Goal: Transaction & Acquisition: Book appointment/travel/reservation

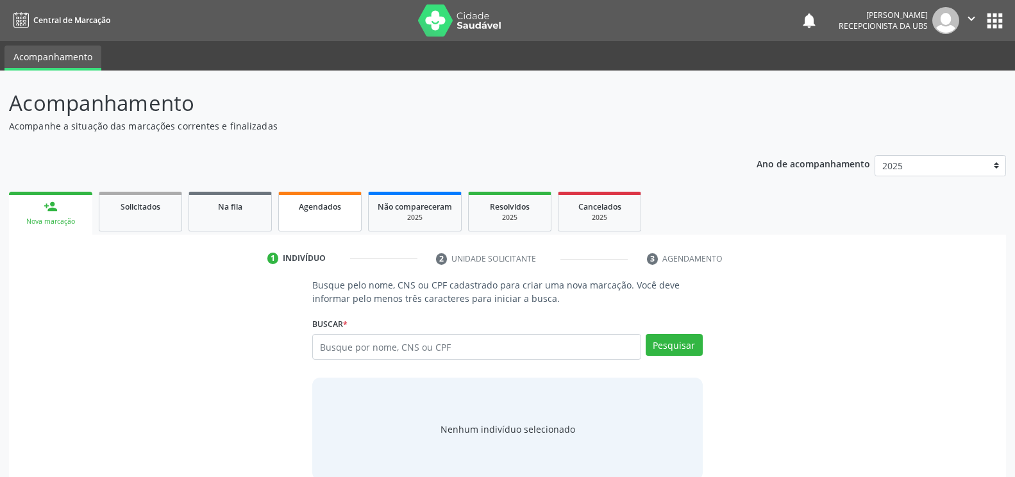
click at [331, 215] on link "Agendados" at bounding box center [319, 212] width 83 height 40
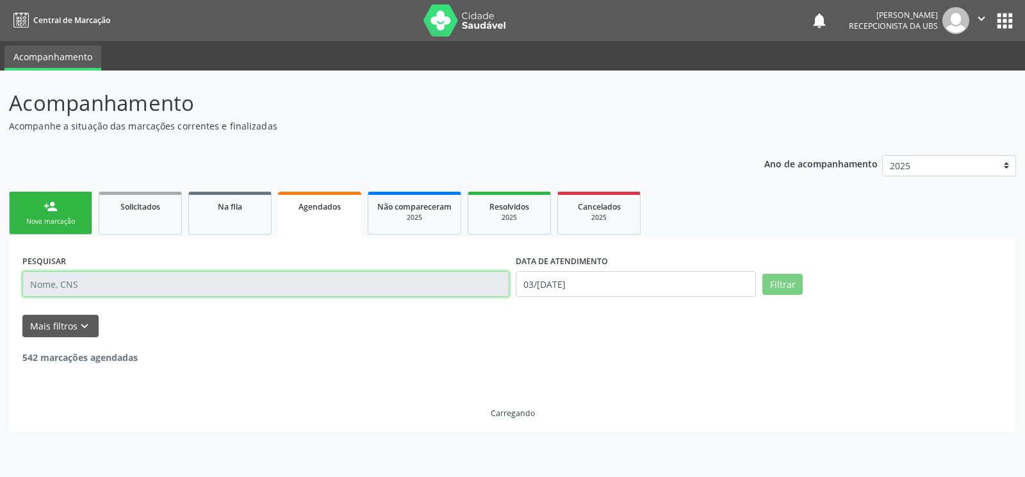
click at [117, 282] on input "text" at bounding box center [265, 284] width 487 height 26
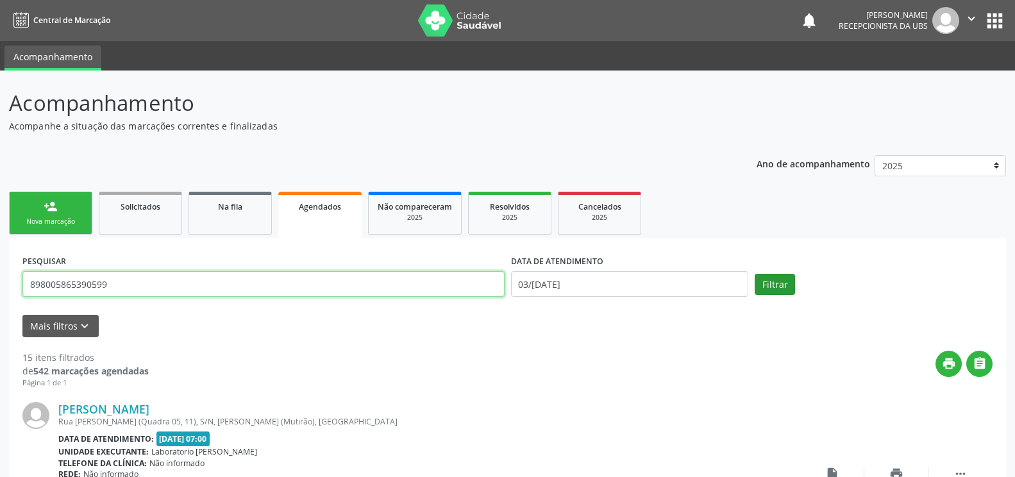
type input "898005865390599"
click at [766, 288] on button "Filtrar" at bounding box center [774, 285] width 40 height 22
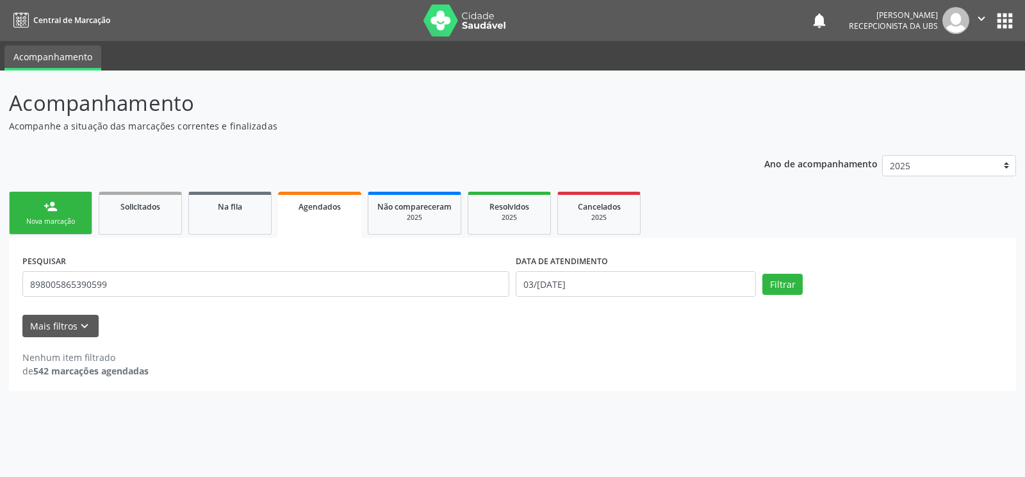
click at [56, 220] on div "Nova marcação" at bounding box center [51, 222] width 64 height 10
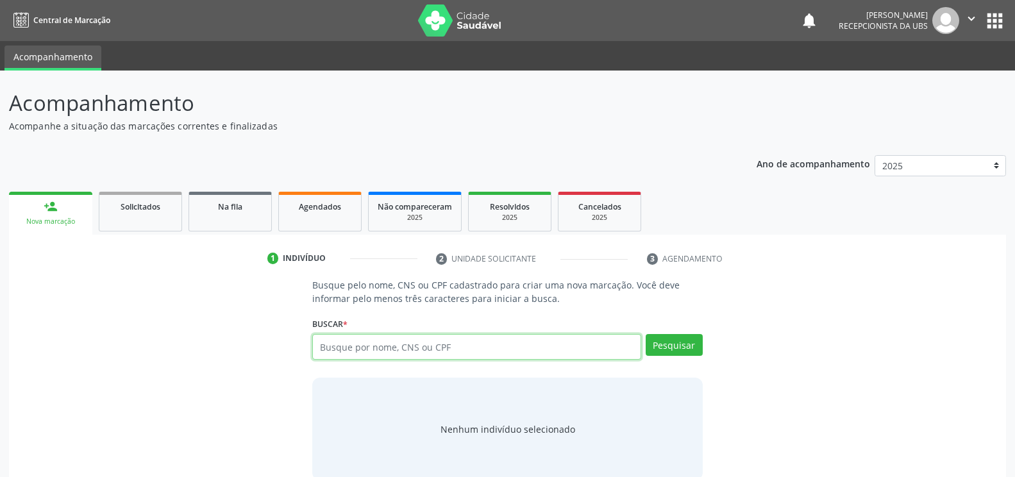
click at [383, 341] on input "text" at bounding box center [476, 347] width 328 height 26
type input "898005865390599"
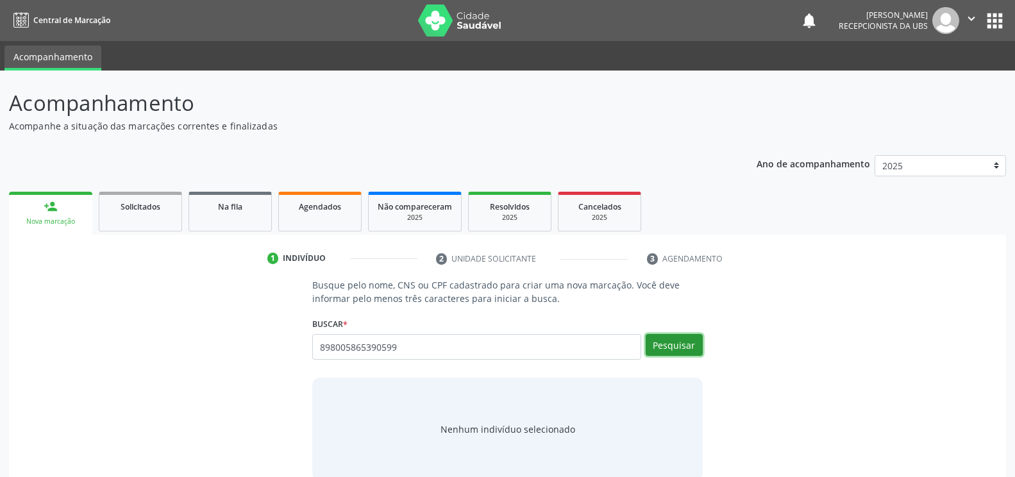
click at [665, 341] on button "Pesquisar" at bounding box center [673, 345] width 57 height 22
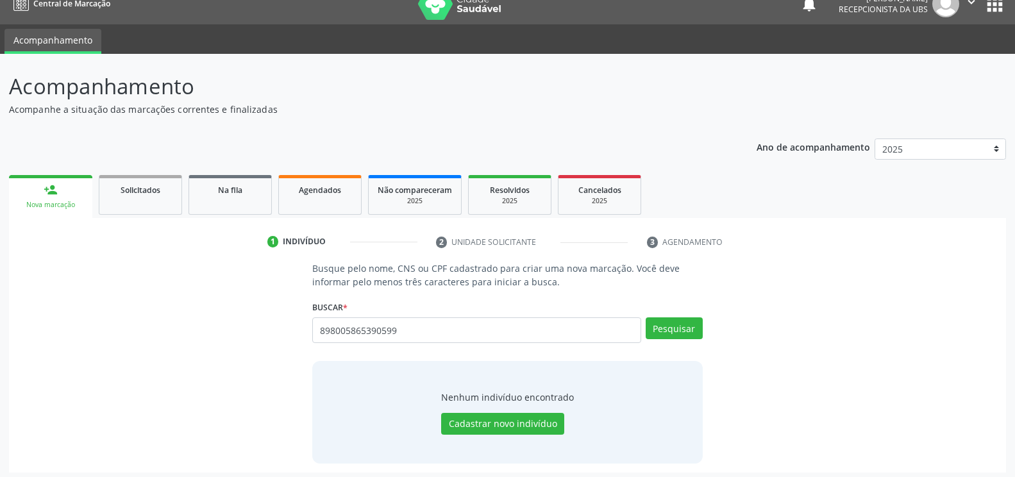
scroll to position [21, 0]
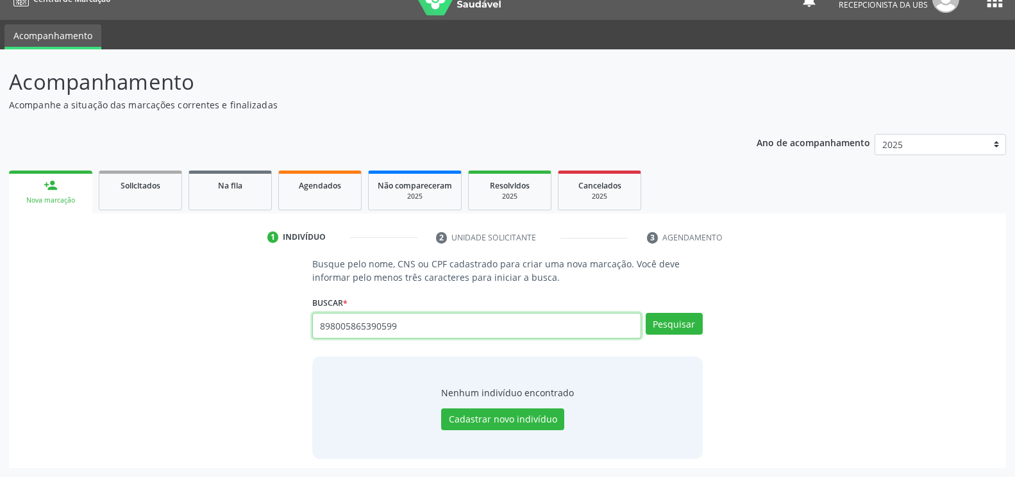
drag, startPoint x: 445, startPoint y: 315, endPoint x: 299, endPoint y: 318, distance: 146.1
click at [299, 318] on div "Busque pelo nome, CNS ou CPF cadastrado para criar uma nova marcação. Você deve…" at bounding box center [507, 358] width 979 height 202
click at [370, 337] on input "text" at bounding box center [476, 326] width 328 height 26
click at [377, 329] on input "text" at bounding box center [476, 326] width 328 height 26
paste input "164261312540002"
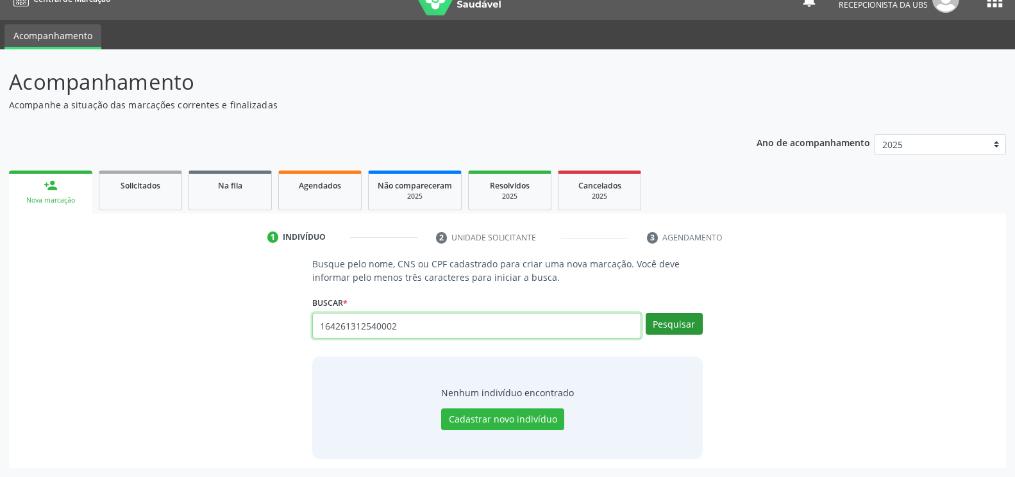
type input "164261312540002"
click at [689, 327] on button "Pesquisar" at bounding box center [673, 324] width 57 height 22
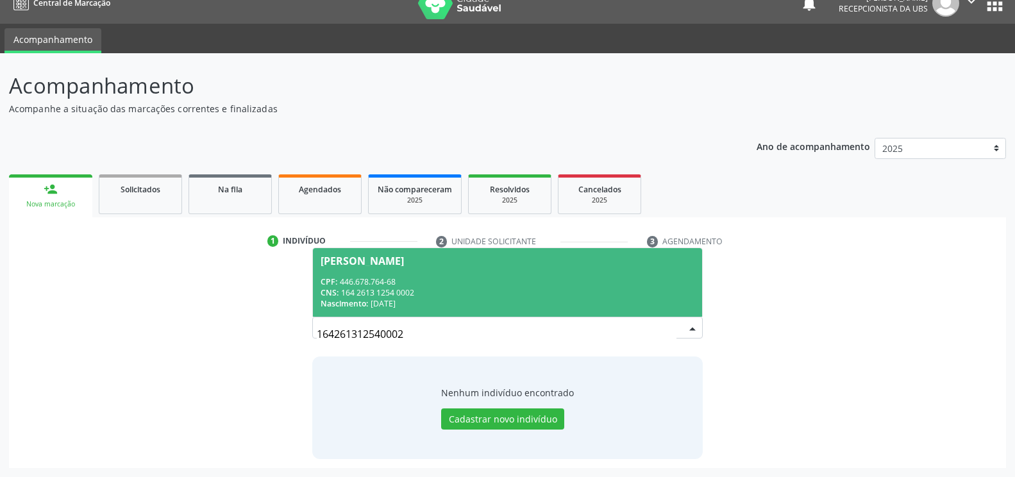
click at [523, 288] on div "CNS: 164 2613 1254 0002" at bounding box center [506, 292] width 373 height 11
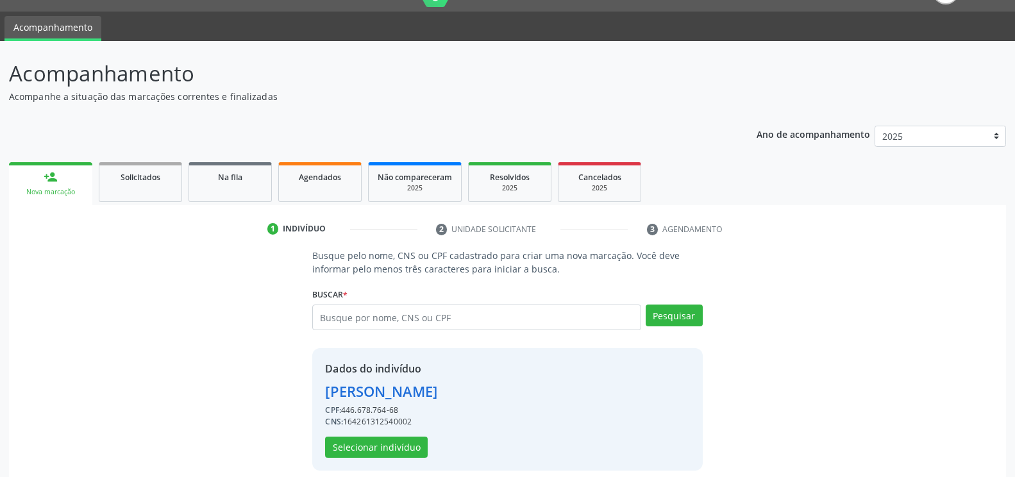
scroll to position [41, 0]
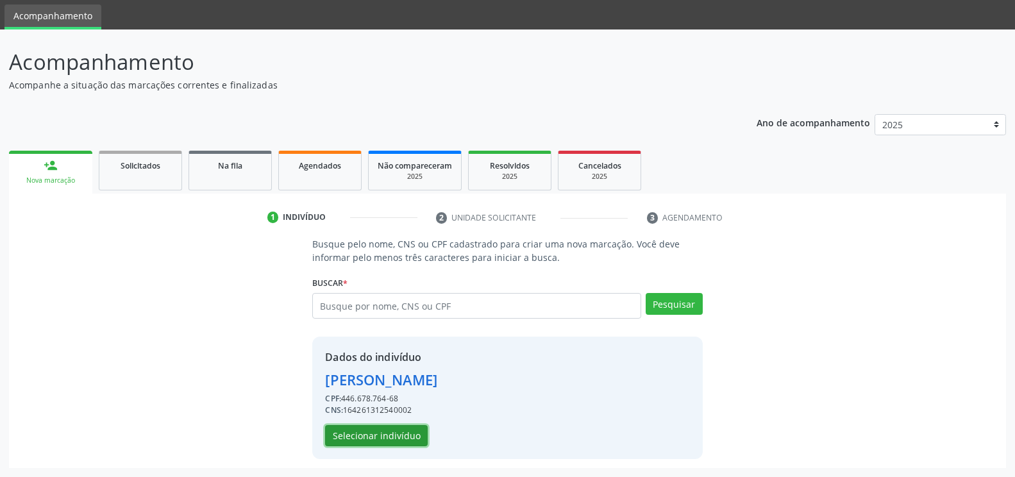
click at [378, 436] on button "Selecionar indivíduo" at bounding box center [376, 436] width 103 height 22
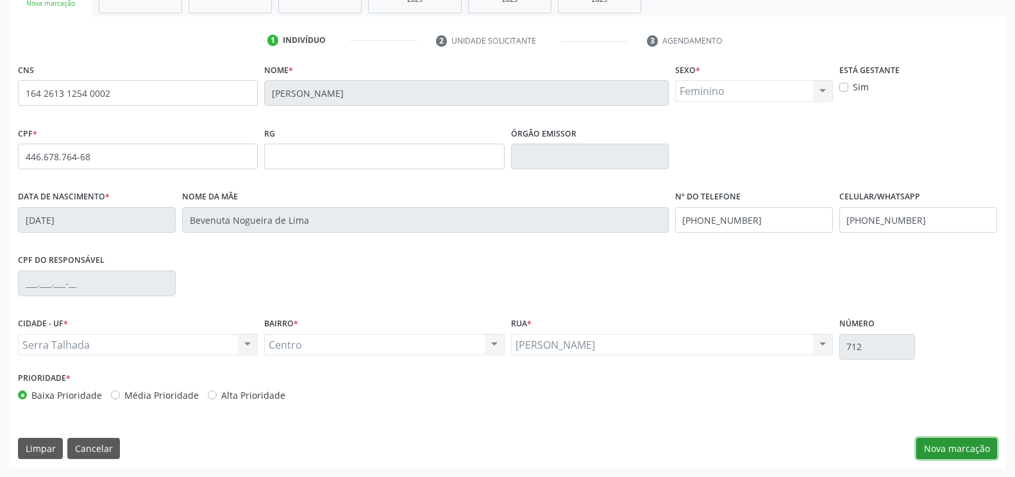
click at [931, 446] on button "Nova marcação" at bounding box center [956, 449] width 81 height 22
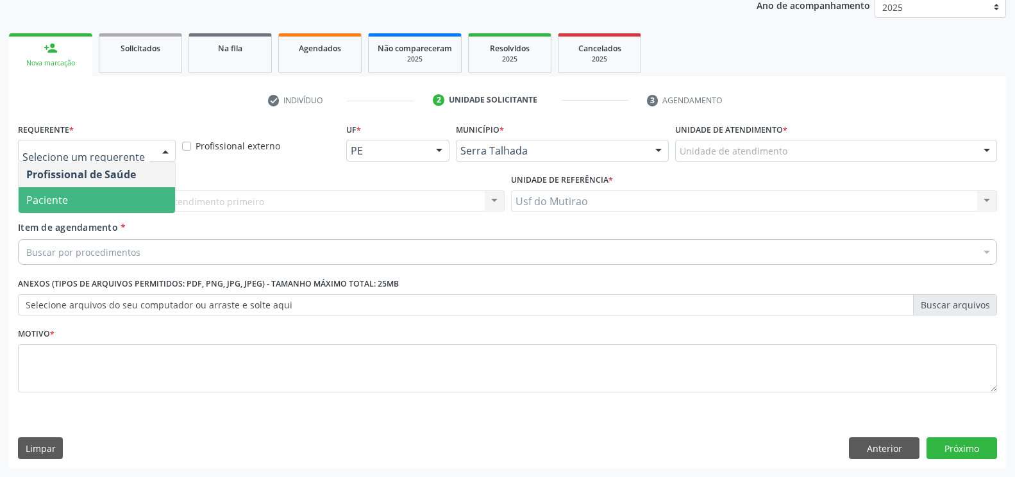
click at [100, 201] on span "Paciente" at bounding box center [97, 200] width 156 height 26
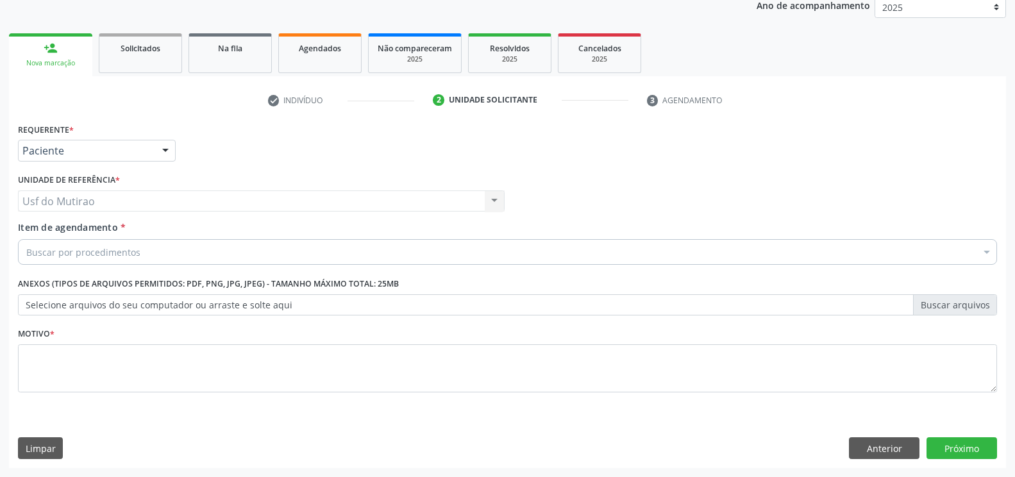
click at [153, 253] on div "Buscar por procedimentos" at bounding box center [507, 252] width 979 height 26
click at [26, 254] on input "Item de agendamento *" at bounding box center [26, 252] width 0 height 26
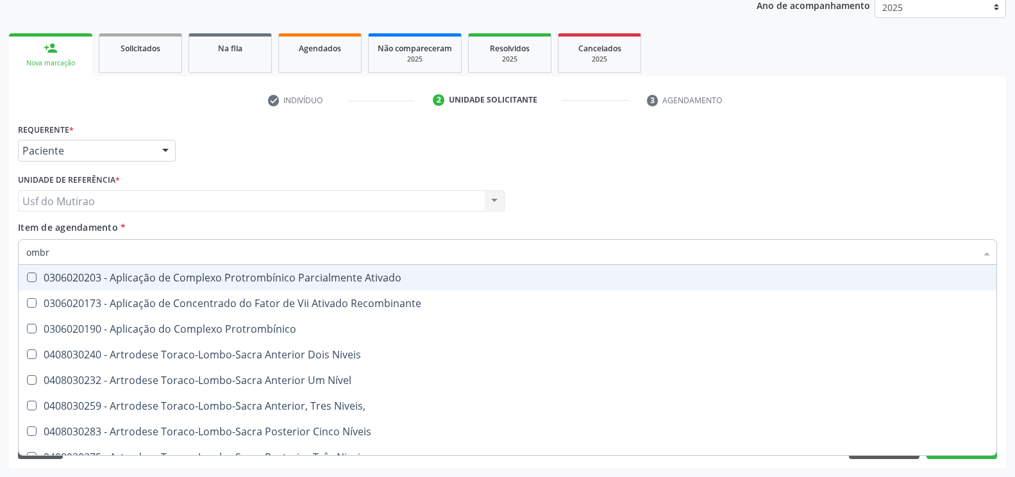
type input "ombro"
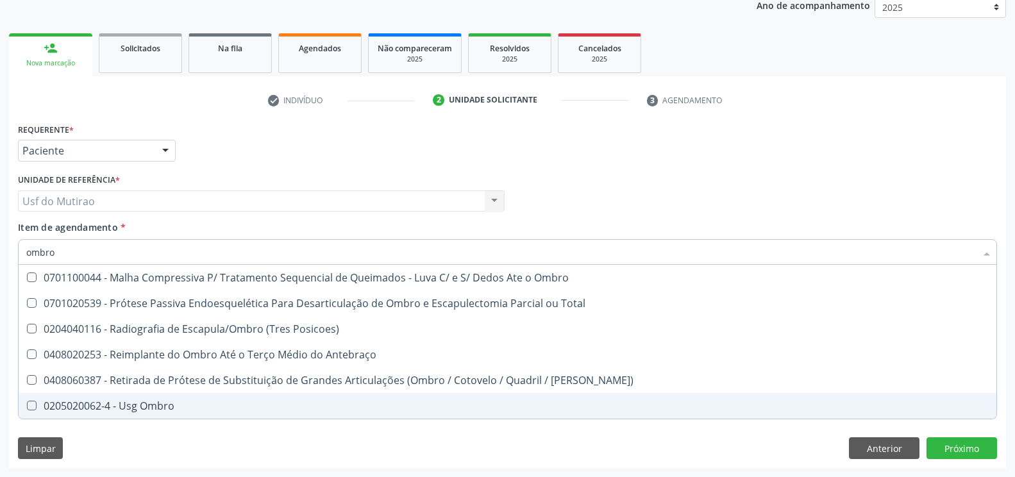
click at [172, 401] on div "0205020062-4 - Usg Ombro" at bounding box center [507, 406] width 962 height 10
checkbox Ombro "true"
click at [200, 455] on div "Requerente * Paciente Profissional de Saúde Paciente Nenhum resultado encontrad…" at bounding box center [507, 294] width 997 height 348
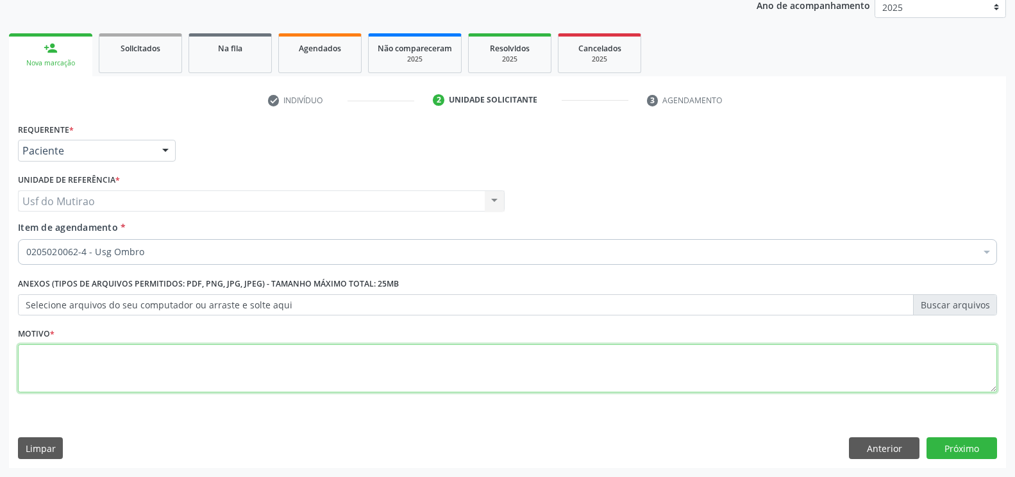
click at [236, 377] on textarea at bounding box center [507, 368] width 979 height 49
type textarea "."
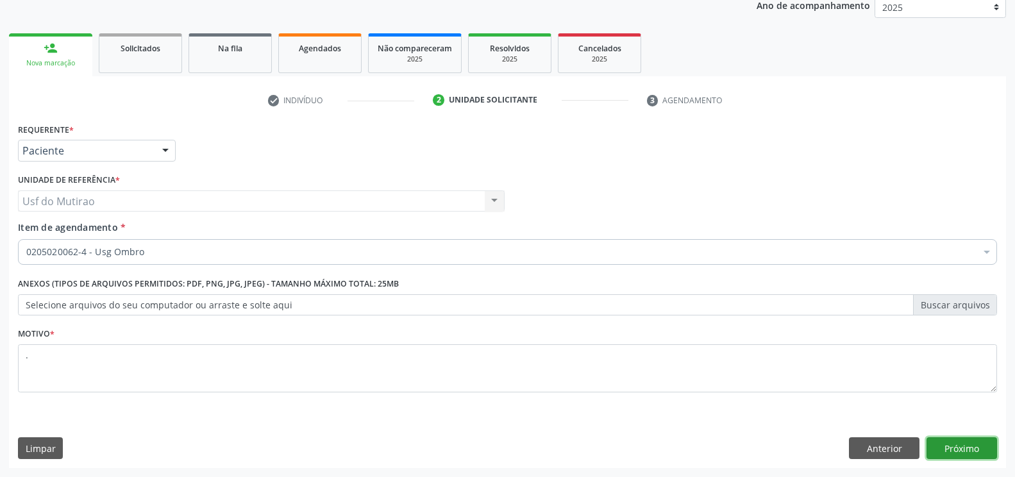
click at [970, 451] on button "Próximo" at bounding box center [961, 448] width 70 height 22
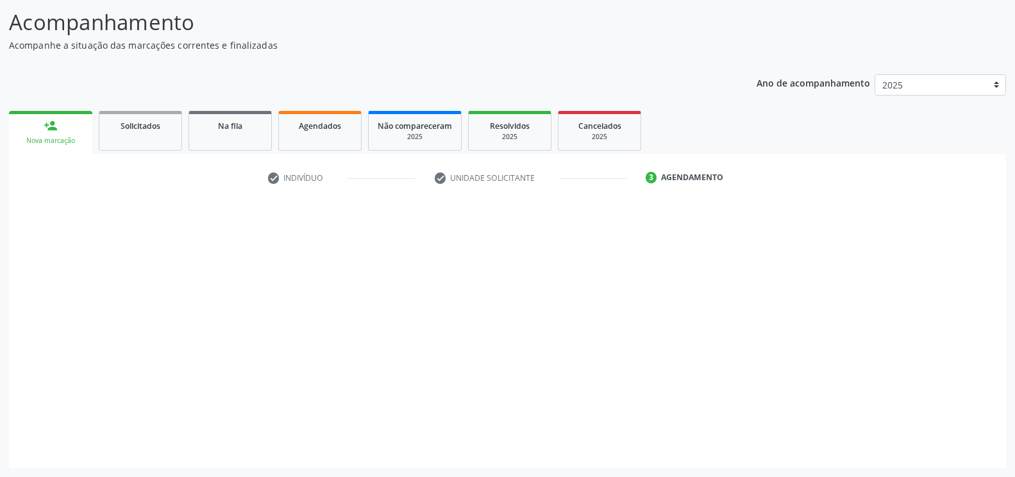
scroll to position [81, 0]
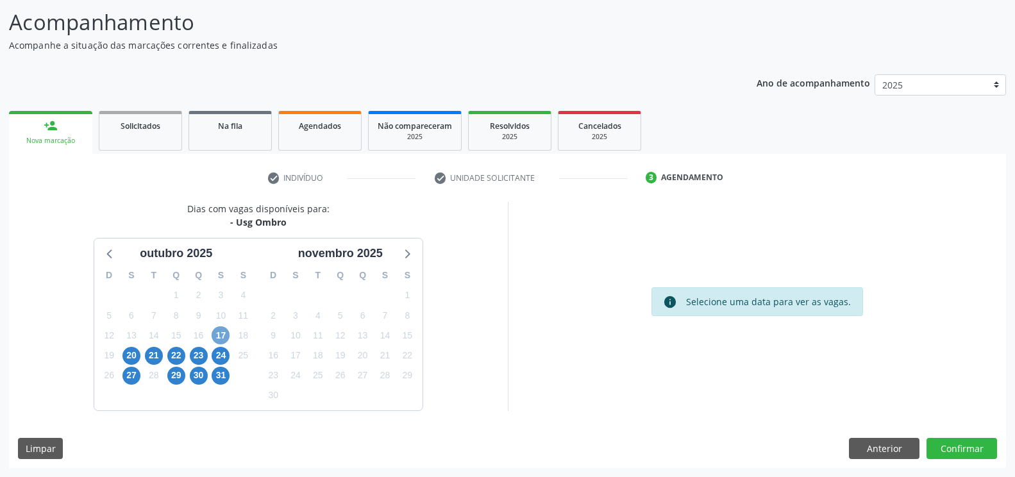
click at [224, 340] on span "17" at bounding box center [220, 335] width 18 height 18
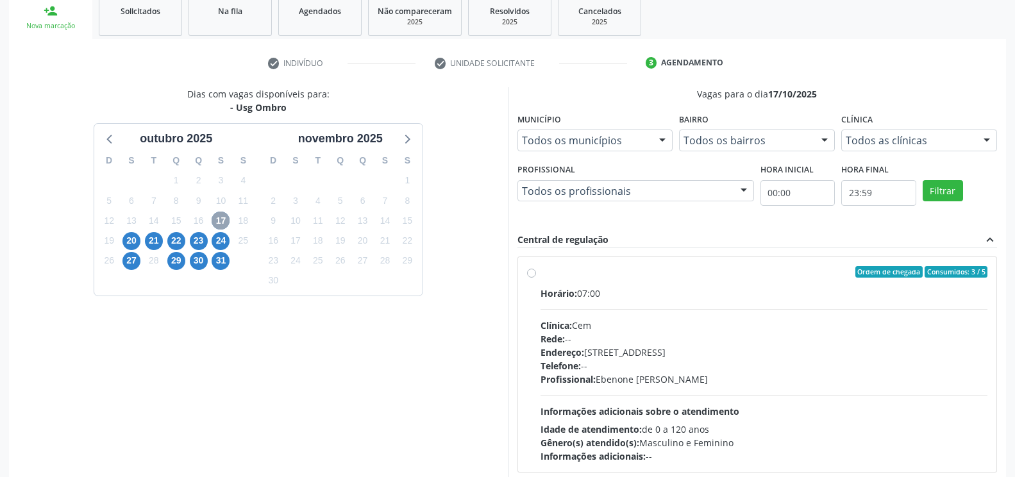
scroll to position [266, 0]
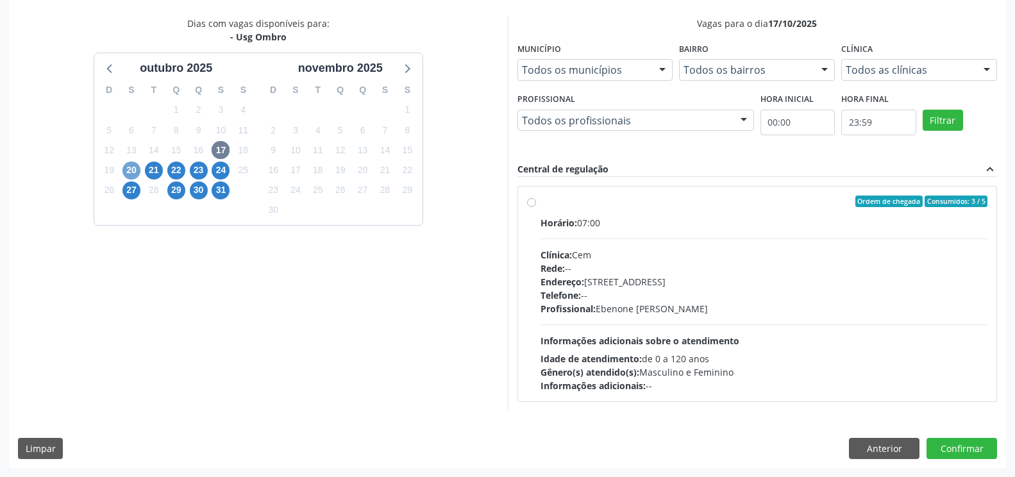
click at [131, 173] on span "20" at bounding box center [131, 171] width 18 height 18
click at [152, 172] on span "21" at bounding box center [154, 171] width 18 height 18
click at [175, 172] on span "22" at bounding box center [176, 171] width 18 height 18
click at [199, 173] on span "23" at bounding box center [199, 171] width 18 height 18
click at [218, 171] on span "24" at bounding box center [220, 171] width 18 height 18
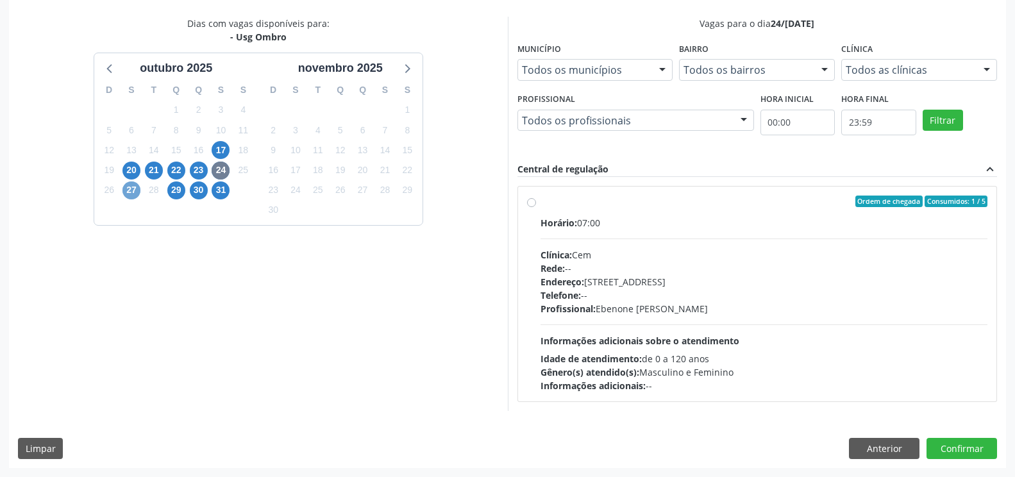
click at [128, 188] on span "27" at bounding box center [131, 190] width 18 height 18
click at [172, 191] on span "29" at bounding box center [176, 190] width 18 height 18
click at [193, 192] on span "30" at bounding box center [199, 190] width 18 height 18
click at [217, 190] on span "31" at bounding box center [220, 190] width 18 height 18
click at [220, 153] on span "17" at bounding box center [220, 150] width 18 height 18
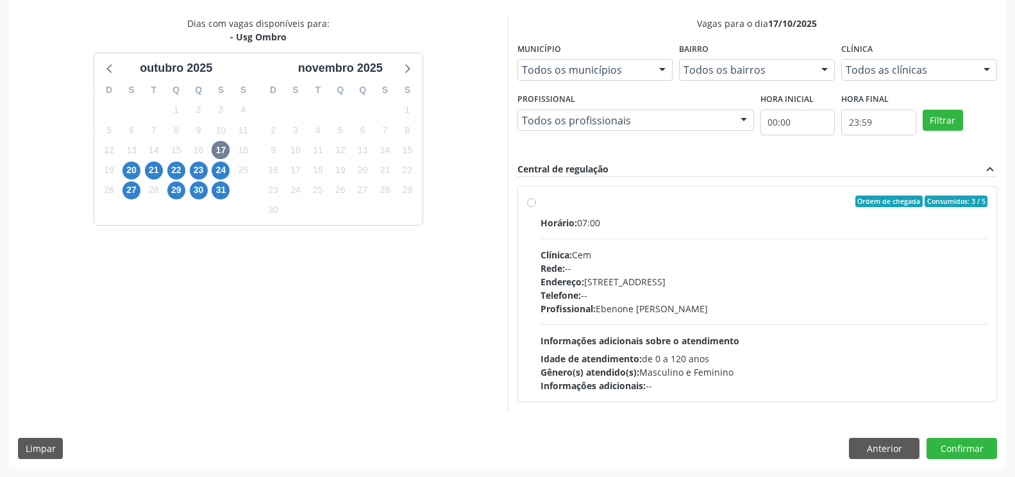
click at [540, 203] on label "Ordem de chegada Consumidos: 3 / 5 Horário: 07:00 Clínica: Cem Rede: -- Endereç…" at bounding box center [763, 293] width 447 height 197
click at [531, 203] on input "Ordem de chegada Consumidos: 3 / 5 Horário: 07:00 Clínica: Cem Rede: -- Endereç…" at bounding box center [531, 201] width 9 height 12
radio input "true"
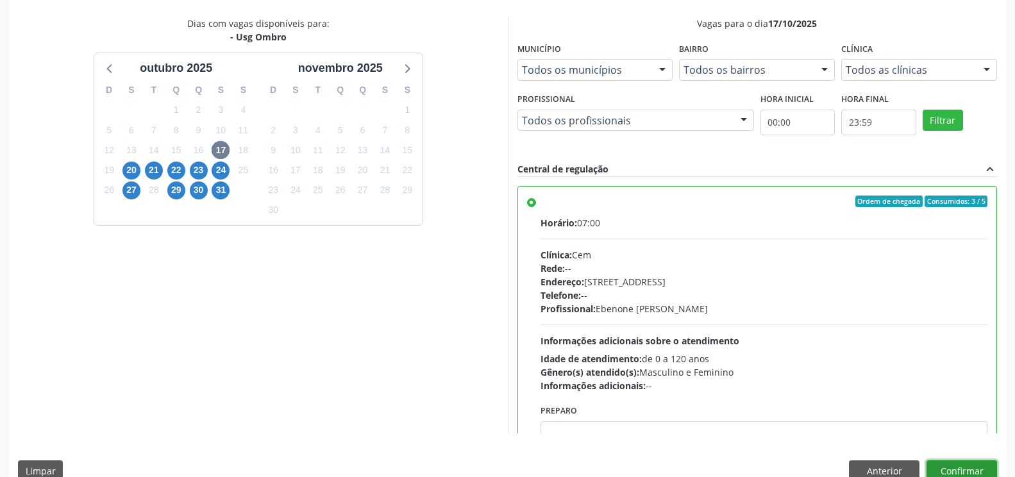
click at [941, 463] on button "Confirmar" at bounding box center [961, 471] width 70 height 22
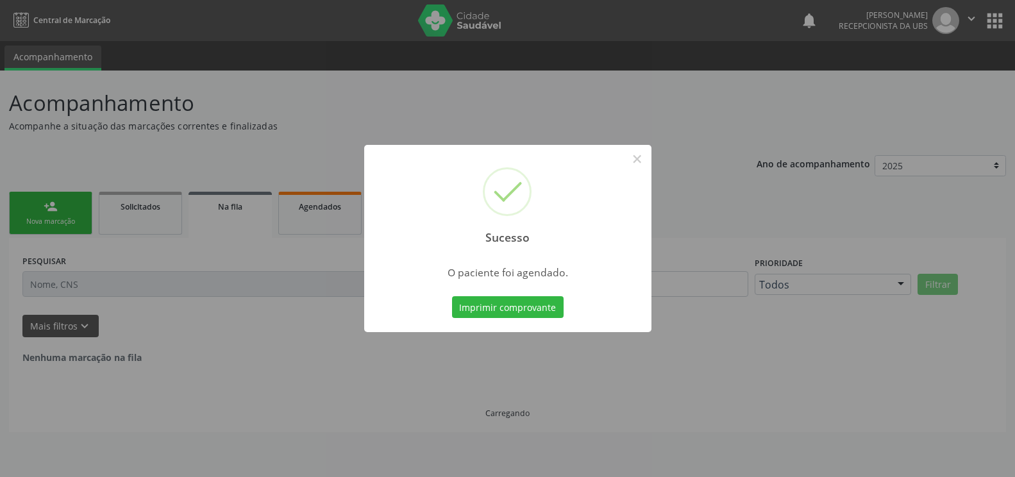
scroll to position [0, 0]
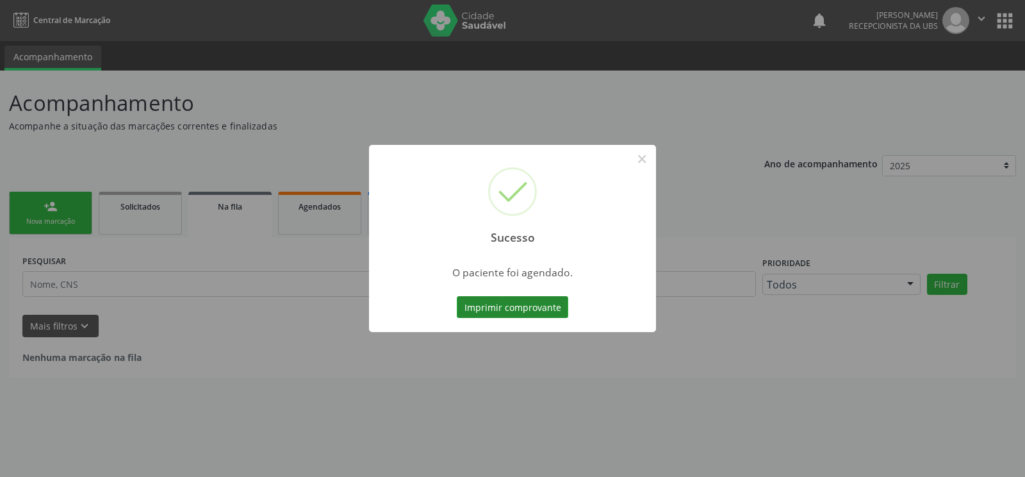
click at [533, 310] on button "Imprimir comprovante" at bounding box center [513, 307] width 112 height 22
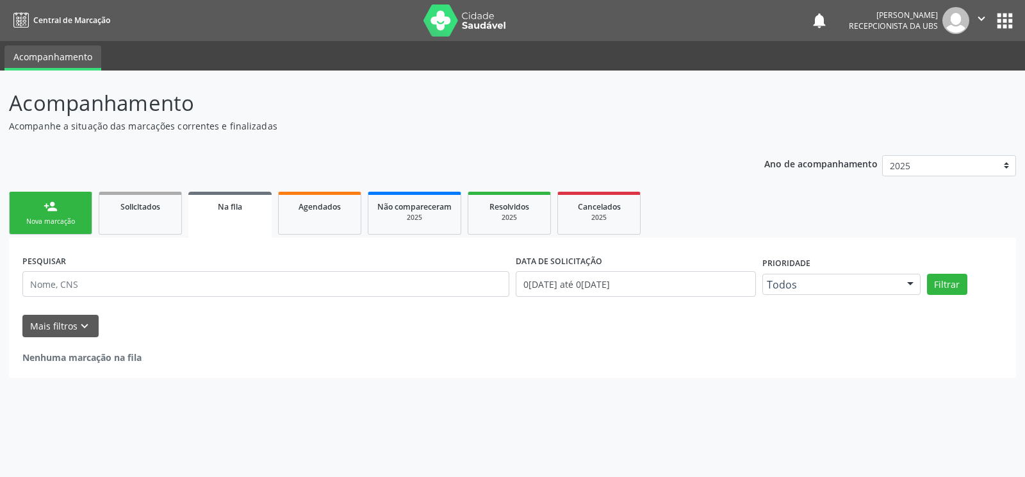
click at [59, 210] on link "person_add Nova marcação" at bounding box center [50, 213] width 83 height 43
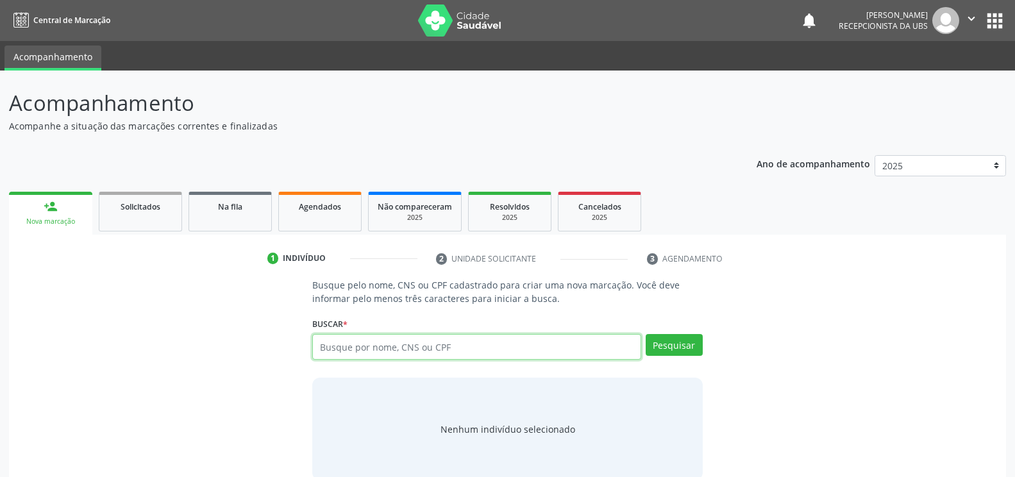
click at [492, 347] on input "text" at bounding box center [476, 347] width 328 height 26
paste input "898005865390599"
type input "898005865390599"
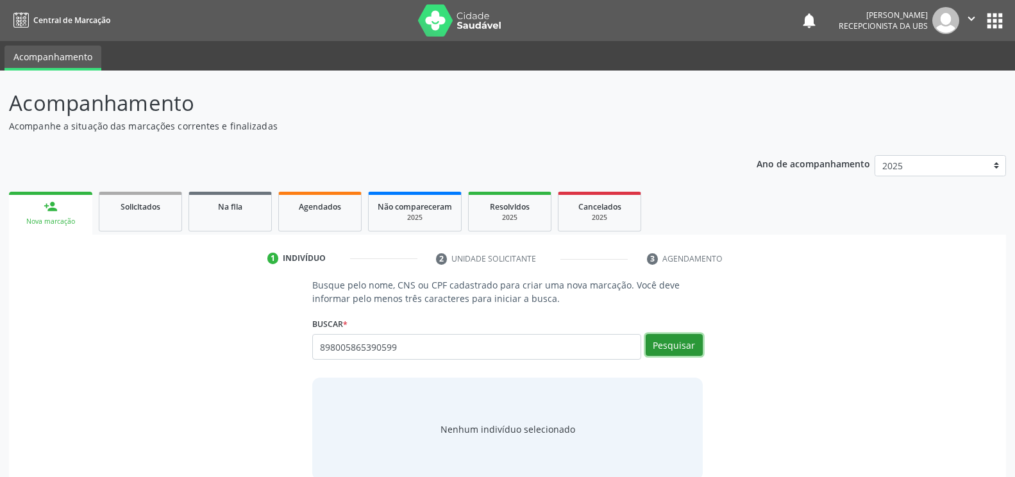
click at [690, 354] on button "Pesquisar" at bounding box center [673, 345] width 57 height 22
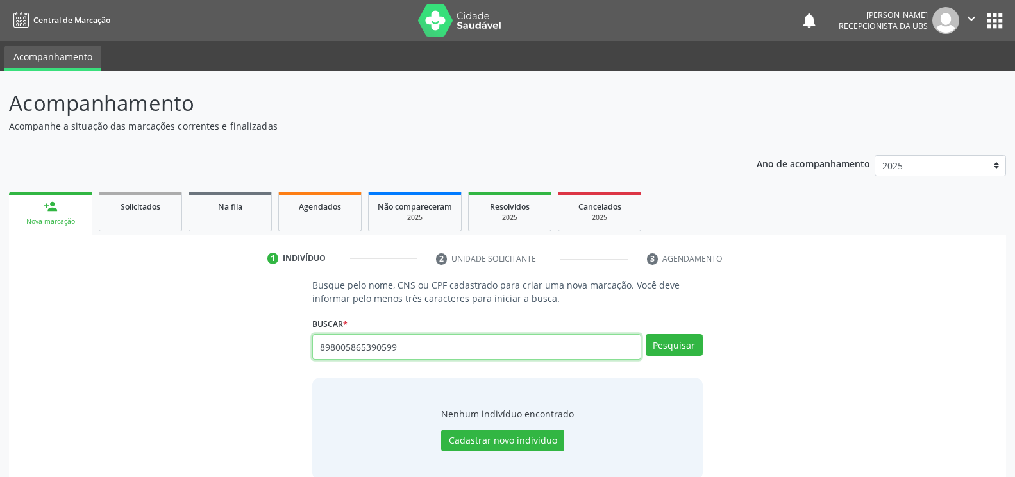
drag, startPoint x: 433, startPoint y: 344, endPoint x: 202, endPoint y: 340, distance: 230.8
click at [203, 345] on div "Busque pelo nome, CNS ou CPF cadastrado para criar uma nova marcação. Você deve…" at bounding box center [507, 379] width 979 height 202
paste input "748.240.584-49"
type input "748.240.584-49"
click at [672, 342] on button "Pesquisar" at bounding box center [673, 345] width 57 height 22
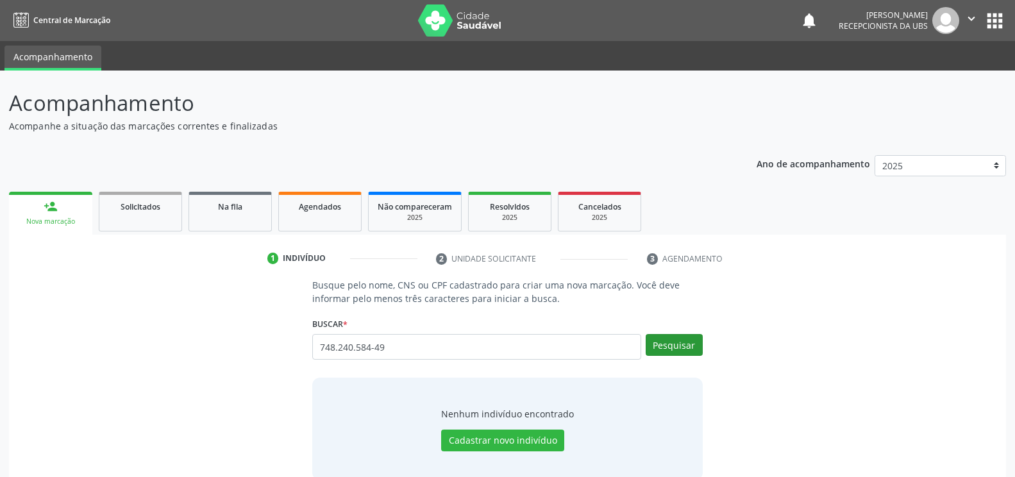
type input "748.240.584-49"
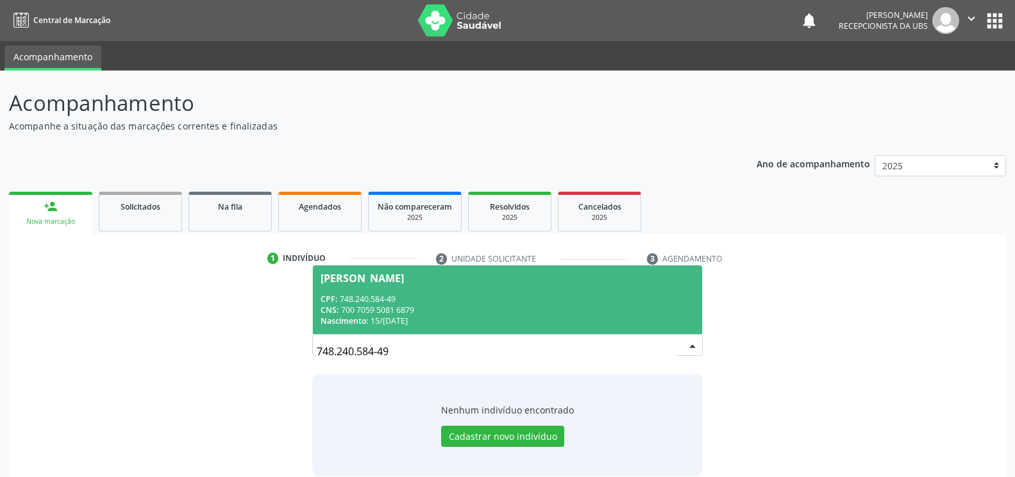
click at [477, 297] on div "CPF: 748.240.584-49" at bounding box center [506, 299] width 373 height 11
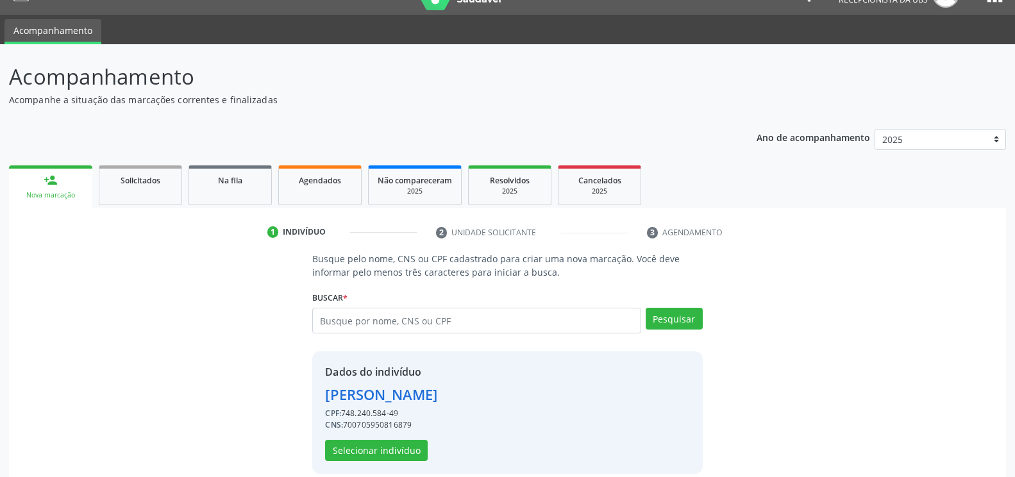
scroll to position [41, 0]
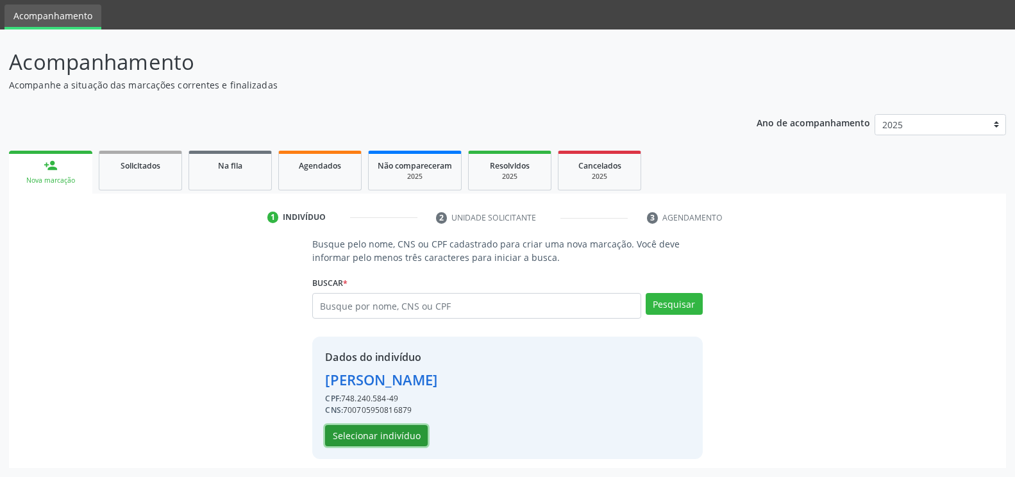
click at [383, 431] on button "Selecionar indivíduo" at bounding box center [376, 436] width 103 height 22
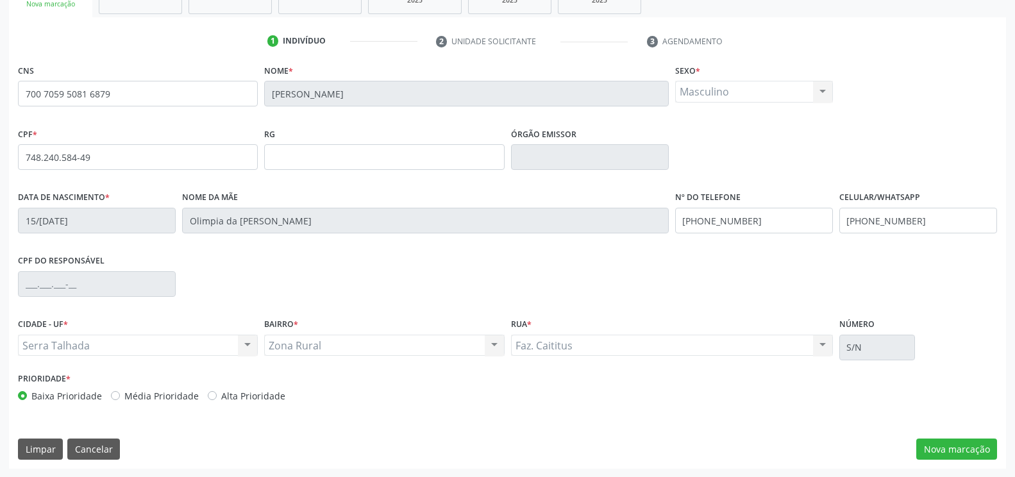
scroll to position [218, 0]
click at [954, 436] on div "CNS 700 7059 5081 6879 Nome * [PERSON_NAME] * Masculino Masculino Feminino Nenh…" at bounding box center [507, 264] width 997 height 408
click at [954, 448] on button "Nova marcação" at bounding box center [956, 449] width 81 height 22
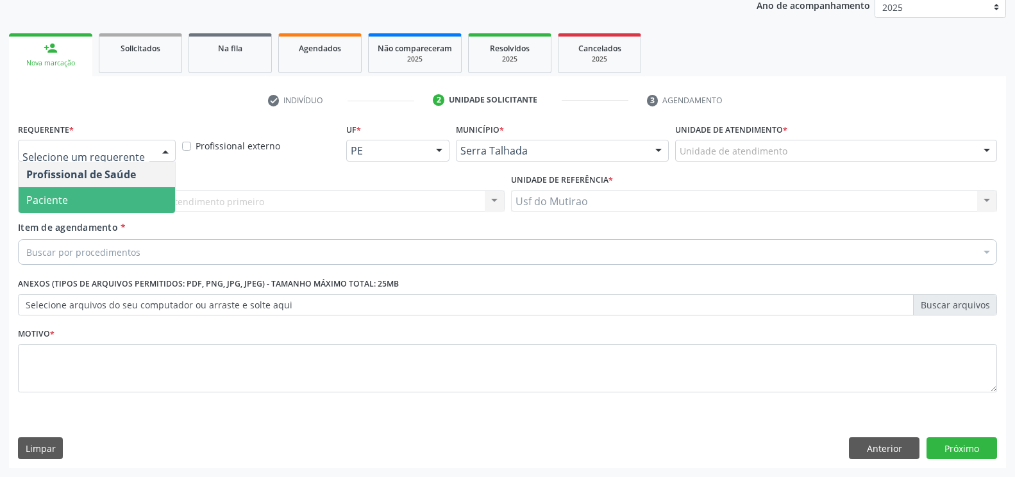
click at [97, 203] on span "Paciente" at bounding box center [97, 200] width 156 height 26
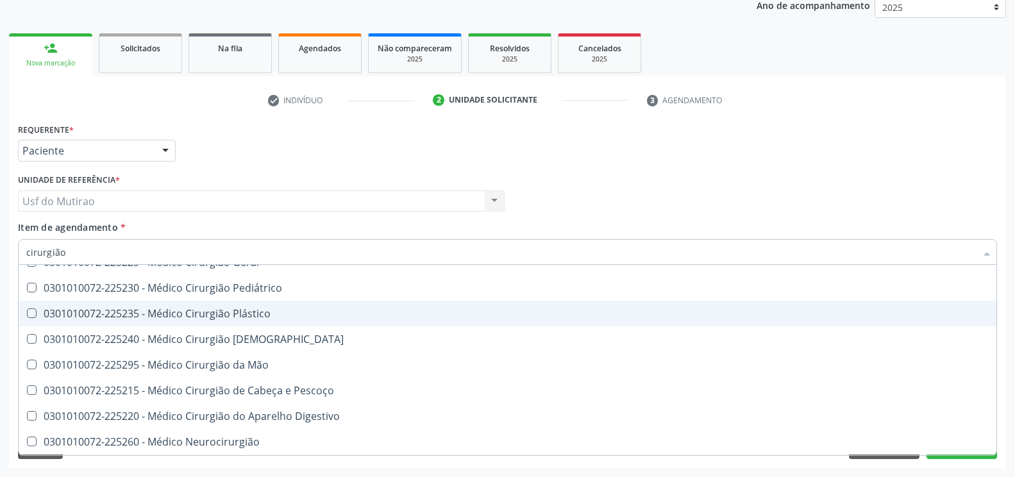
scroll to position [631, 0]
type input "cirurgião g"
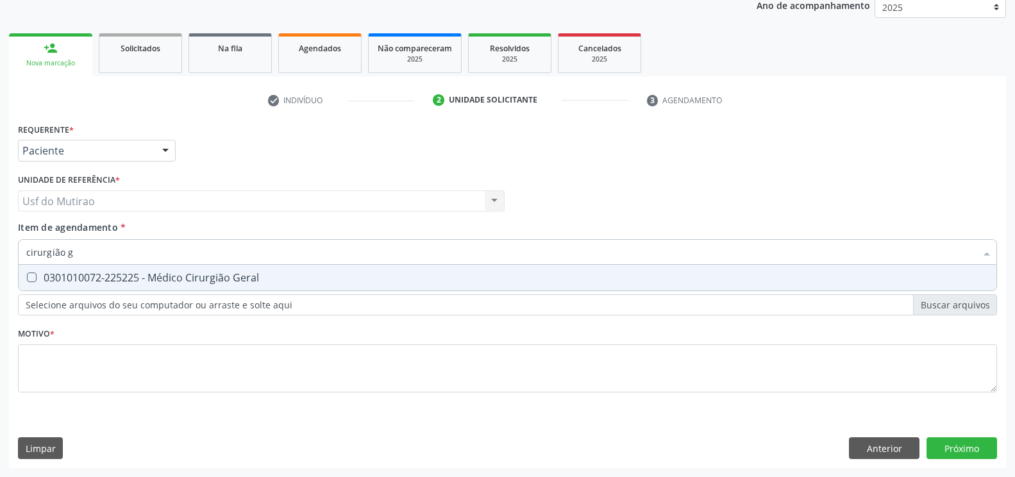
click at [256, 272] on div "0301010072-225225 - Médico Cirurgião Geral" at bounding box center [507, 277] width 962 height 10
checkbox Geral "true"
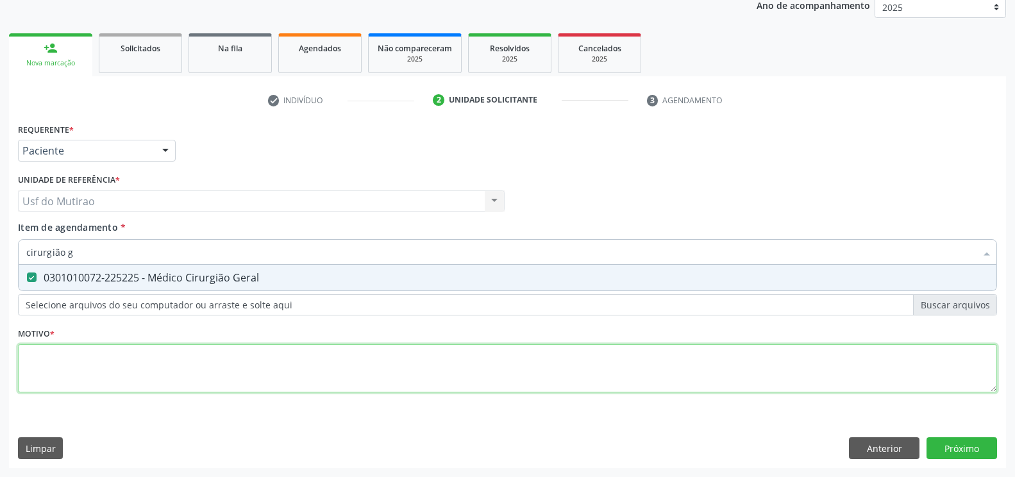
click at [251, 365] on div "Requerente * Paciente Profissional de Saúde Paciente Nenhum resultado encontrad…" at bounding box center [507, 265] width 979 height 290
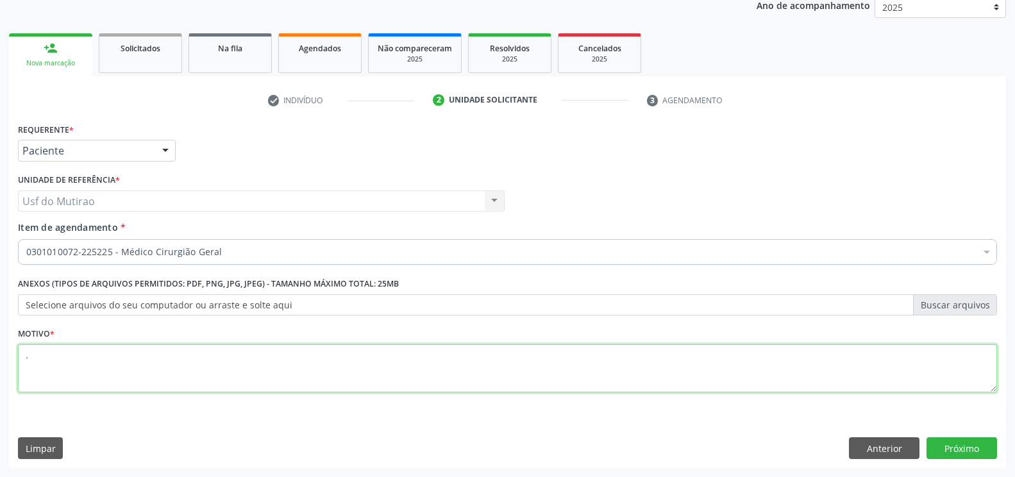
click at [991, 449] on div "Requerente * Paciente Profissional de Saúde Paciente Nenhum resultado encontrad…" at bounding box center [507, 294] width 997 height 348
type textarea "."
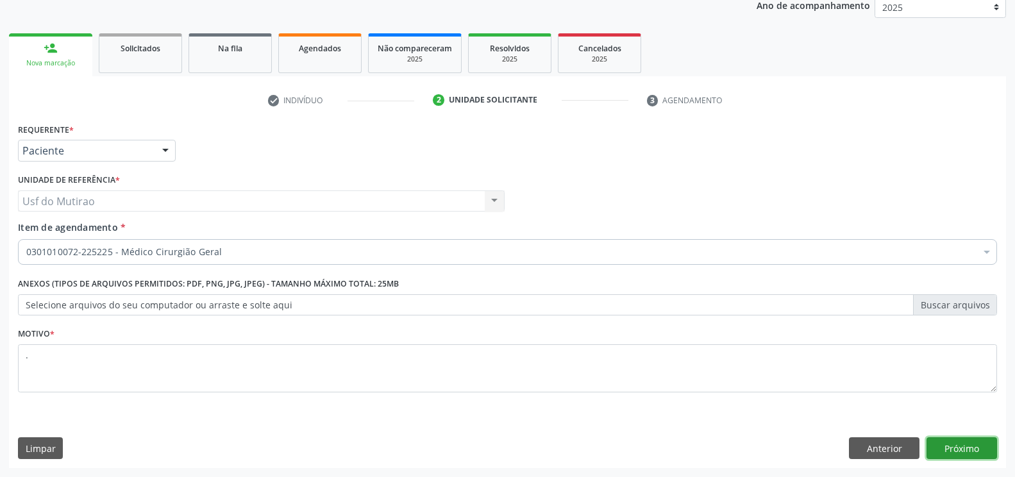
click at [945, 446] on button "Próximo" at bounding box center [961, 448] width 70 height 22
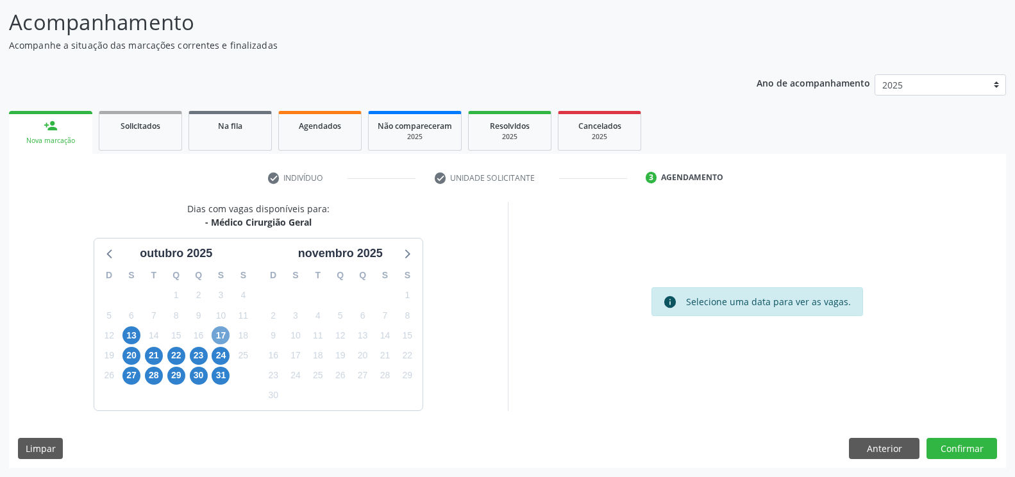
click at [217, 333] on span "17" at bounding box center [220, 335] width 18 height 18
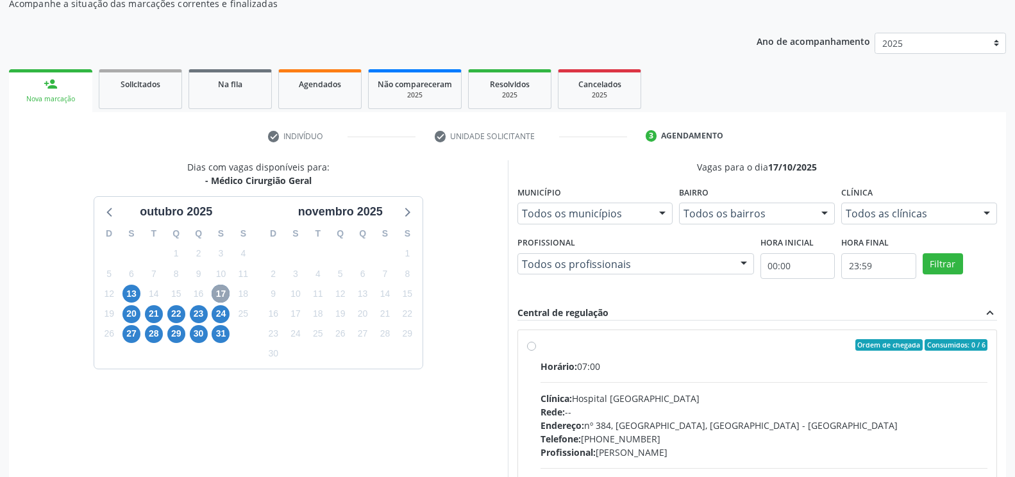
scroll to position [145, 0]
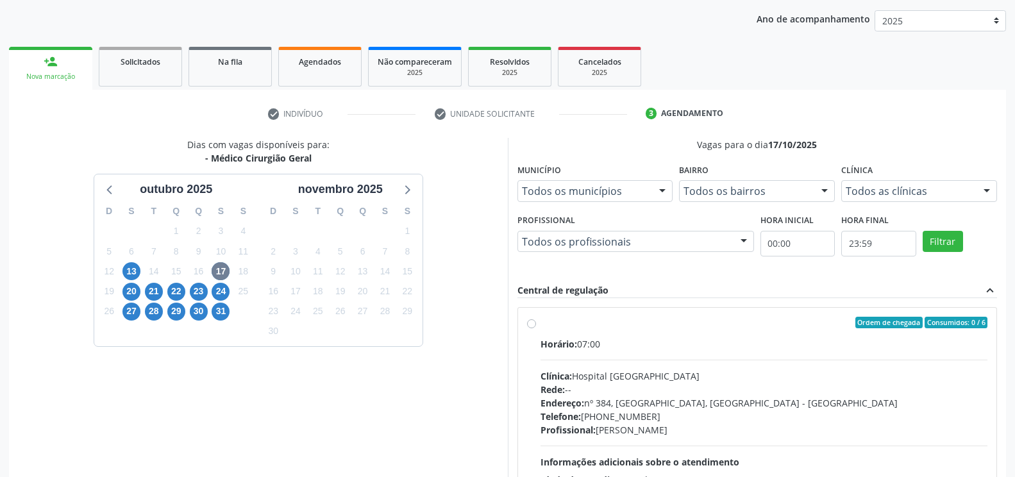
click at [540, 320] on label "Ordem de chegada Consumidos: 0 / 6 Horário: 07:00 Clínica: Hospital [GEOGRAPHIC…" at bounding box center [763, 415] width 447 height 197
click at [534, 320] on input "Ordem de chegada Consumidos: 0 / 6 Horário: 07:00 Clínica: Hospital [GEOGRAPHIC…" at bounding box center [531, 323] width 9 height 12
radio input "true"
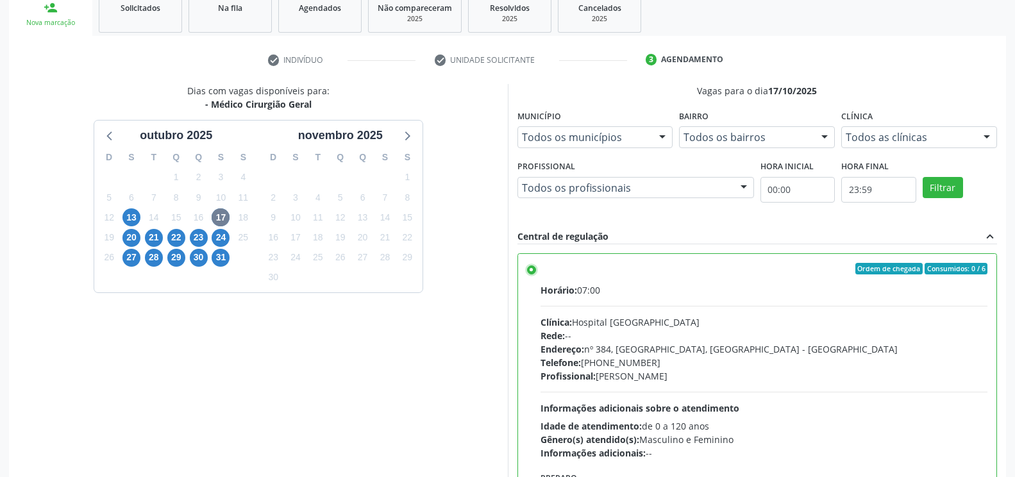
scroll to position [289, 0]
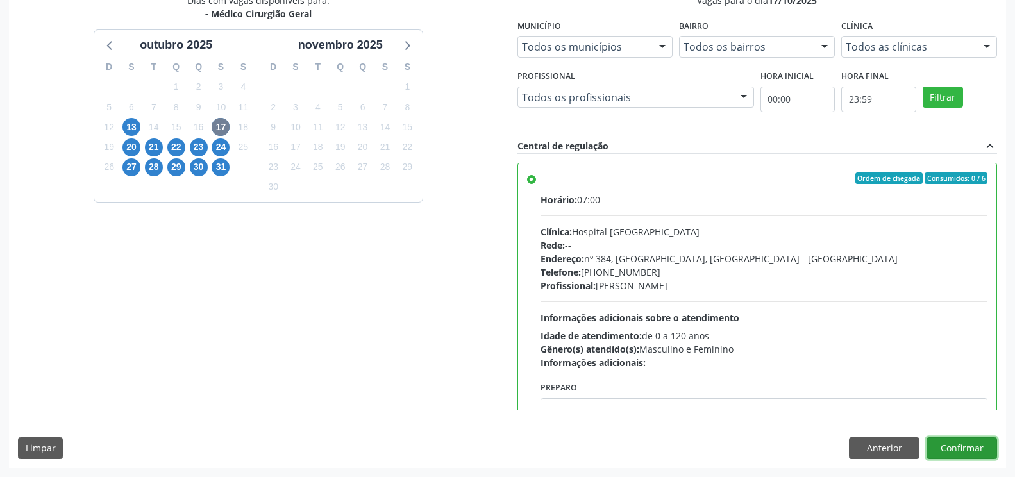
click at [952, 447] on button "Confirmar" at bounding box center [961, 448] width 70 height 22
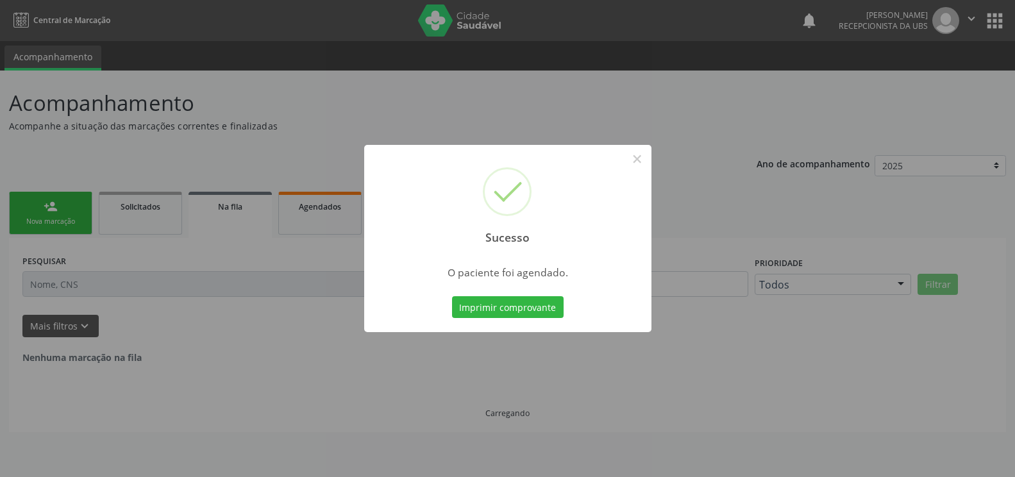
scroll to position [0, 0]
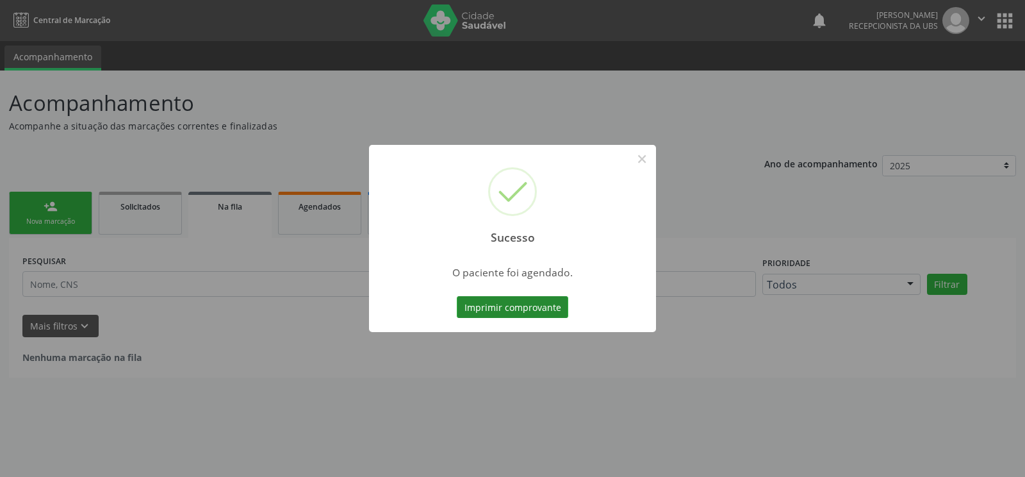
click at [529, 300] on button "Imprimir comprovante" at bounding box center [513, 307] width 112 height 22
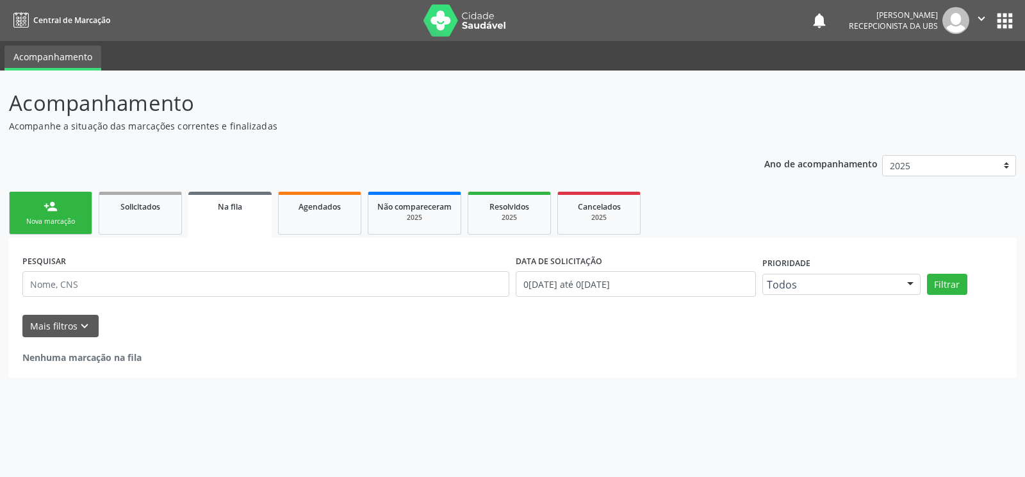
click at [44, 223] on div "Nova marcação" at bounding box center [51, 222] width 64 height 10
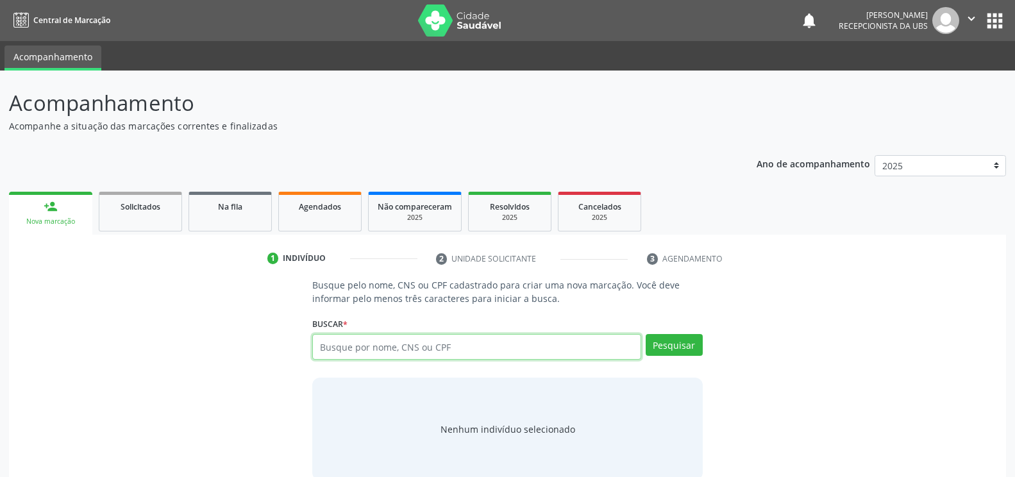
click at [357, 349] on input "text" at bounding box center [476, 347] width 328 height 26
paste input "012.967.724-89"
type input "012.967.724-89"
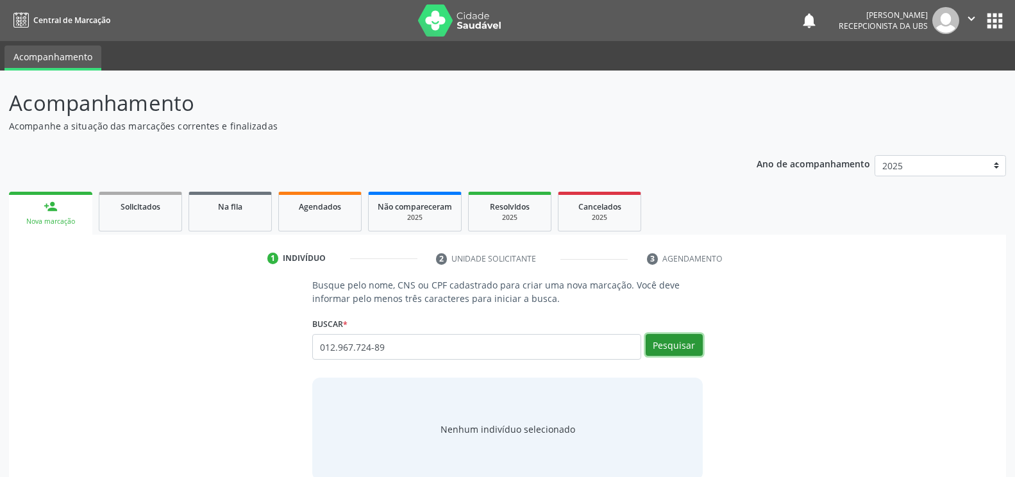
click at [663, 337] on button "Pesquisar" at bounding box center [673, 345] width 57 height 22
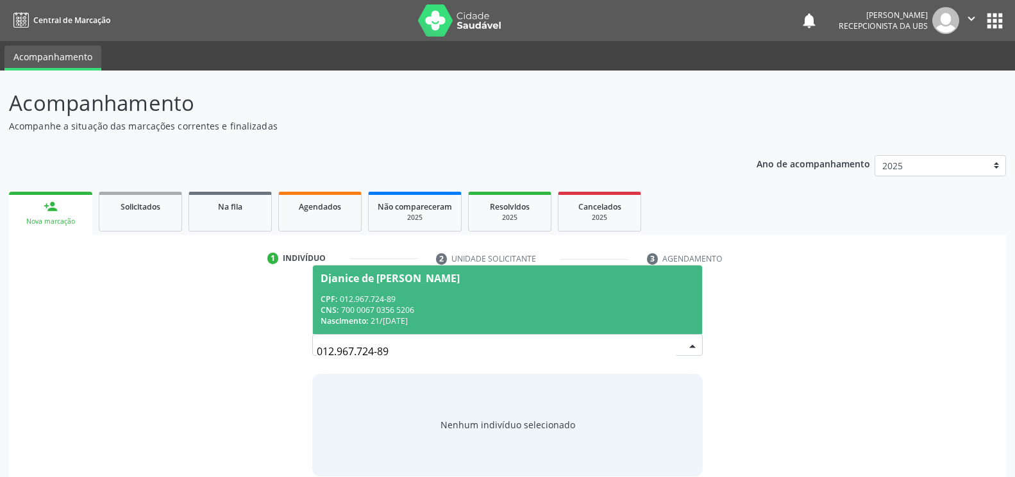
click at [544, 279] on div "Djanice de [PERSON_NAME]" at bounding box center [506, 278] width 373 height 10
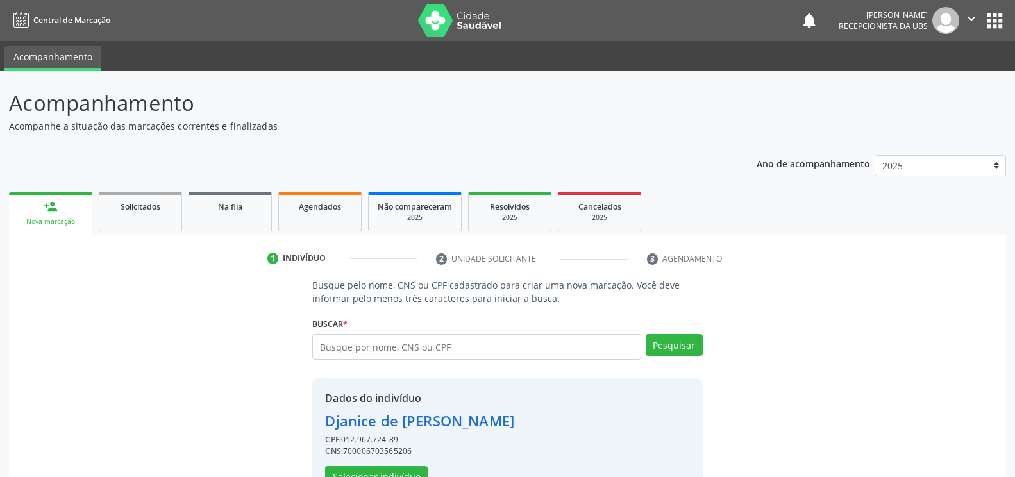
scroll to position [41, 0]
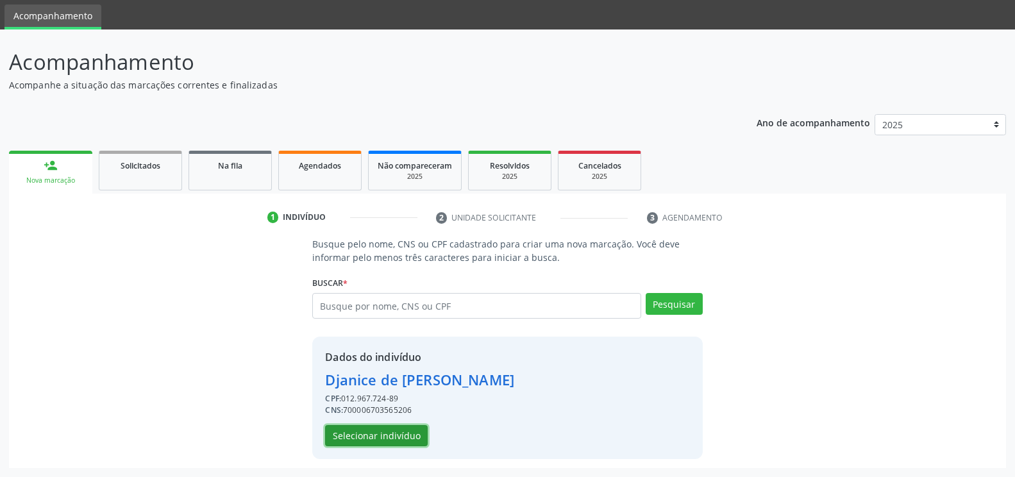
click at [385, 438] on button "Selecionar indivíduo" at bounding box center [376, 436] width 103 height 22
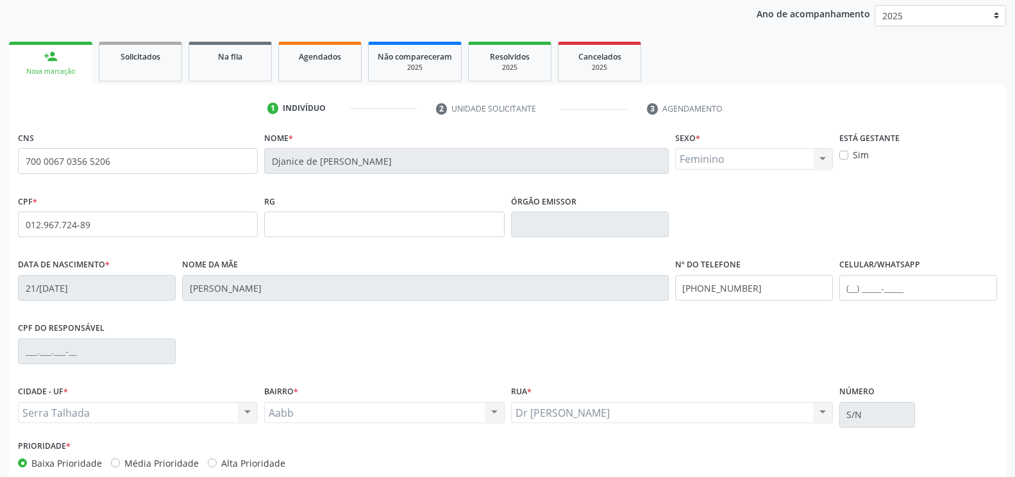
scroll to position [218, 0]
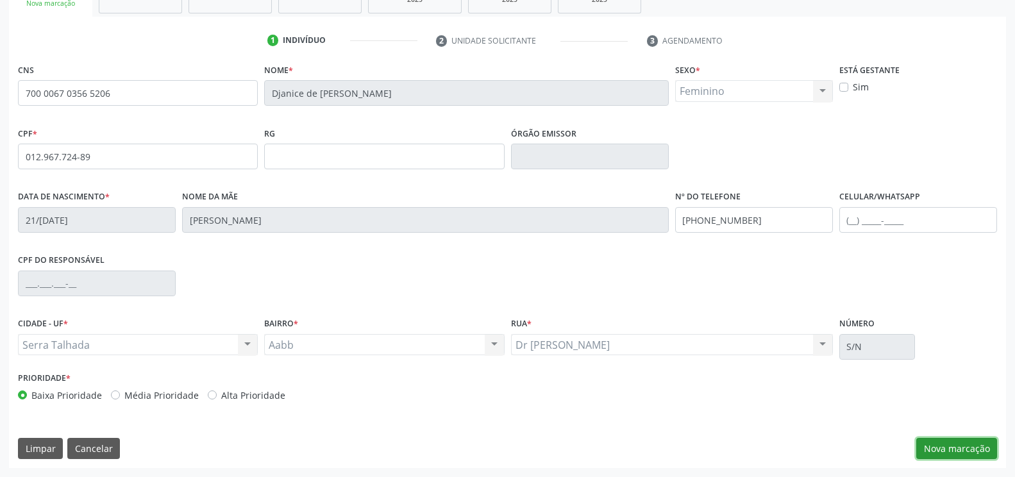
click at [957, 441] on button "Nova marcação" at bounding box center [956, 449] width 81 height 22
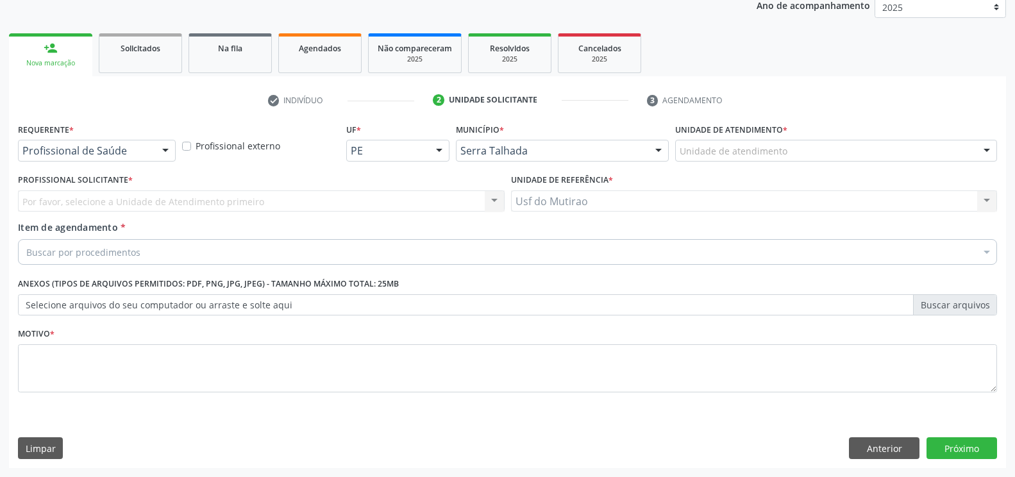
scroll to position [158, 0]
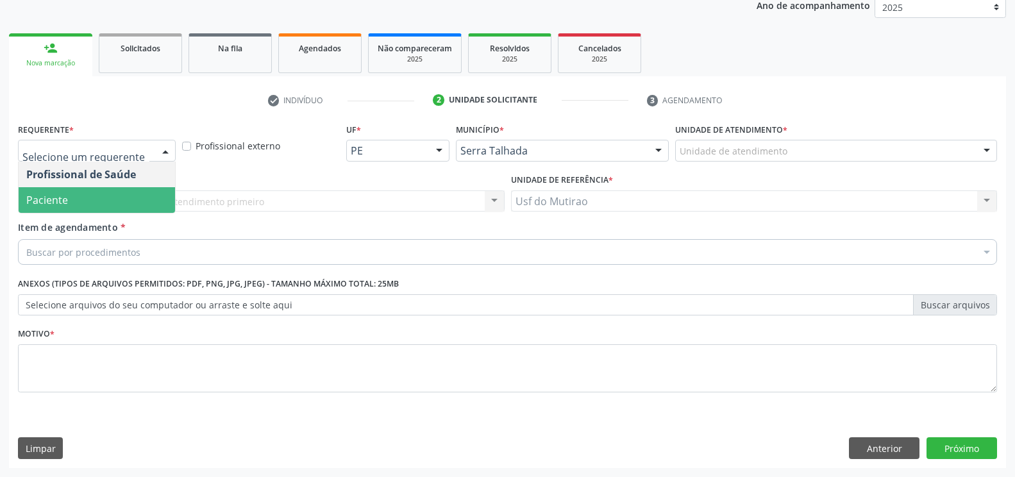
click at [89, 204] on span "Paciente" at bounding box center [97, 200] width 156 height 26
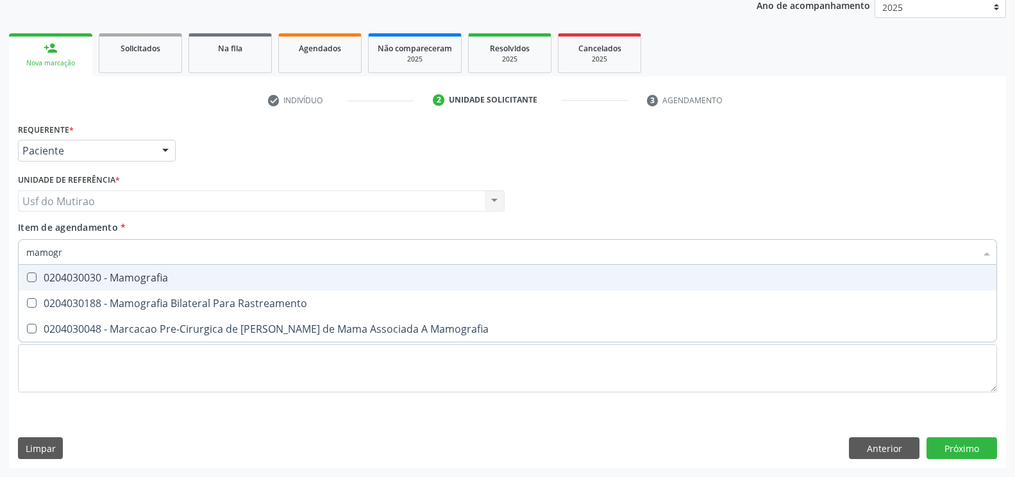
type input "mamogra"
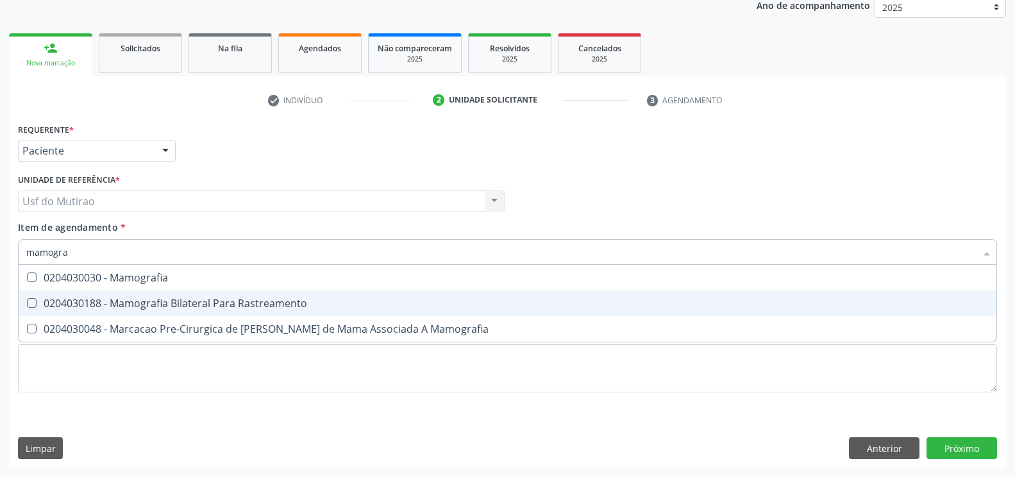
click at [99, 310] on span "0204030188 - Mamografia Bilateral Para Rastreamento" at bounding box center [507, 303] width 977 height 26
checkbox Rastreamento "true"
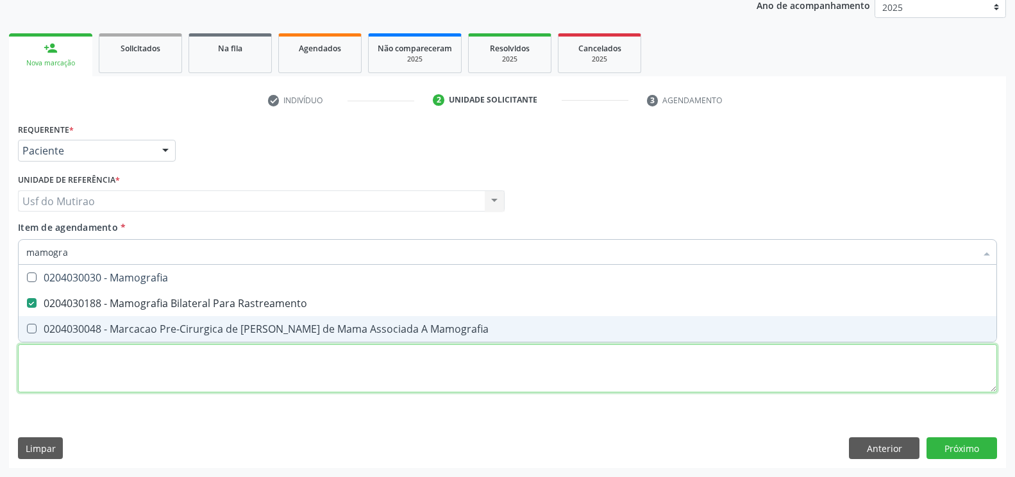
click at [110, 375] on div "Requerente * Paciente Profissional de Saúde Paciente Nenhum resultado encontrad…" at bounding box center [507, 265] width 979 height 290
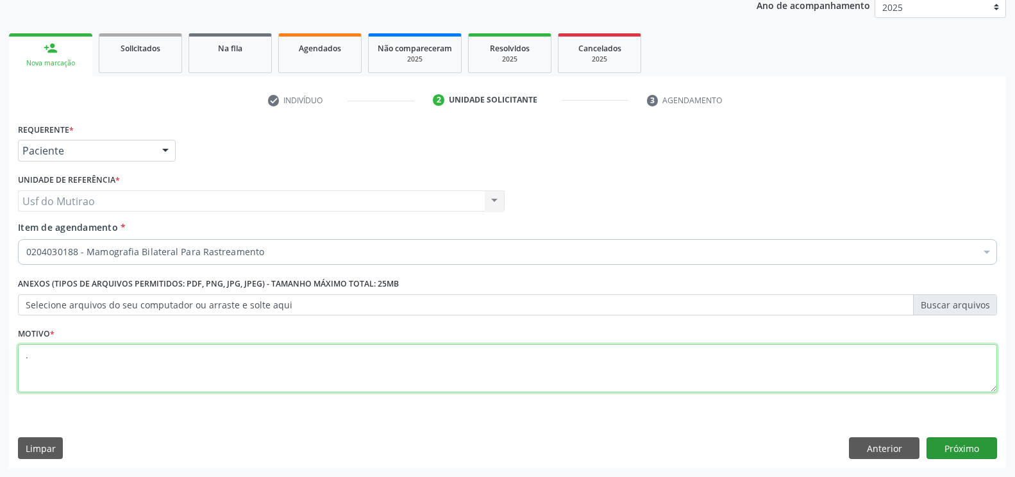
type textarea "."
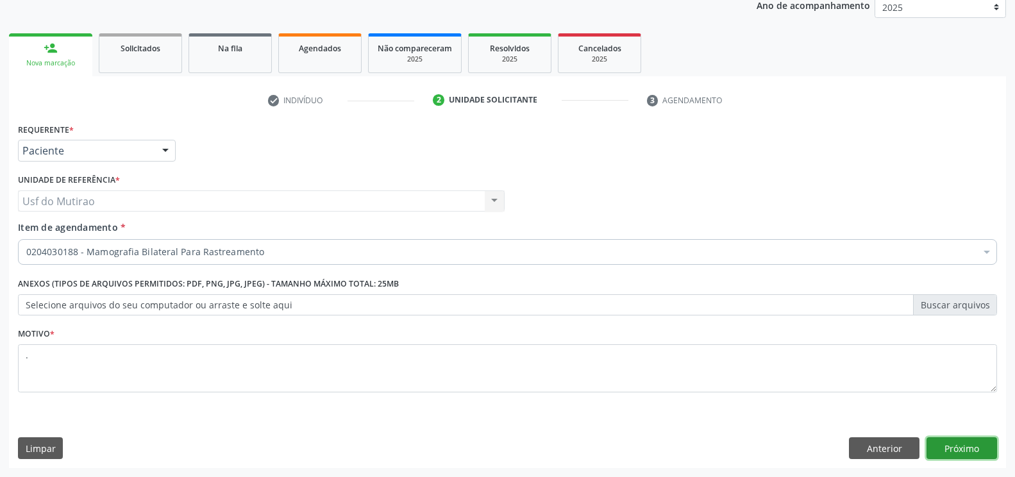
click at [973, 449] on button "Próximo" at bounding box center [961, 448] width 70 height 22
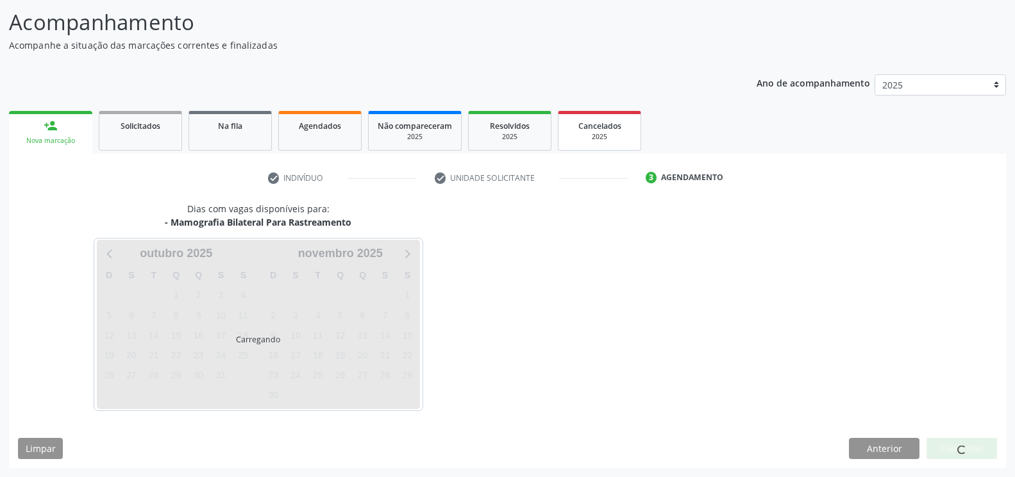
scroll to position [81, 0]
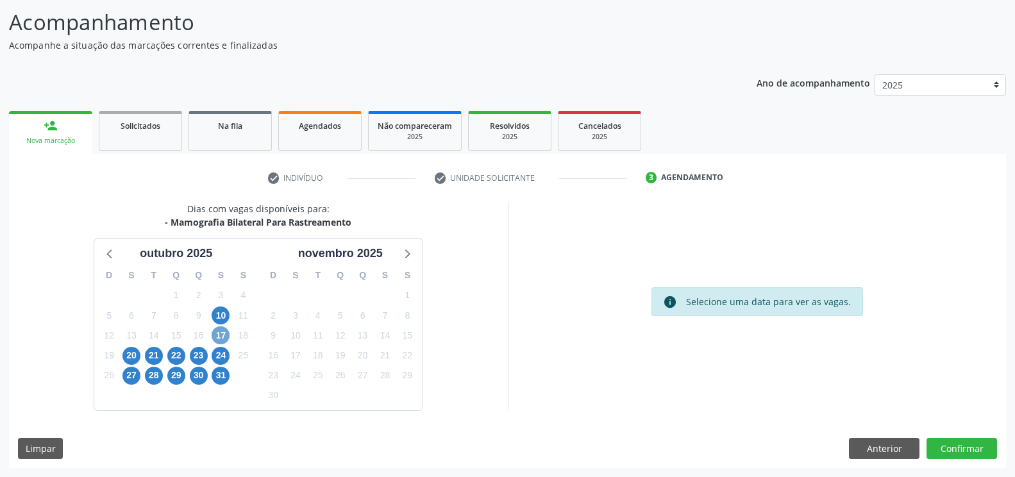
click at [219, 337] on span "17" at bounding box center [220, 335] width 18 height 18
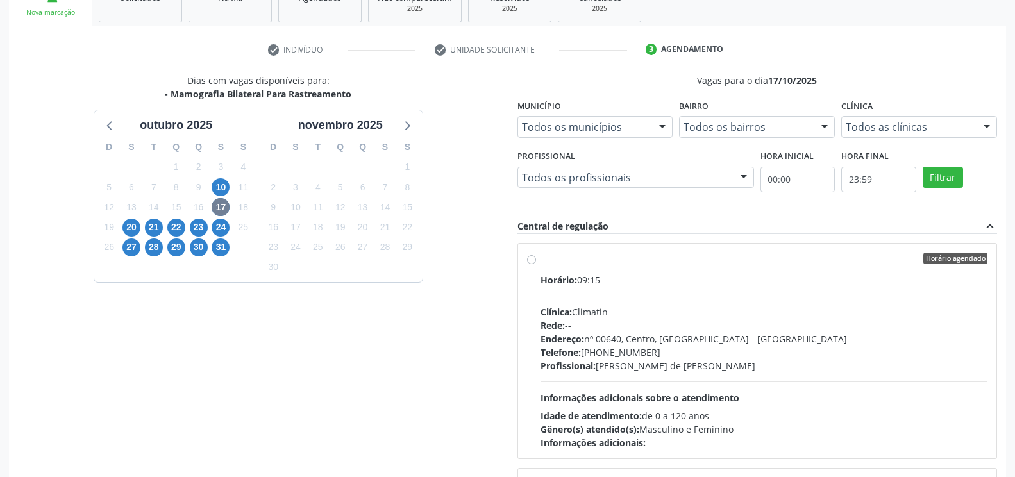
click at [579, 276] on div "Horário: 09:15" at bounding box center [763, 279] width 447 height 13
click at [536, 264] on input "Horário agendado Horário: 09:15 Clínica: Climatin Rede: -- Endereço: nº 00640, …" at bounding box center [531, 259] width 9 height 12
radio input "true"
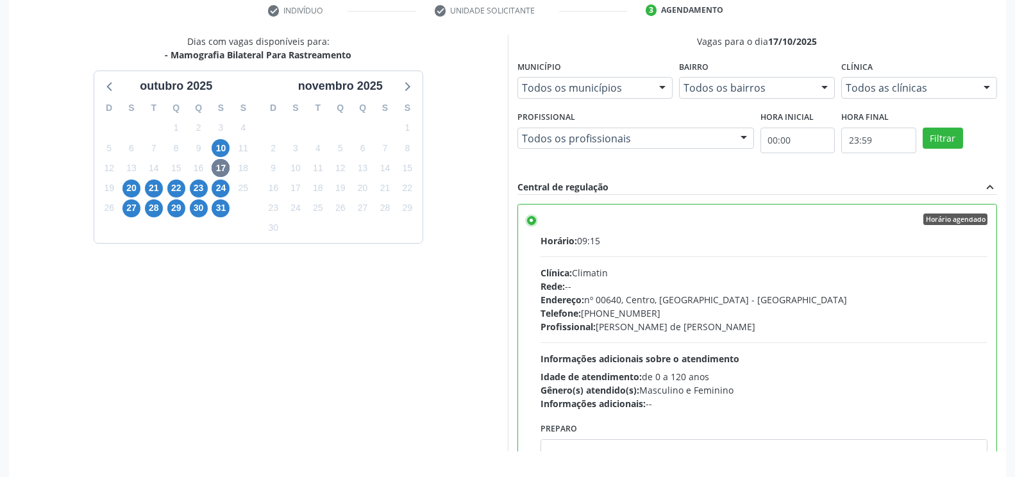
scroll to position [289, 0]
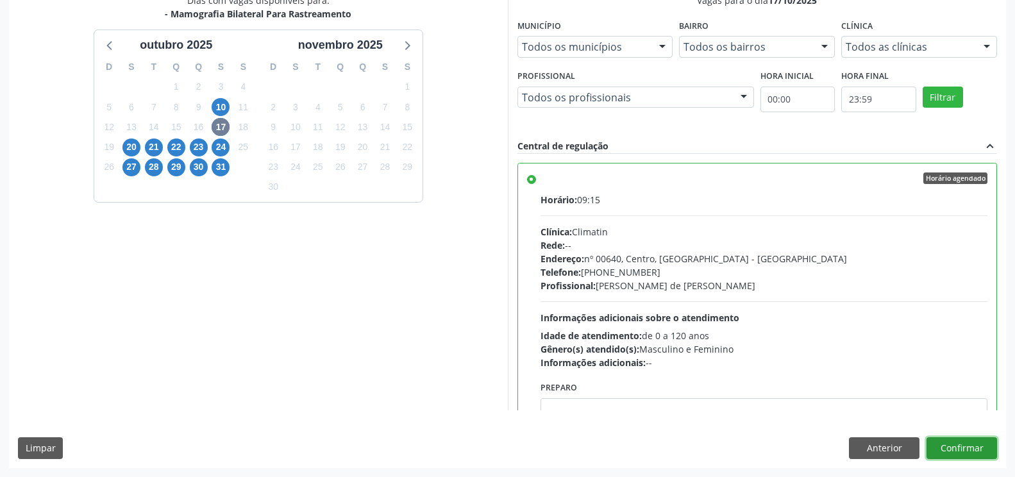
click at [981, 456] on button "Confirmar" at bounding box center [961, 448] width 70 height 22
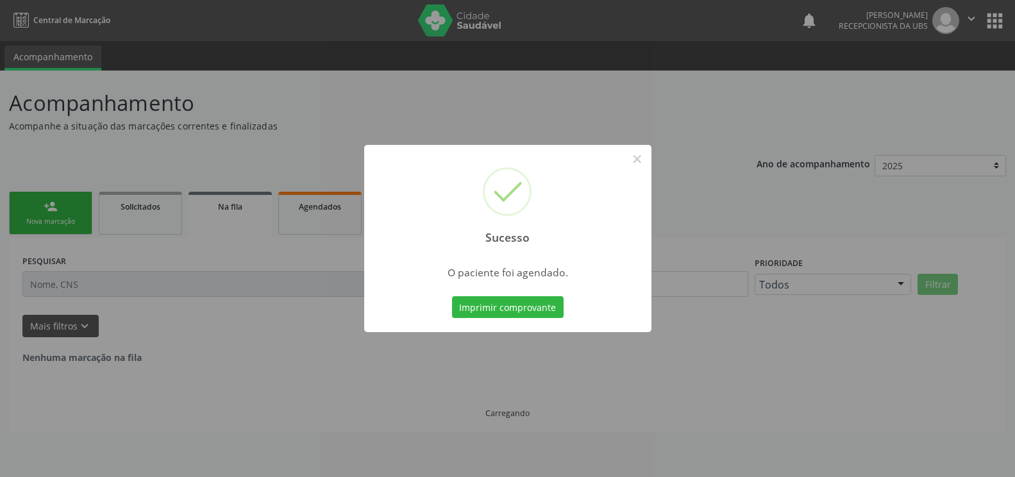
scroll to position [0, 0]
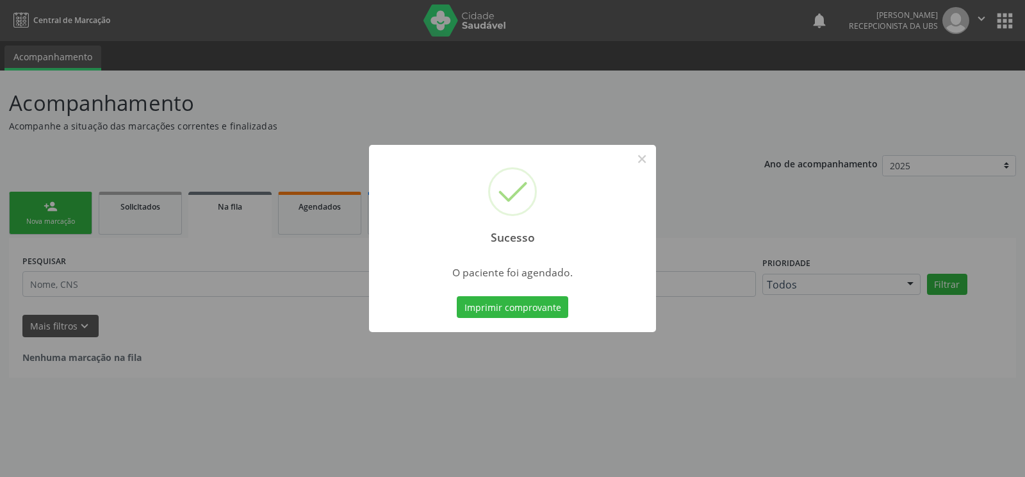
click at [501, 321] on div "Sucesso × O paciente foi agendado. Imprimir comprovante Cancel" at bounding box center [512, 238] width 287 height 187
click at [506, 309] on button "Imprimir comprovante" at bounding box center [513, 307] width 112 height 22
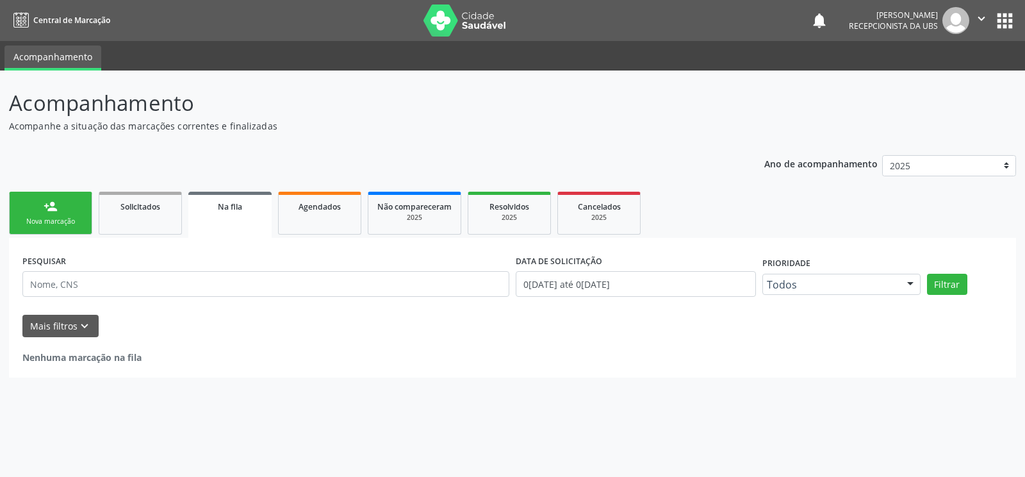
click at [59, 220] on div "Nova marcação" at bounding box center [51, 222] width 64 height 10
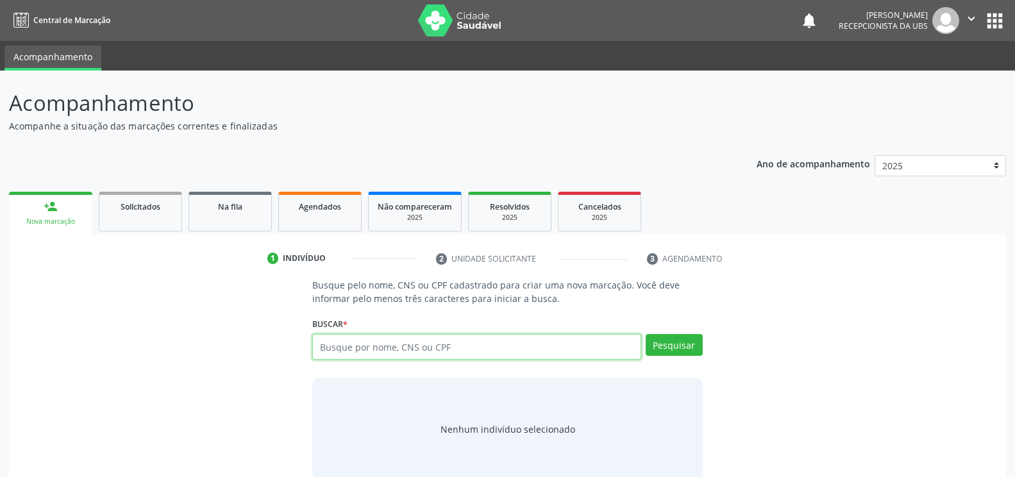
click at [341, 346] on input "text" at bounding box center [476, 347] width 328 height 26
paste input "077.369.314-96"
type input "077.369.314-96"
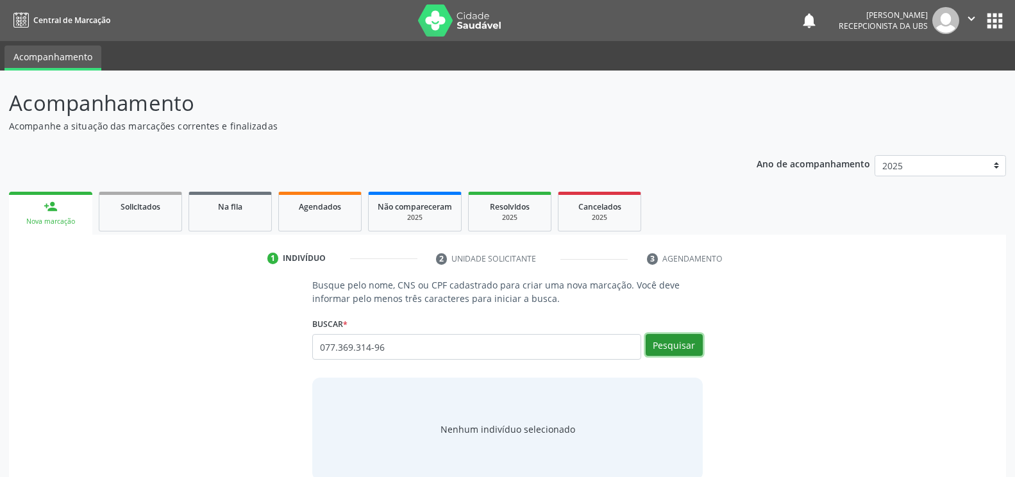
click at [659, 348] on button "Pesquisar" at bounding box center [673, 345] width 57 height 22
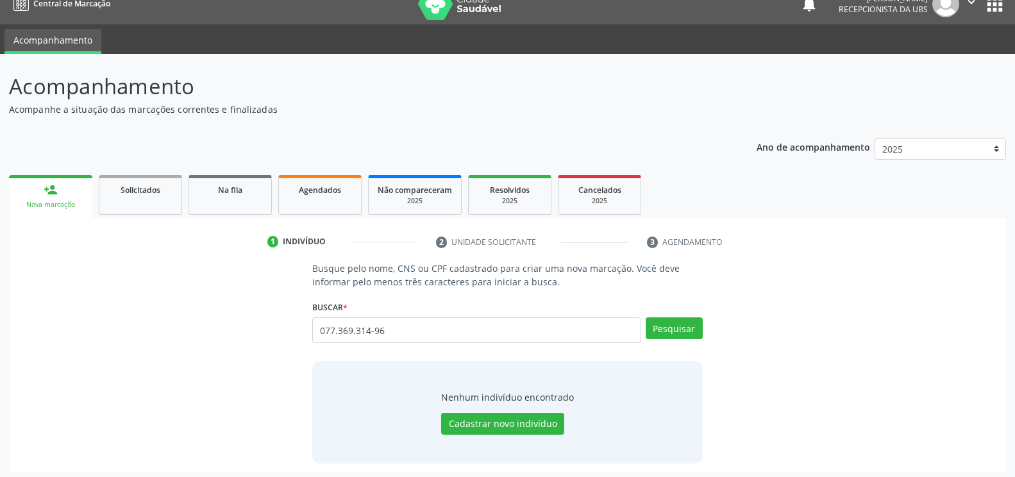
scroll to position [21, 0]
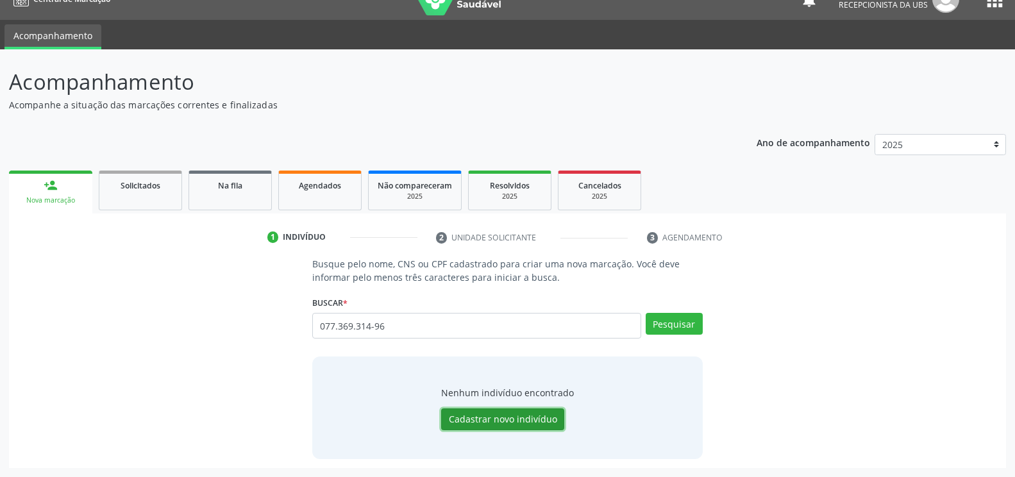
click at [517, 422] on button "Cadastrar novo indivíduo" at bounding box center [502, 419] width 123 height 22
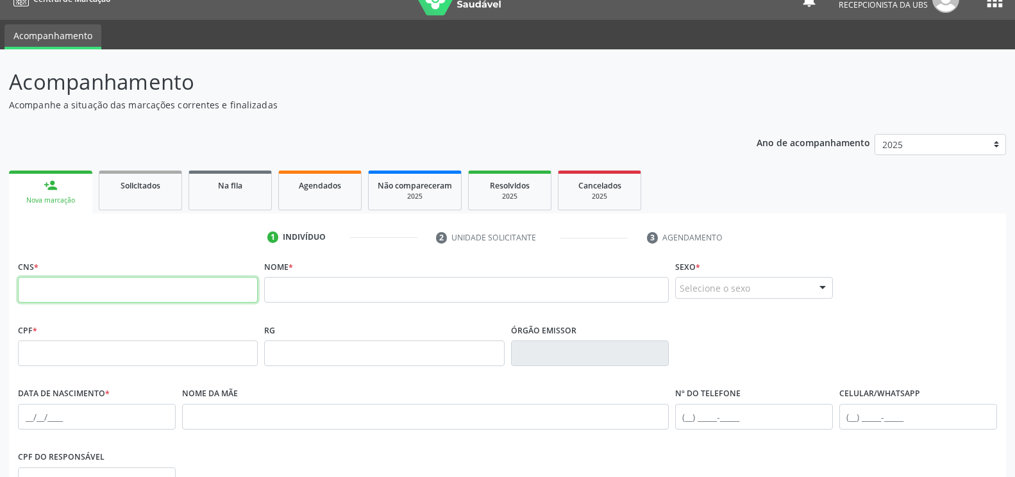
click at [78, 290] on input "text" at bounding box center [138, 290] width 240 height 26
type input "707 5022 2339 8690"
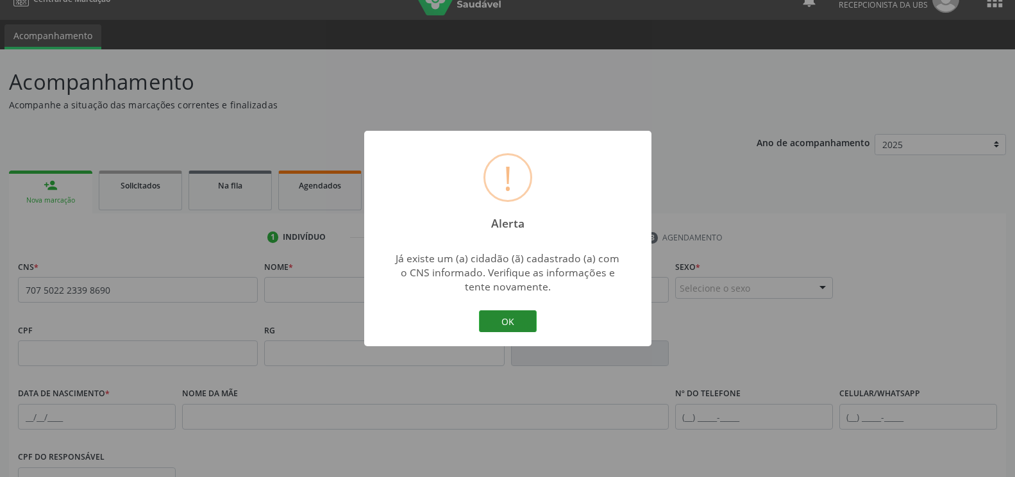
click at [498, 314] on button "OK" at bounding box center [508, 321] width 58 height 22
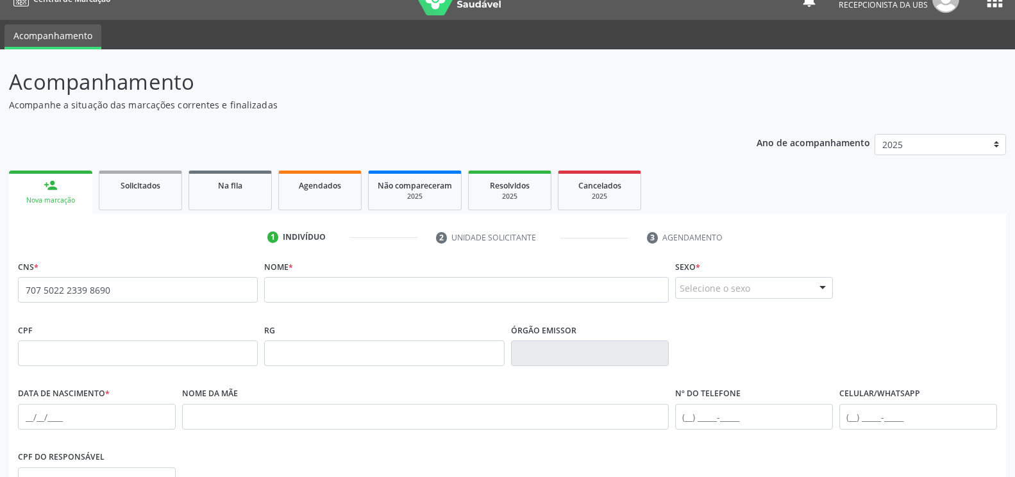
click at [50, 188] on div "person_add" at bounding box center [51, 185] width 14 height 14
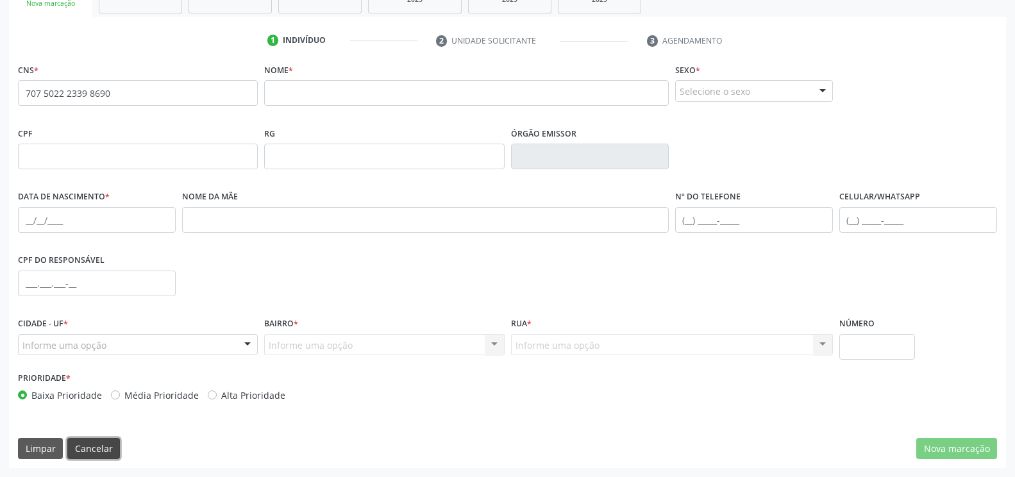
click at [92, 451] on button "Cancelar" at bounding box center [93, 449] width 53 height 22
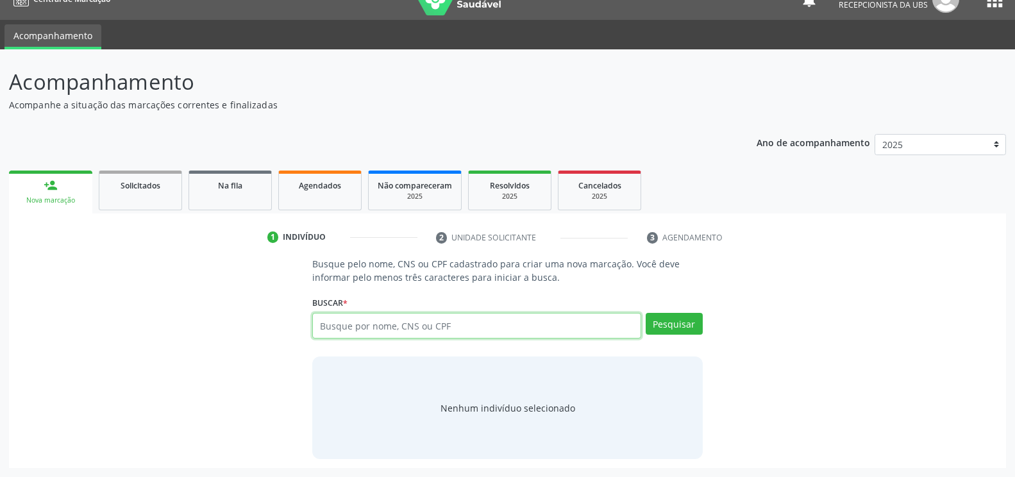
click at [398, 331] on input "text" at bounding box center [476, 326] width 328 height 26
type input "704002399241964"
click at [666, 326] on button "Pesquisar" at bounding box center [673, 324] width 57 height 22
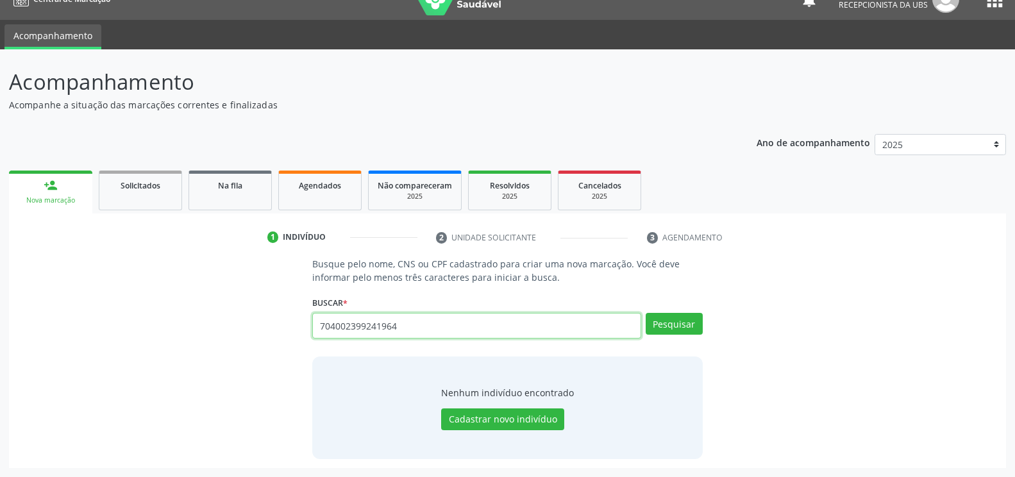
drag, startPoint x: 526, startPoint y: 315, endPoint x: 252, endPoint y: 320, distance: 273.7
click at [252, 320] on div "Busque pelo nome, CNS ou CPF cadastrado para criar uma nova marcação. Você deve…" at bounding box center [507, 358] width 979 height 202
type input "11721105492"
click at [672, 329] on button "Pesquisar" at bounding box center [673, 324] width 57 height 22
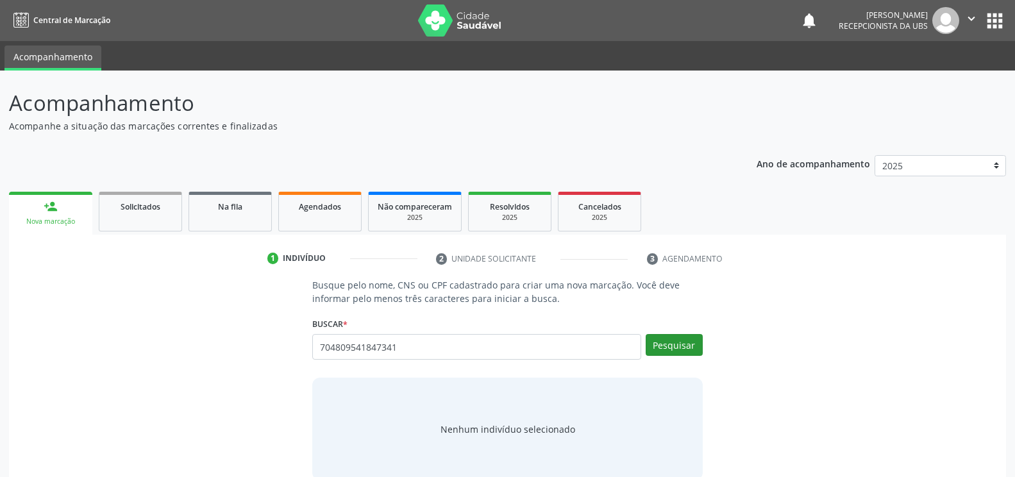
type input "704809541847341"
click at [676, 340] on button "Pesquisar" at bounding box center [673, 345] width 57 height 22
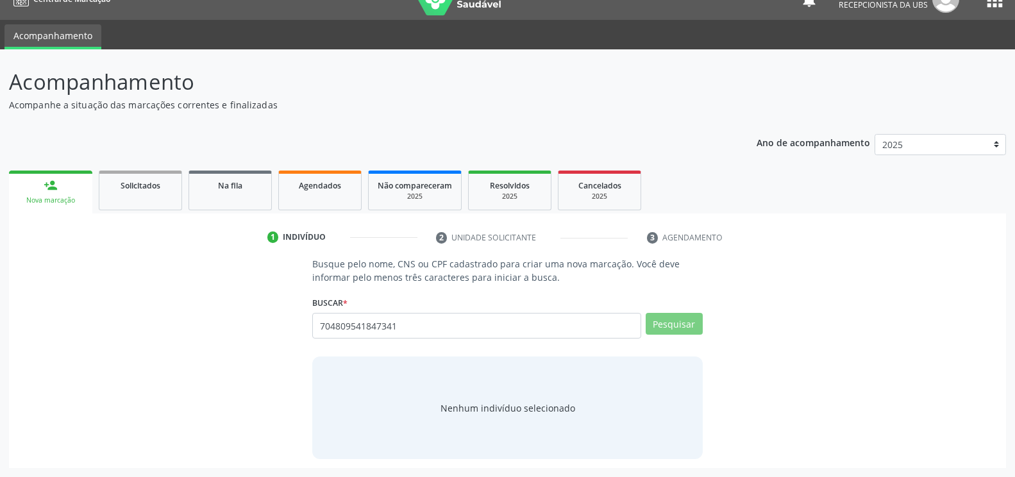
scroll to position [17, 0]
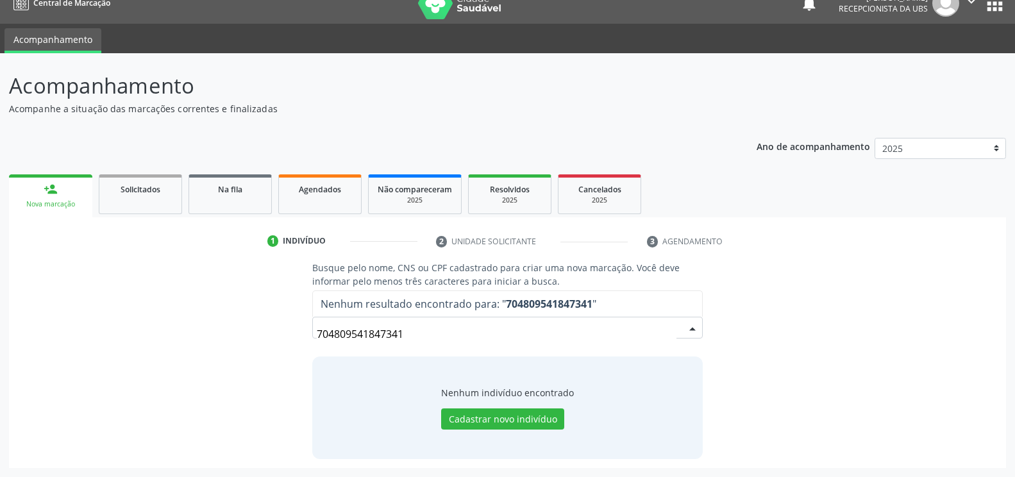
drag, startPoint x: 443, startPoint y: 330, endPoint x: 278, endPoint y: 333, distance: 164.7
click at [278, 333] on div "Busque pelo nome, CNS ou CPF cadastrado para criar uma nova marcação. Você deve…" at bounding box center [507, 359] width 979 height 197
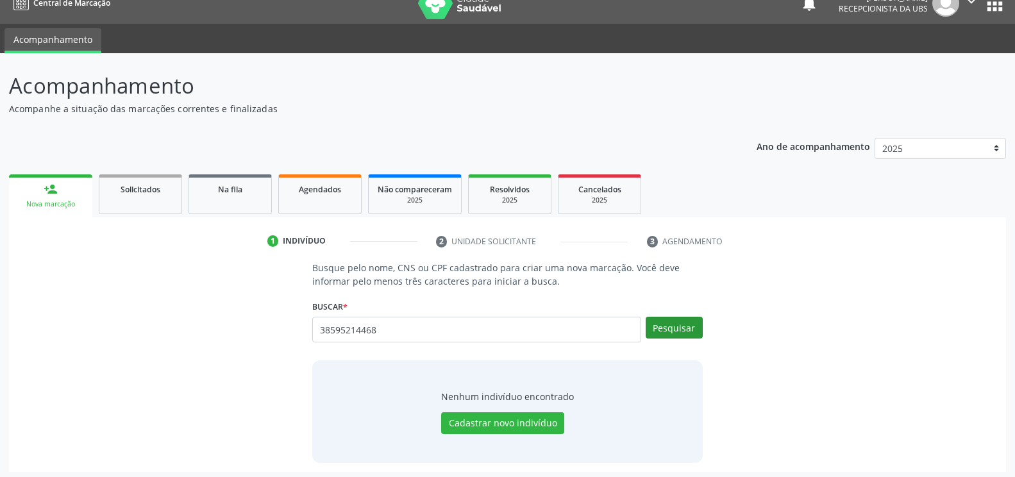
type input "38595214468"
click at [671, 333] on button "Pesquisar" at bounding box center [673, 328] width 57 height 22
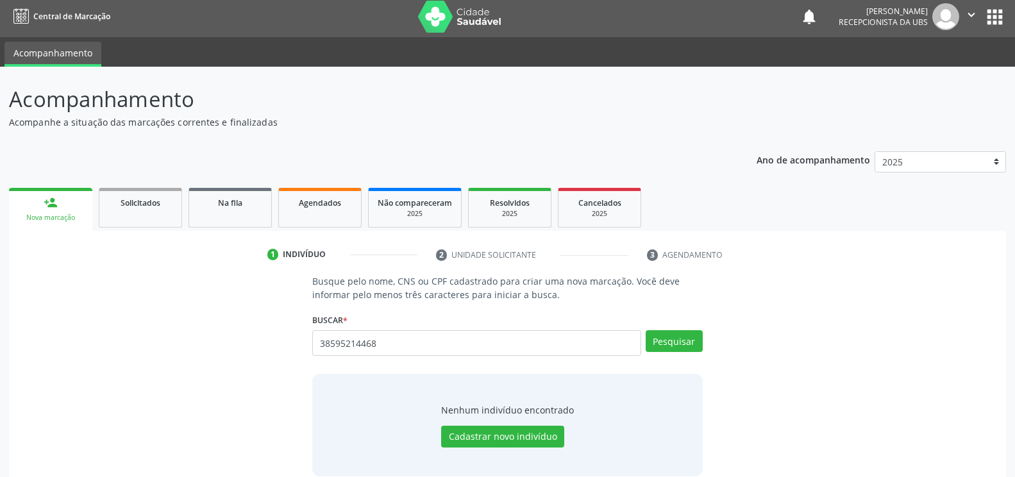
scroll to position [0, 0]
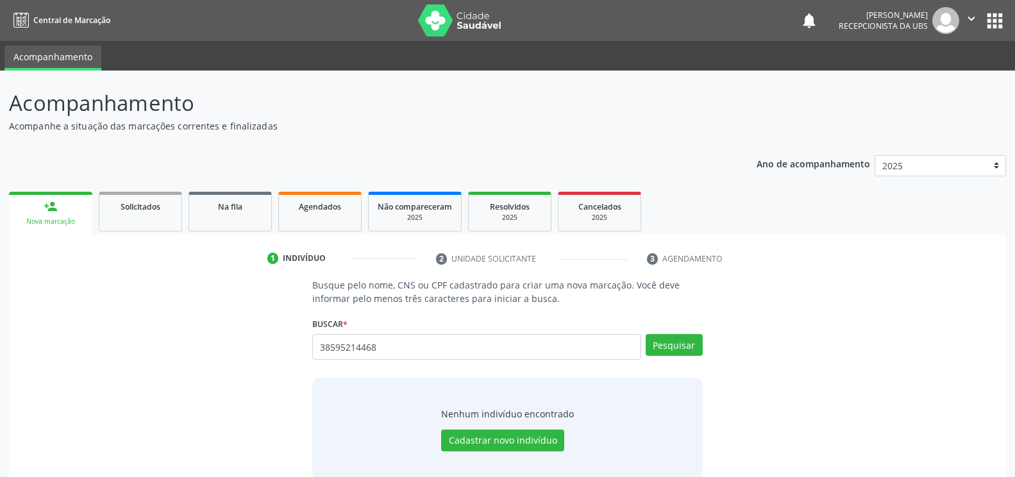
click at [969, 15] on icon "" at bounding box center [971, 19] width 14 height 14
click at [929, 81] on link "Sair" at bounding box center [938, 78] width 88 height 18
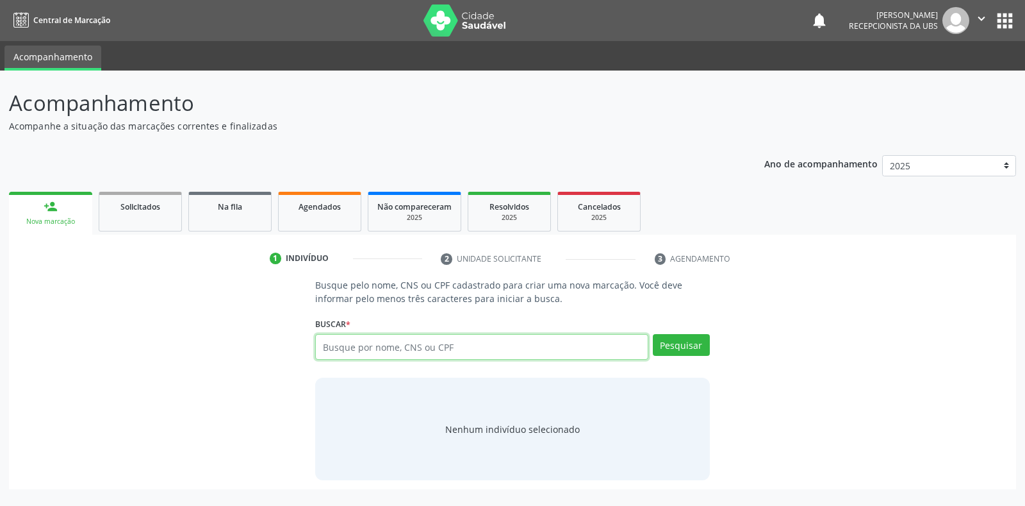
click at [525, 351] on input "text" at bounding box center [481, 347] width 333 height 26
type input "707502223398690"
click at [697, 349] on button "Pesquisar" at bounding box center [681, 345] width 57 height 22
type input "707502223398690"
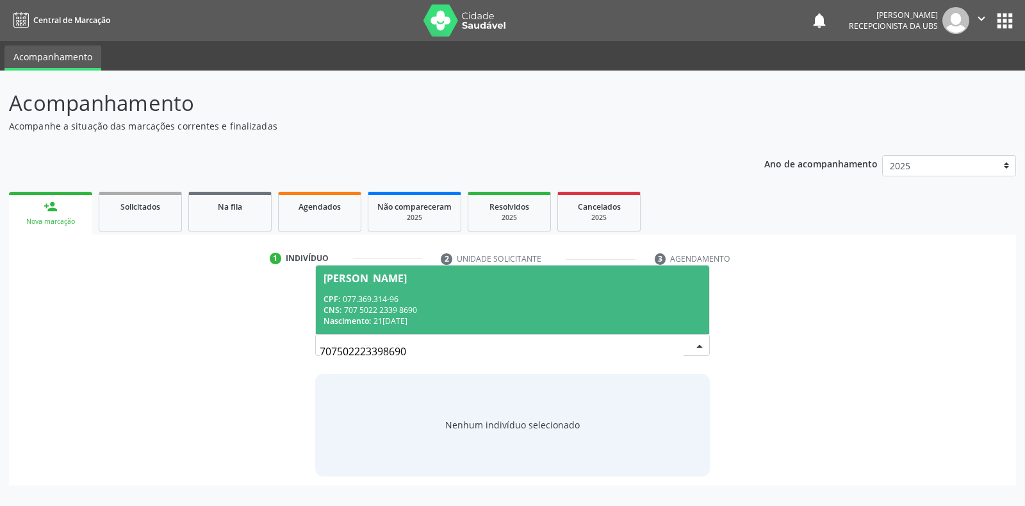
click at [636, 313] on div "CNS: 707 5022 2339 8690" at bounding box center [512, 309] width 377 height 11
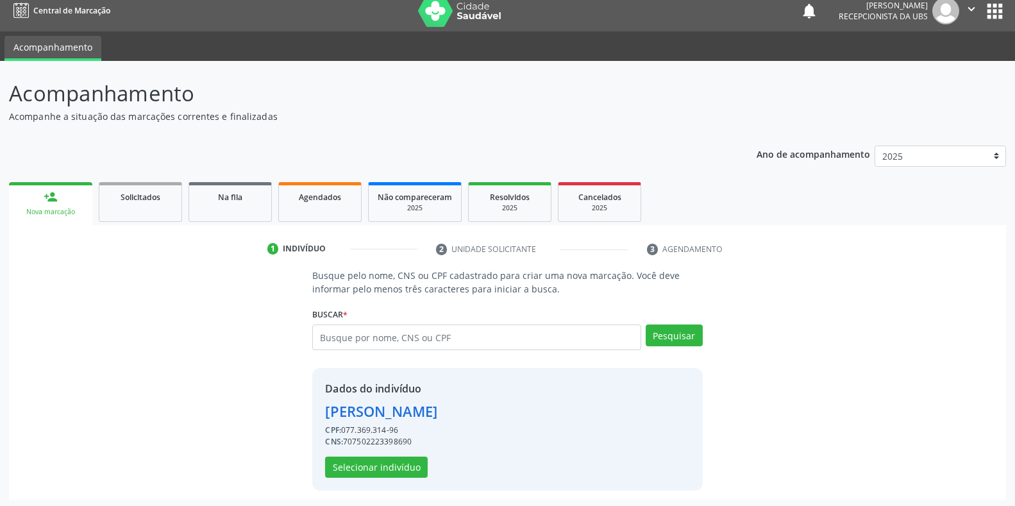
scroll to position [12, 0]
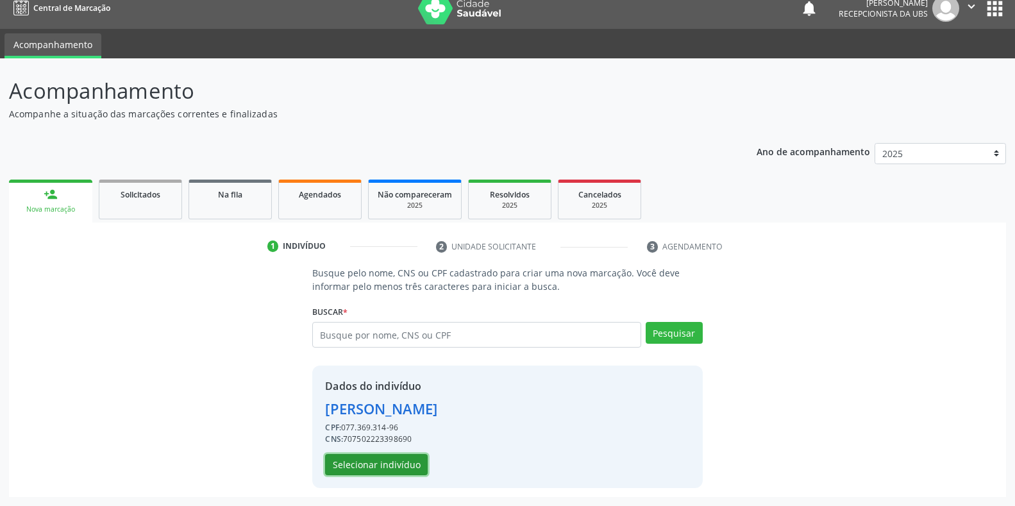
click at [365, 467] on button "Selecionar indivíduo" at bounding box center [376, 465] width 103 height 22
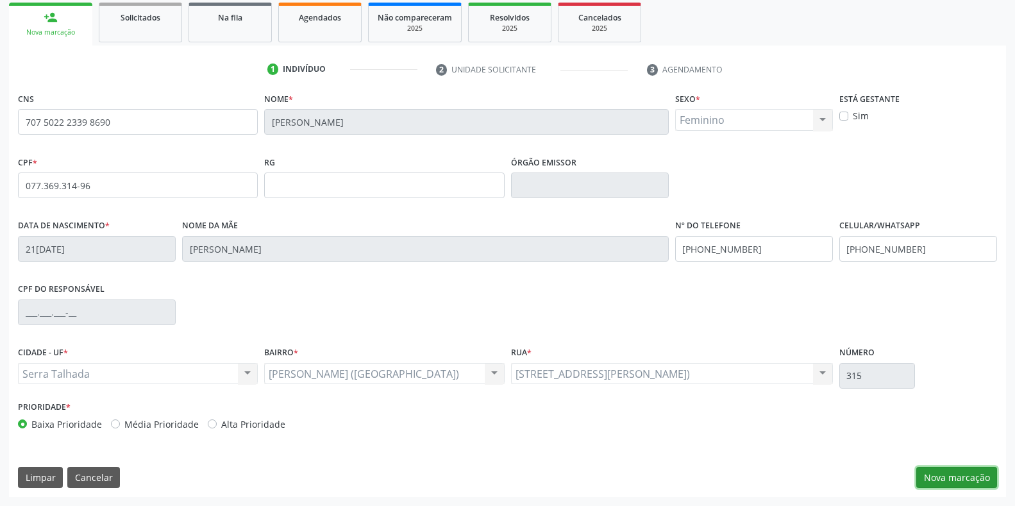
click at [968, 476] on button "Nova marcação" at bounding box center [956, 478] width 81 height 22
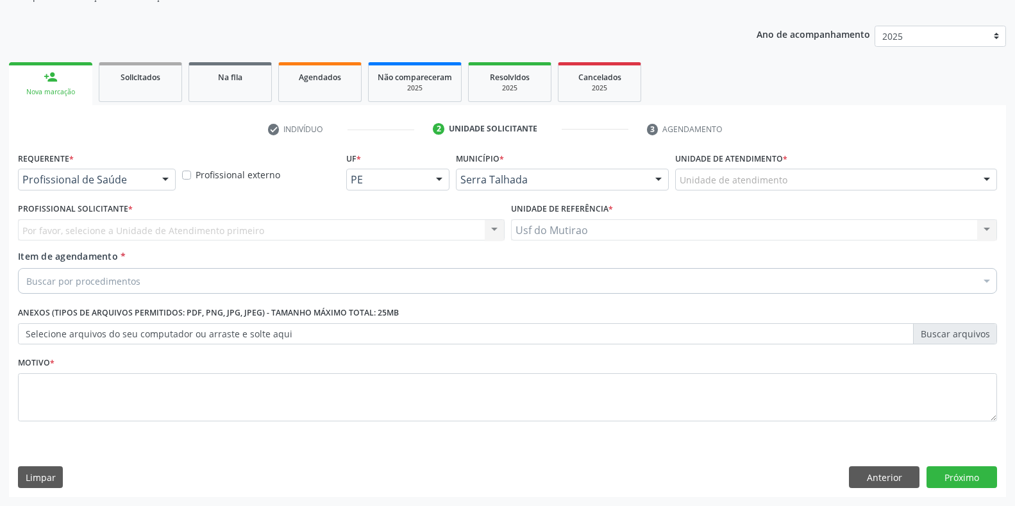
scroll to position [129, 0]
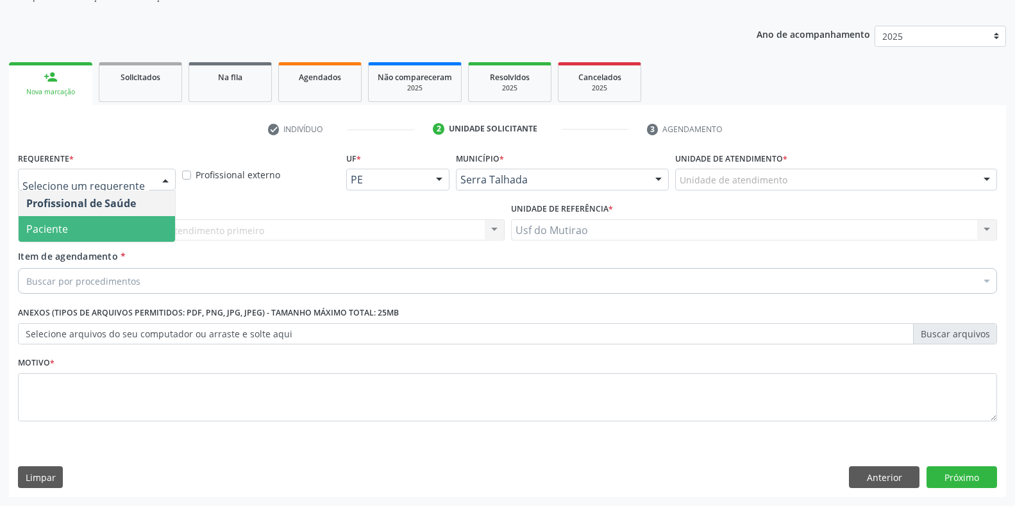
click at [76, 222] on span "Paciente" at bounding box center [97, 229] width 156 height 26
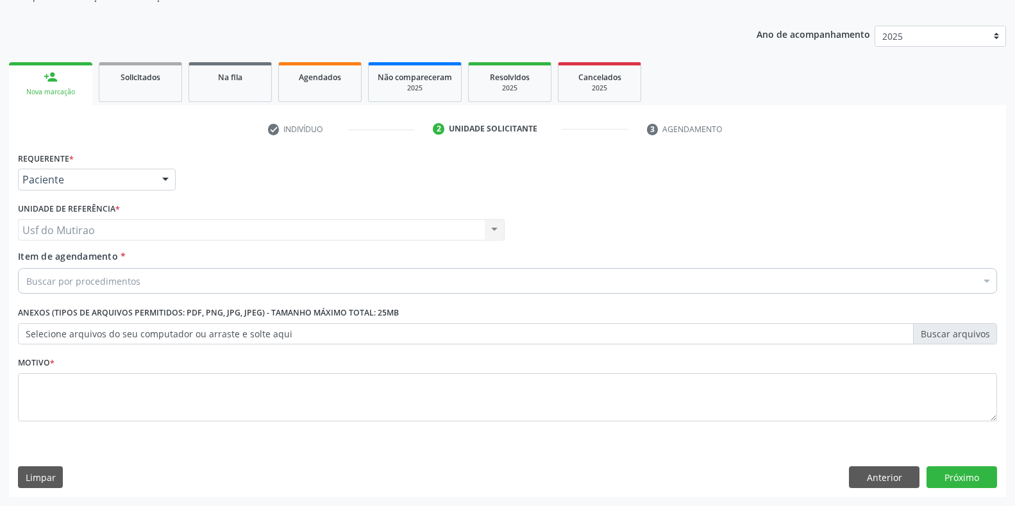
click at [158, 280] on div "Buscar por procedimentos" at bounding box center [507, 281] width 979 height 26
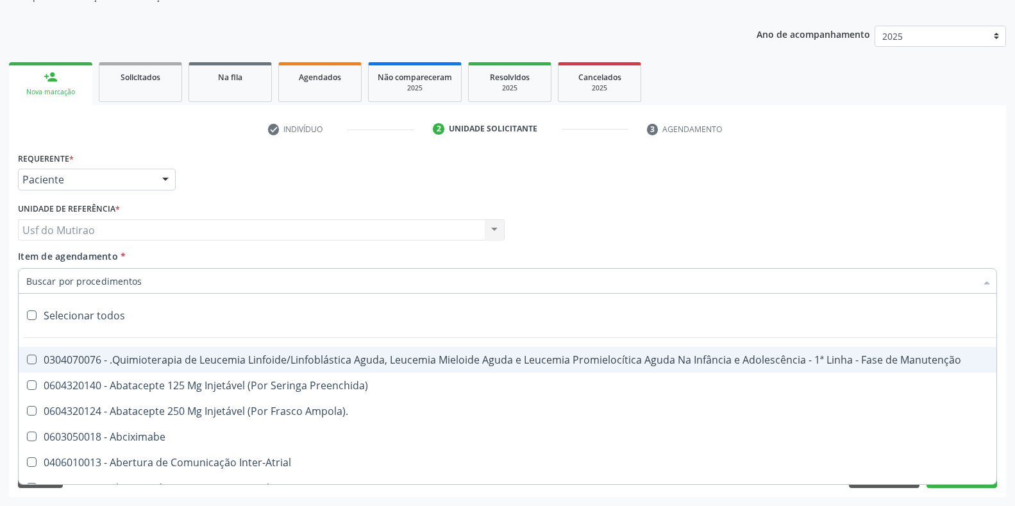
click at [134, 279] on input "Item de agendamento *" at bounding box center [500, 281] width 949 height 26
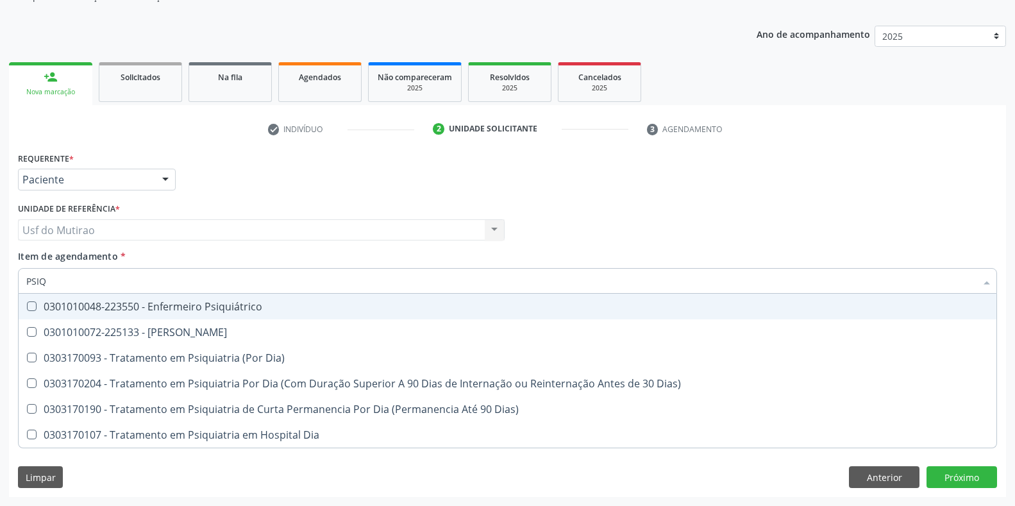
type input "PSIQU"
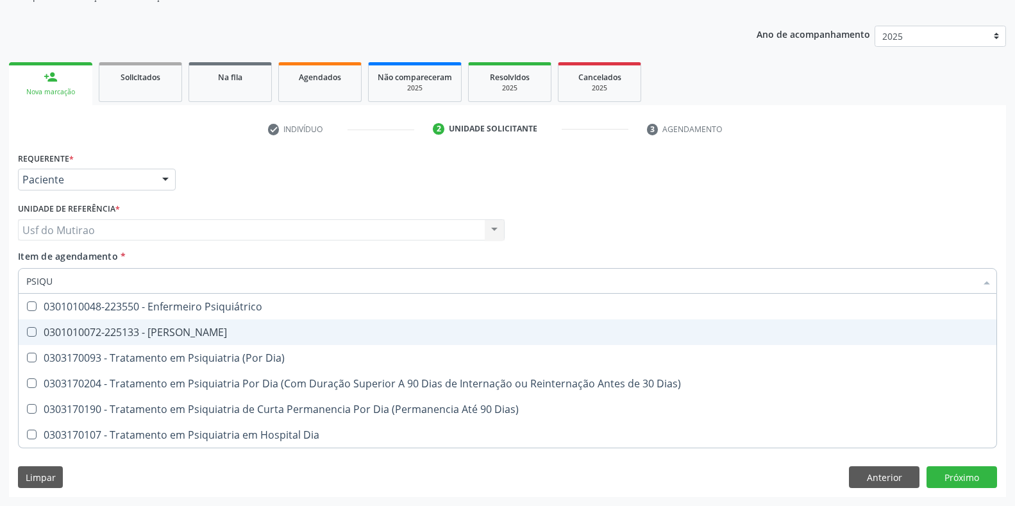
click at [140, 336] on div "0301010072-225133 - Médico Psiquiatra" at bounding box center [507, 332] width 962 height 10
checkbox Psiquiatra "true"
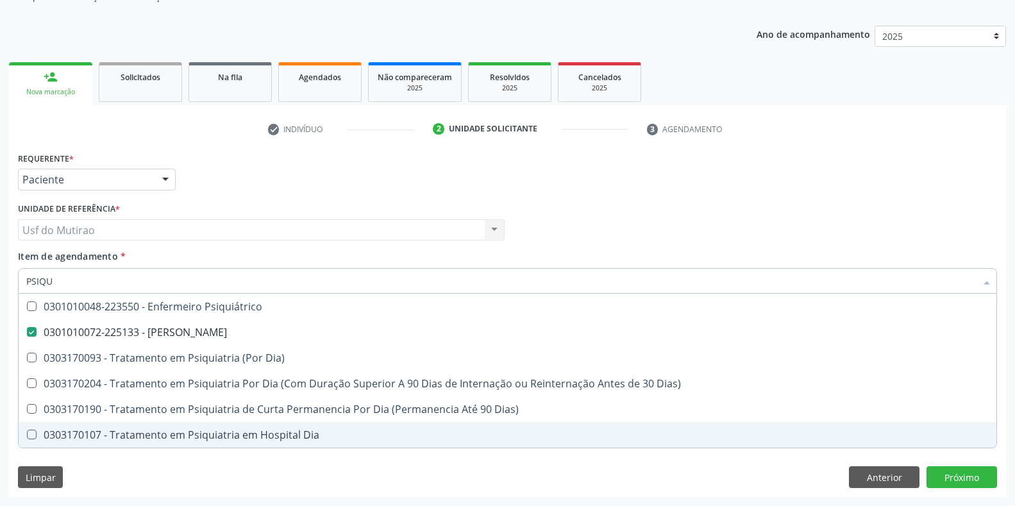
click at [181, 473] on div "Requerente * Paciente Profissional de Saúde Paciente Nenhum resultado encontrad…" at bounding box center [507, 323] width 997 height 348
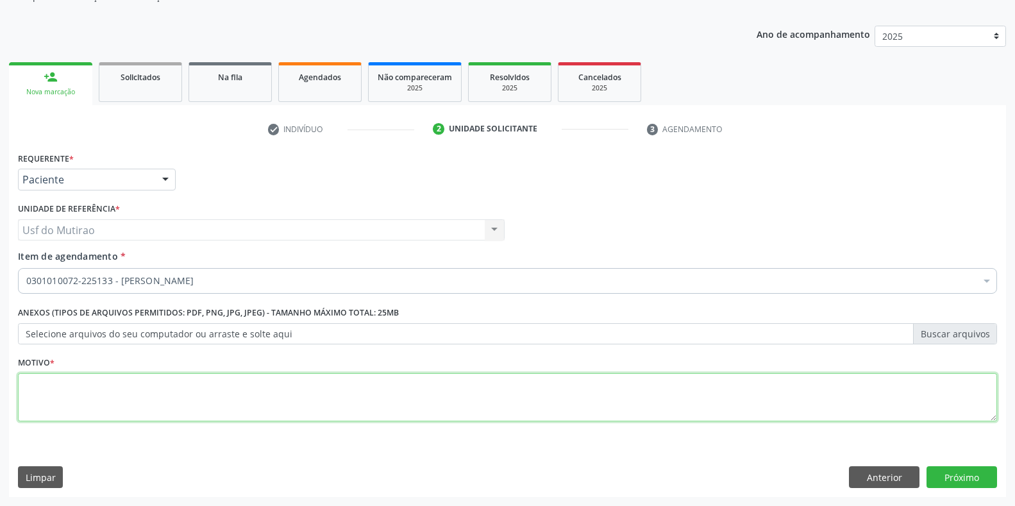
click at [390, 407] on textarea at bounding box center [507, 397] width 979 height 49
type textarea "."
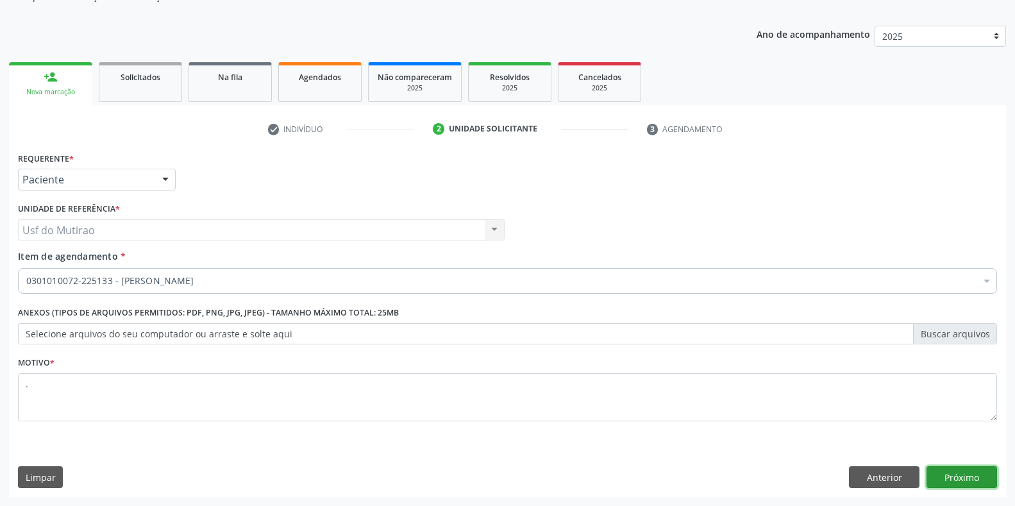
click at [978, 468] on button "Próximo" at bounding box center [961, 477] width 70 height 22
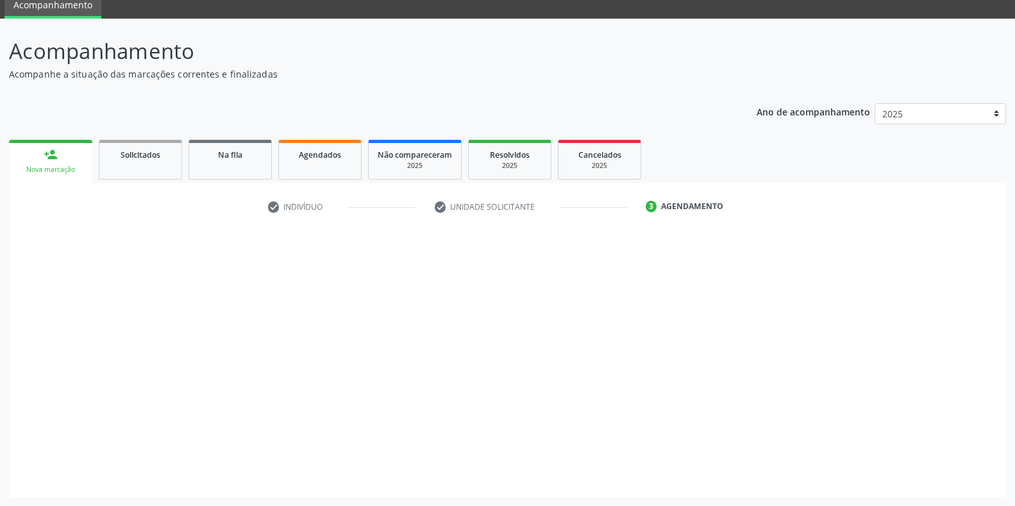
scroll to position [52, 0]
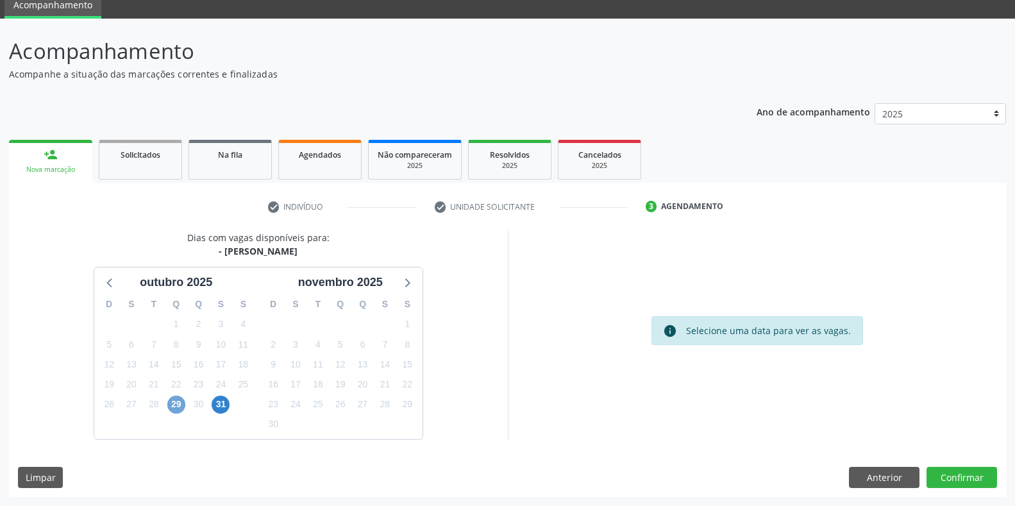
click at [174, 403] on span "29" at bounding box center [176, 404] width 18 height 18
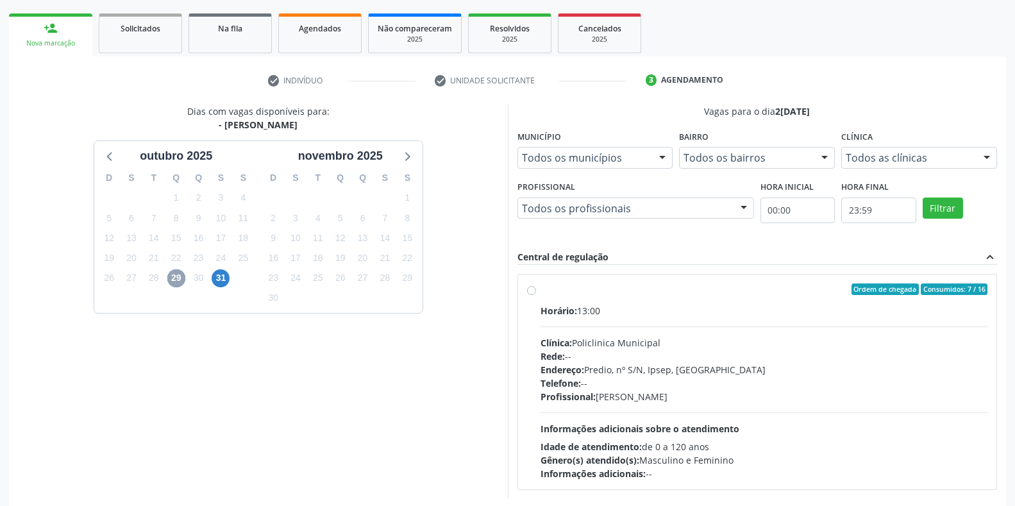
scroll to position [180, 0]
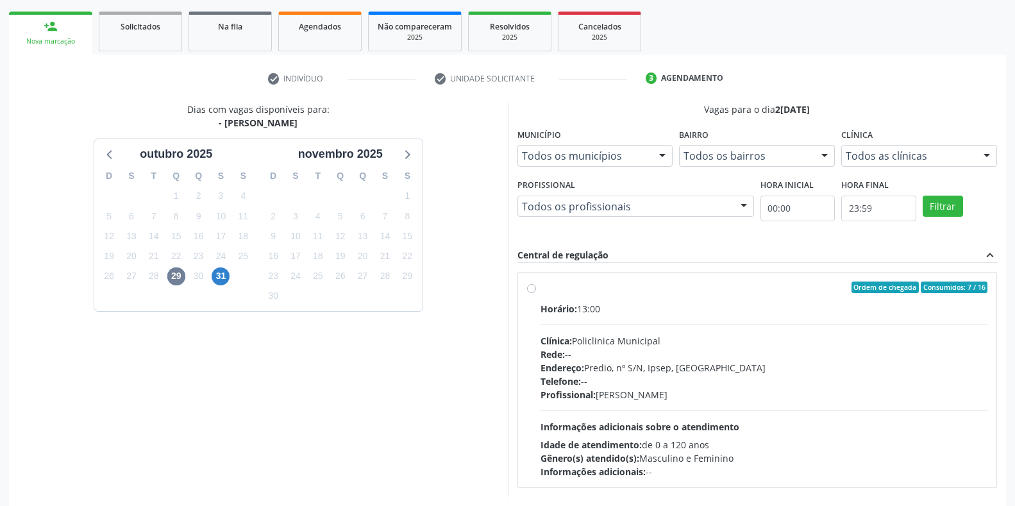
click at [570, 308] on span "Horário:" at bounding box center [558, 308] width 37 height 12
click at [536, 293] on input "Ordem de chegada Consumidos: 7 / 16 Horário: 13:00 Clínica: Policlinica Municip…" at bounding box center [531, 287] width 9 height 12
radio input "true"
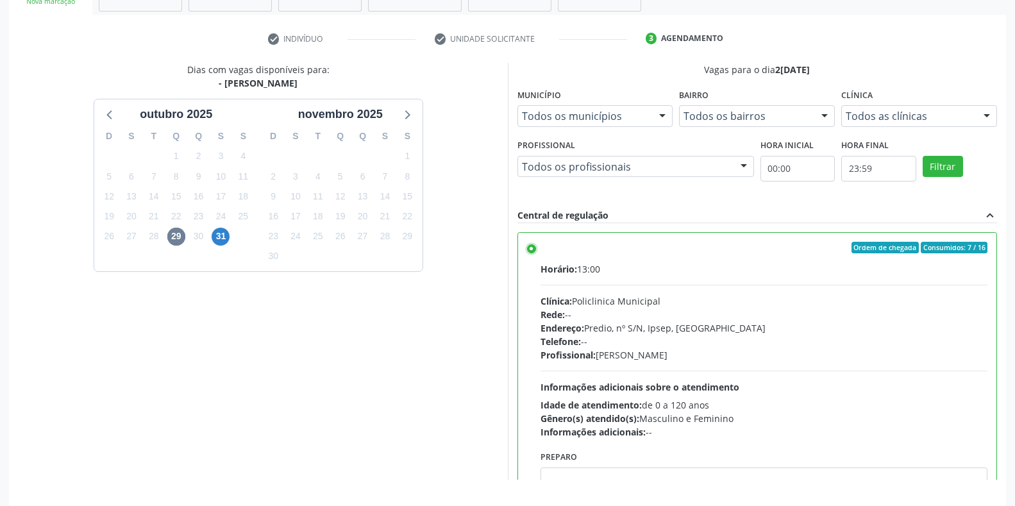
scroll to position [260, 0]
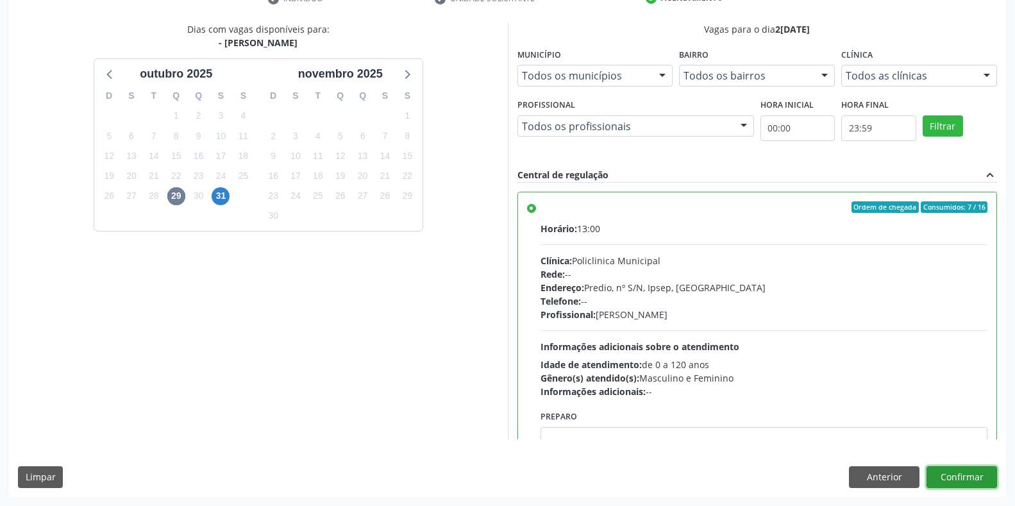
click at [949, 476] on button "Confirmar" at bounding box center [961, 477] width 70 height 22
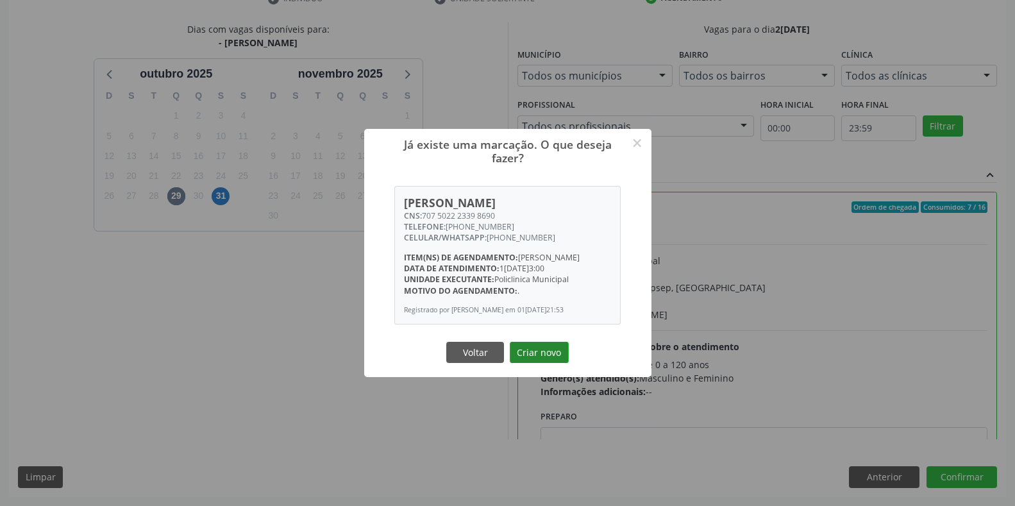
click at [527, 360] on button "Criar novo" at bounding box center [539, 353] width 59 height 22
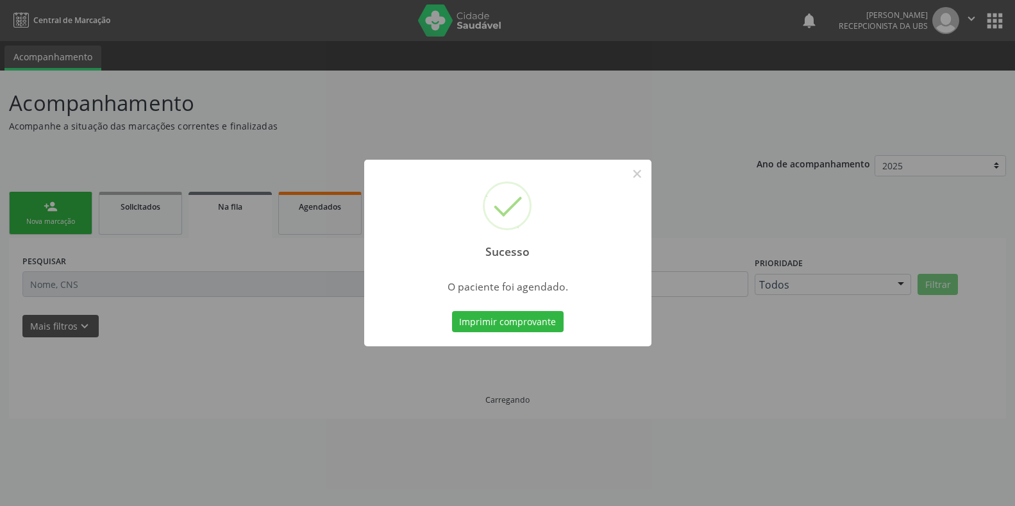
scroll to position [0, 0]
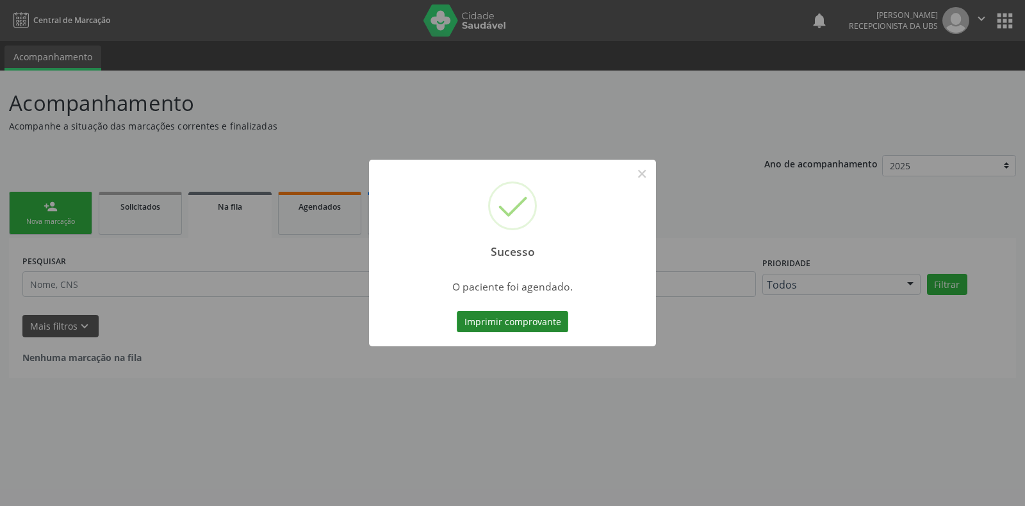
click at [498, 323] on button "Imprimir comprovante" at bounding box center [513, 322] width 112 height 22
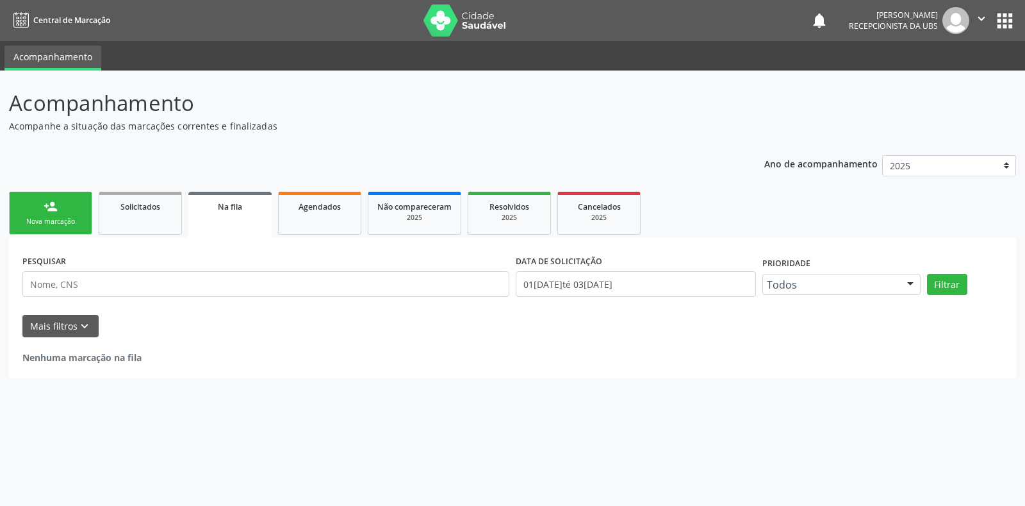
click at [37, 218] on div "Nova marcação" at bounding box center [51, 222] width 64 height 10
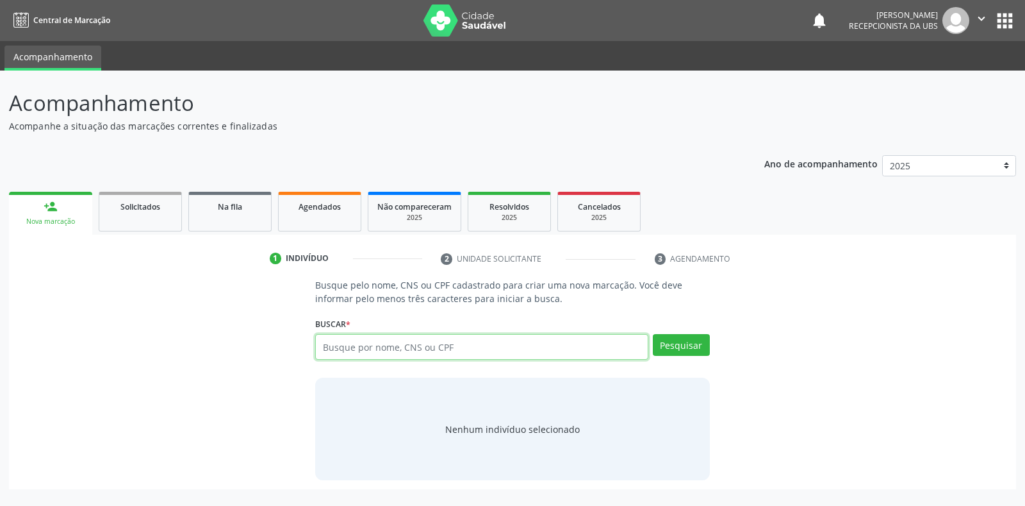
click at [371, 344] on input "text" at bounding box center [481, 347] width 333 height 26
type input "703609070638839"
click at [695, 345] on button "Pesquisar" at bounding box center [681, 345] width 57 height 22
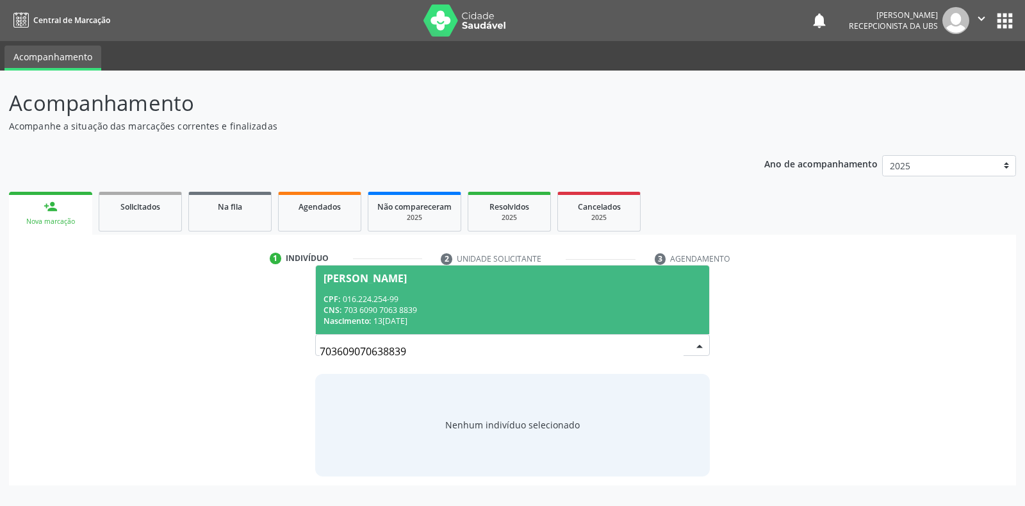
click at [561, 285] on span "Maria de Fatima da Silva CPF: 016.224.254-99 CNS: 703 6090 7063 8839 Nascimento…" at bounding box center [512, 299] width 393 height 69
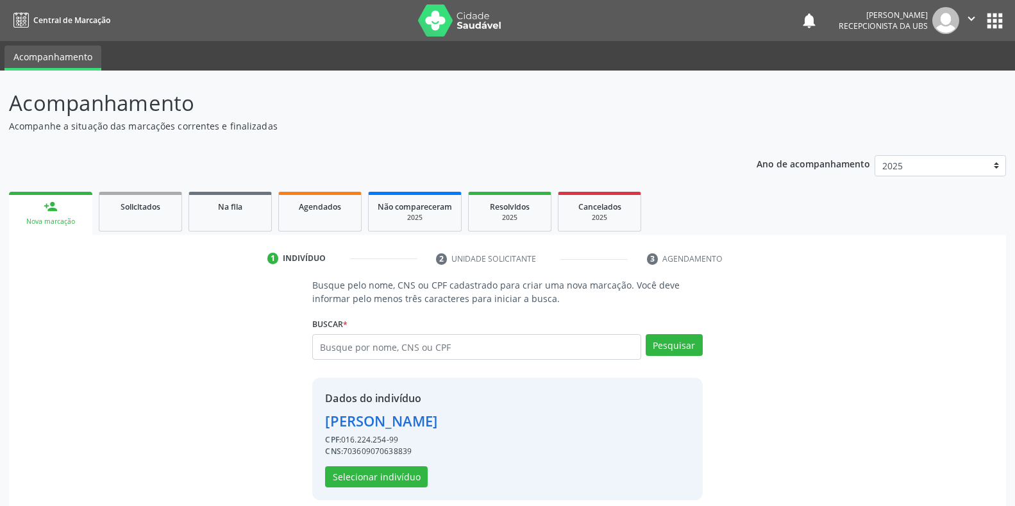
scroll to position [12, 0]
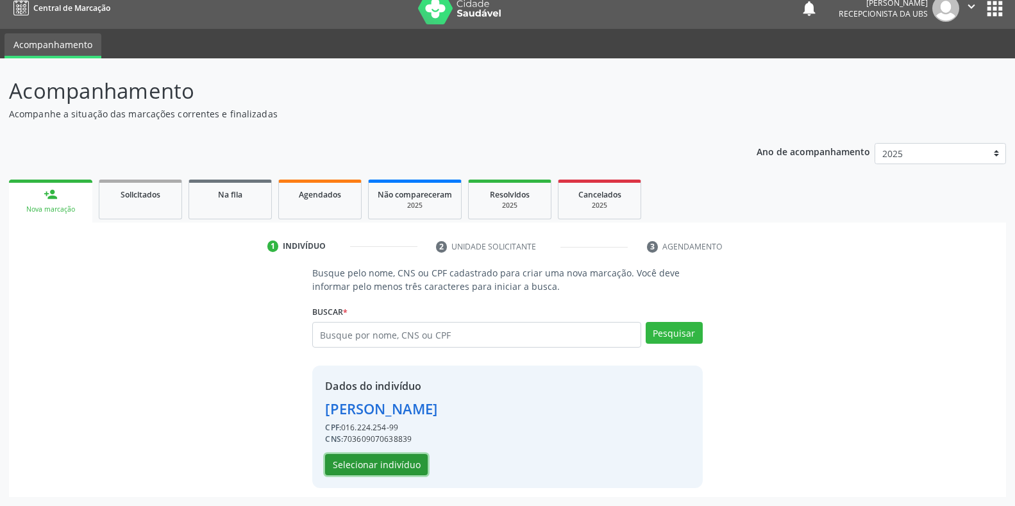
click at [360, 461] on button "Selecionar indivíduo" at bounding box center [376, 465] width 103 height 22
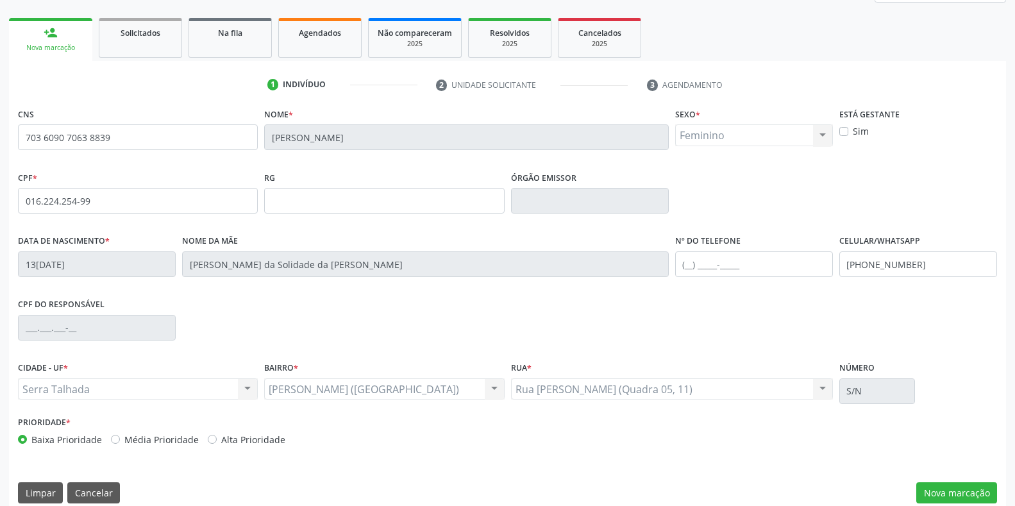
scroll to position [189, 0]
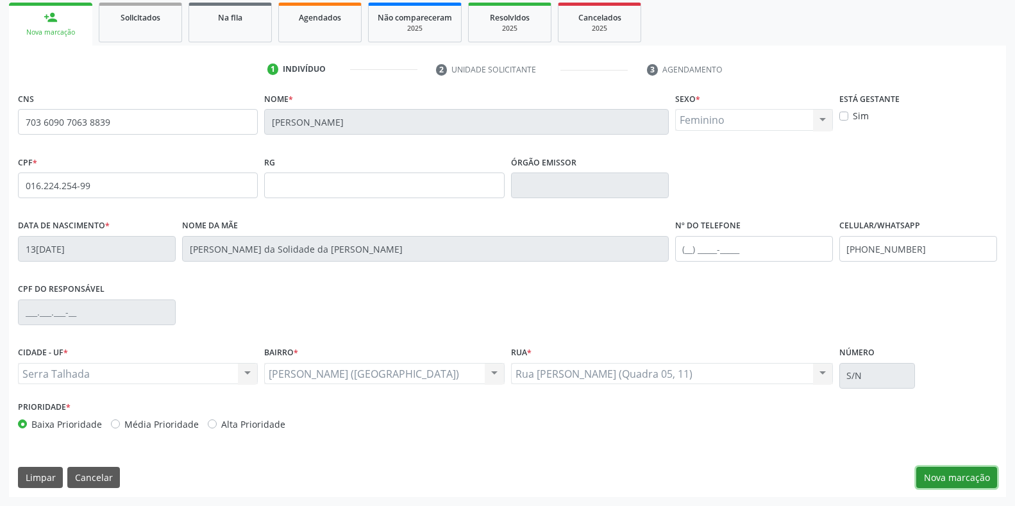
click at [951, 478] on button "Nova marcação" at bounding box center [956, 478] width 81 height 22
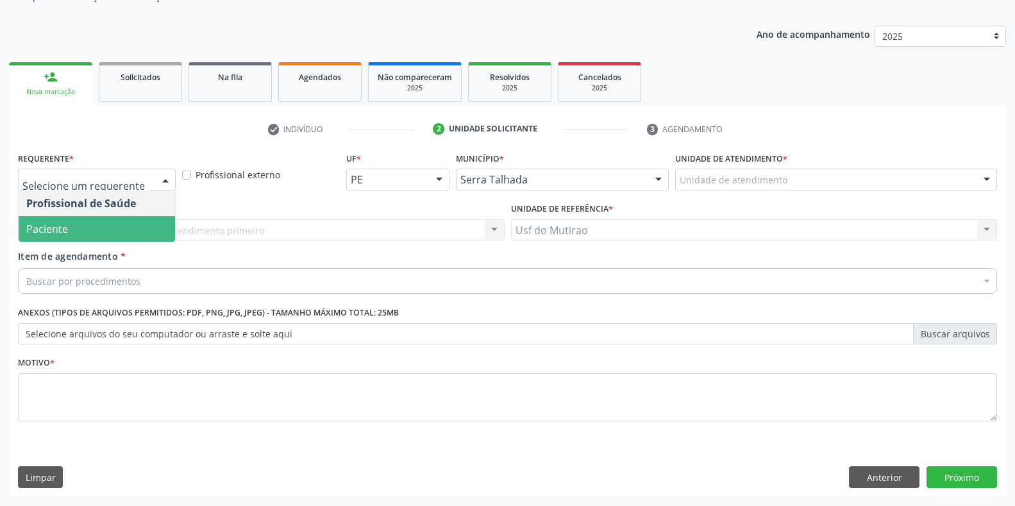
click at [97, 222] on span "Paciente" at bounding box center [97, 229] width 156 height 26
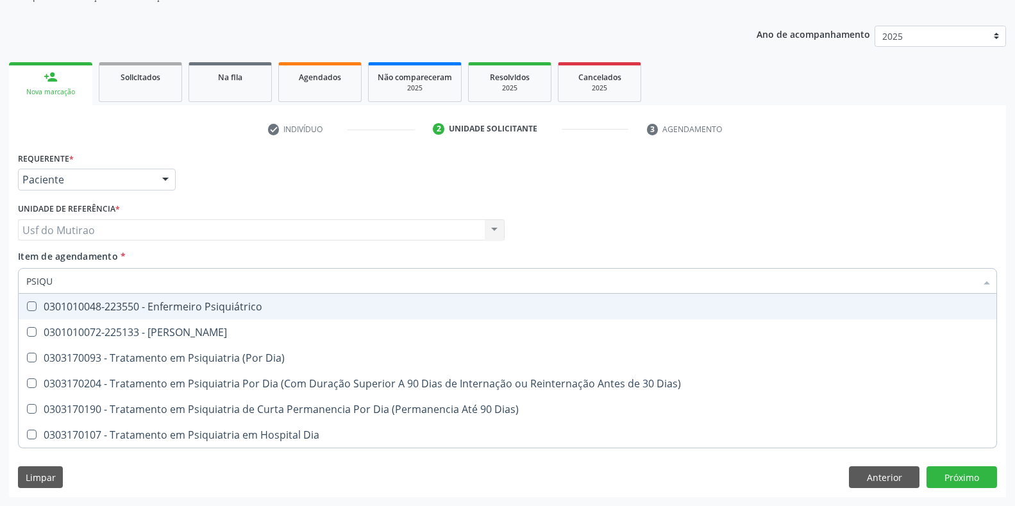
type input "PSIQUI"
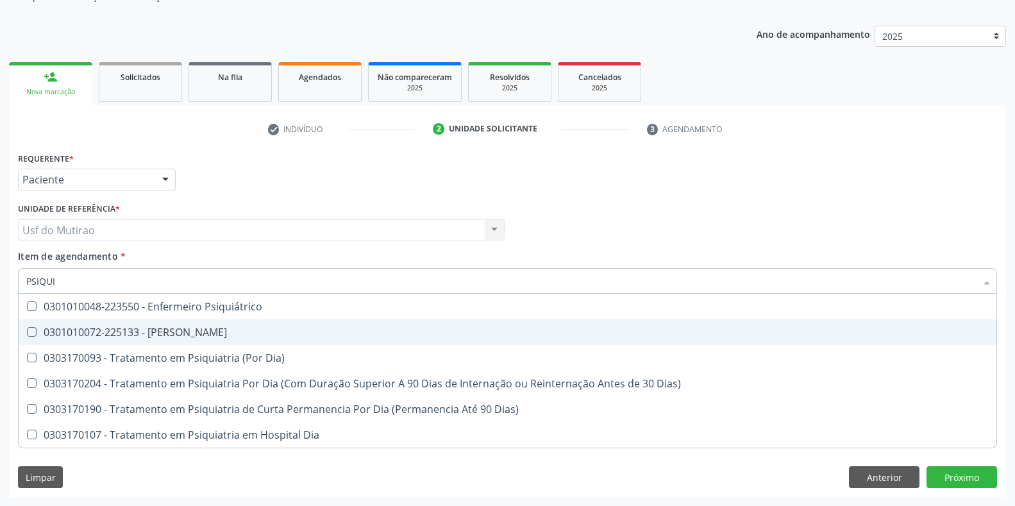
click at [187, 336] on div "0301010072-225133 - Médico Psiquiatra" at bounding box center [507, 332] width 962 height 10
checkbox Psiquiatra "true"
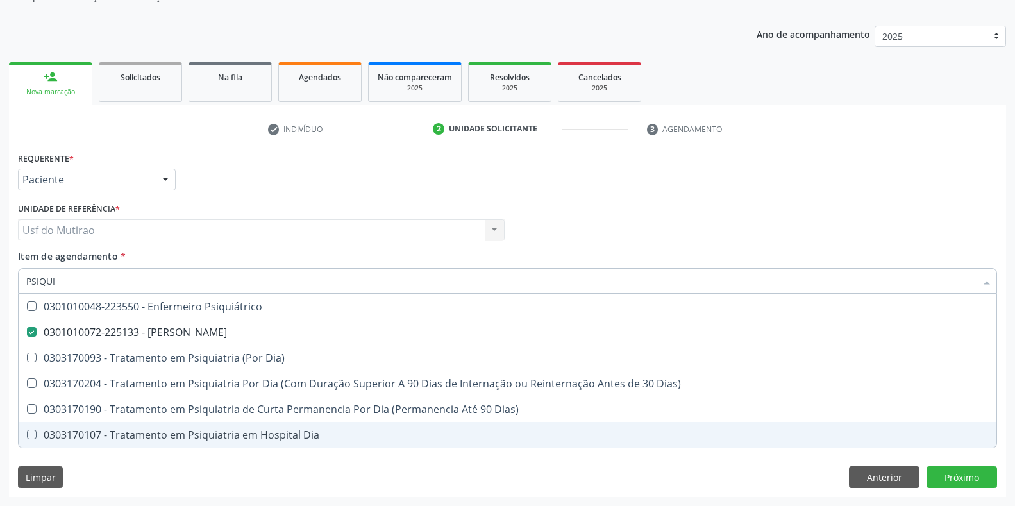
click at [169, 461] on div "Requerente * Paciente Profissional de Saúde Paciente Nenhum resultado encontrad…" at bounding box center [507, 323] width 997 height 348
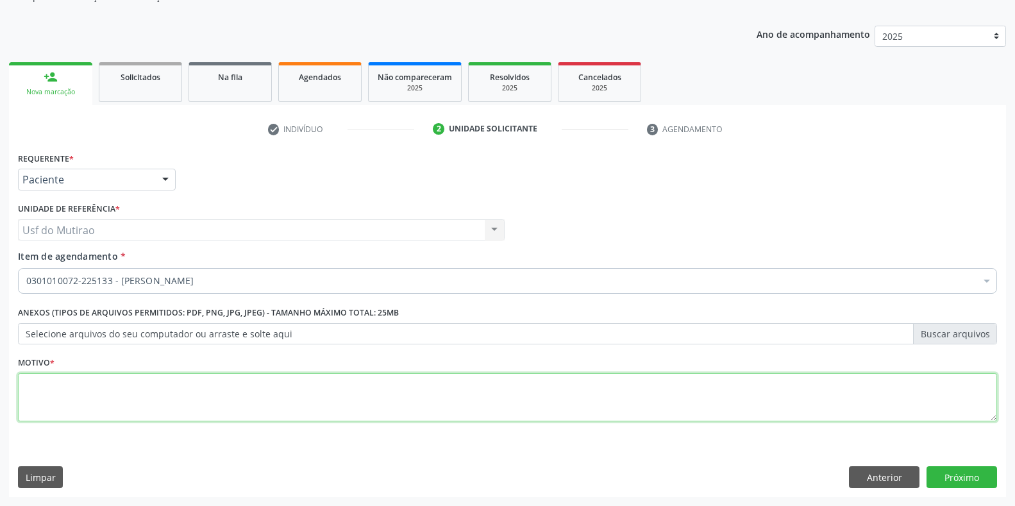
click at [226, 408] on textarea at bounding box center [507, 397] width 979 height 49
type textarea "."
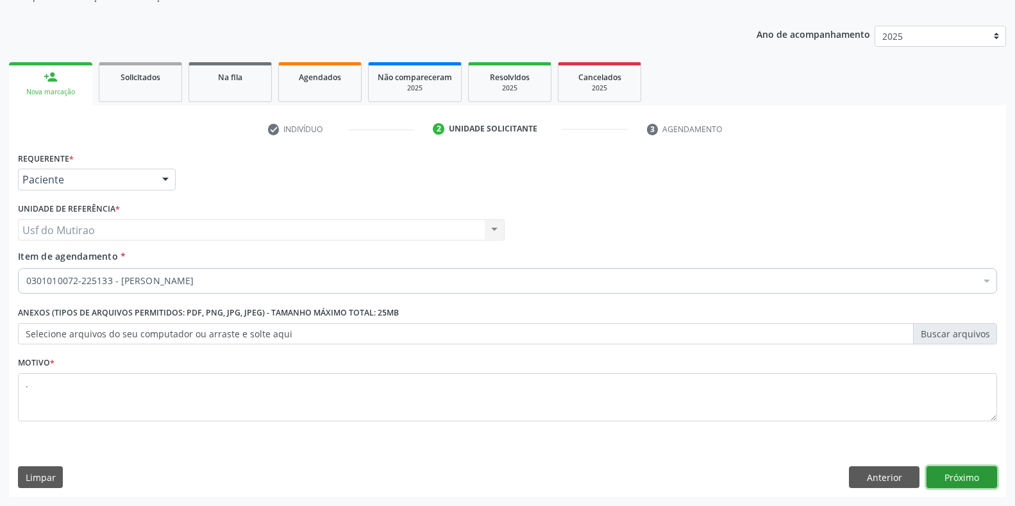
click at [964, 472] on button "Próximo" at bounding box center [961, 477] width 70 height 22
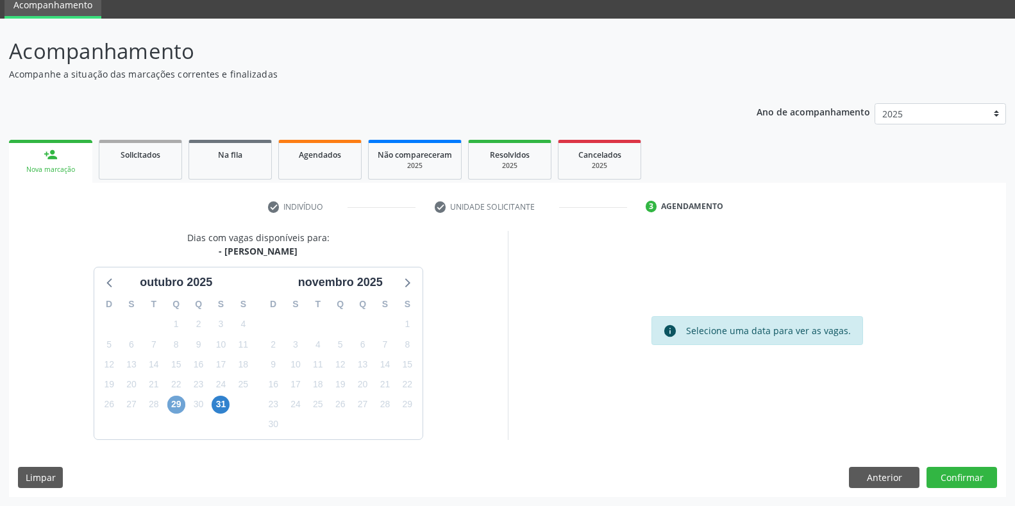
click at [179, 409] on span "29" at bounding box center [176, 404] width 18 height 18
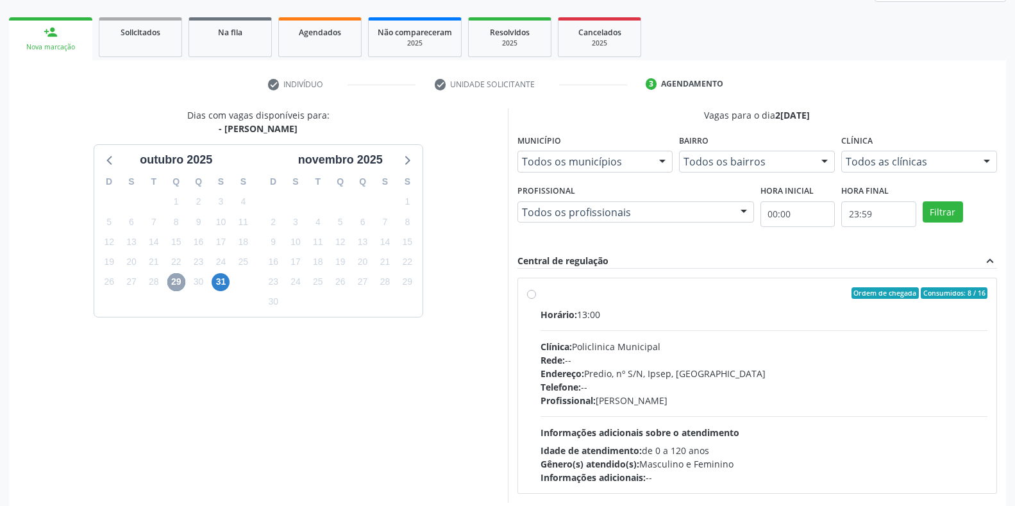
scroll to position [180, 0]
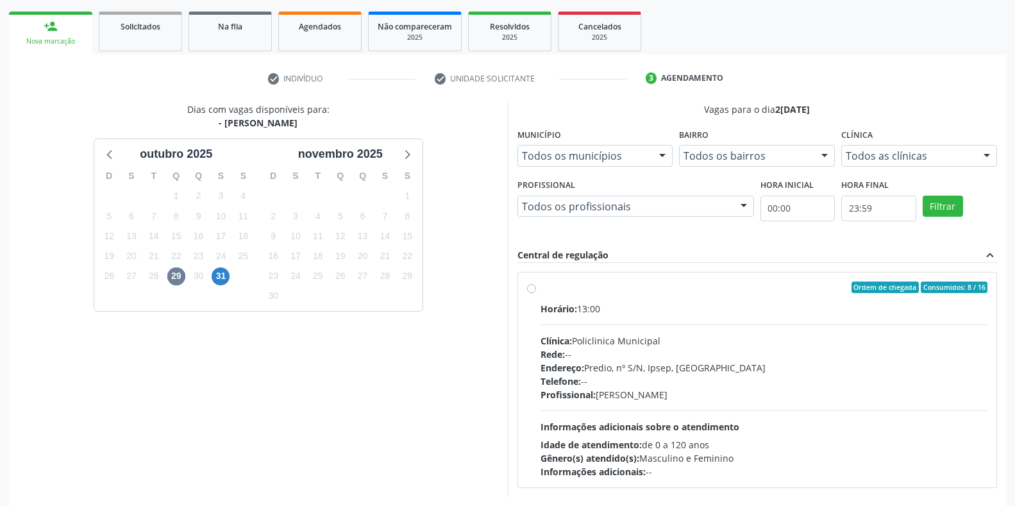
click at [588, 324] on hr at bounding box center [763, 324] width 447 height 1
click at [536, 293] on input "Ordem de chegada Consumidos: 8 / 16 Horário: 13:00 Clínica: Policlinica Municip…" at bounding box center [531, 287] width 9 height 12
radio input "true"
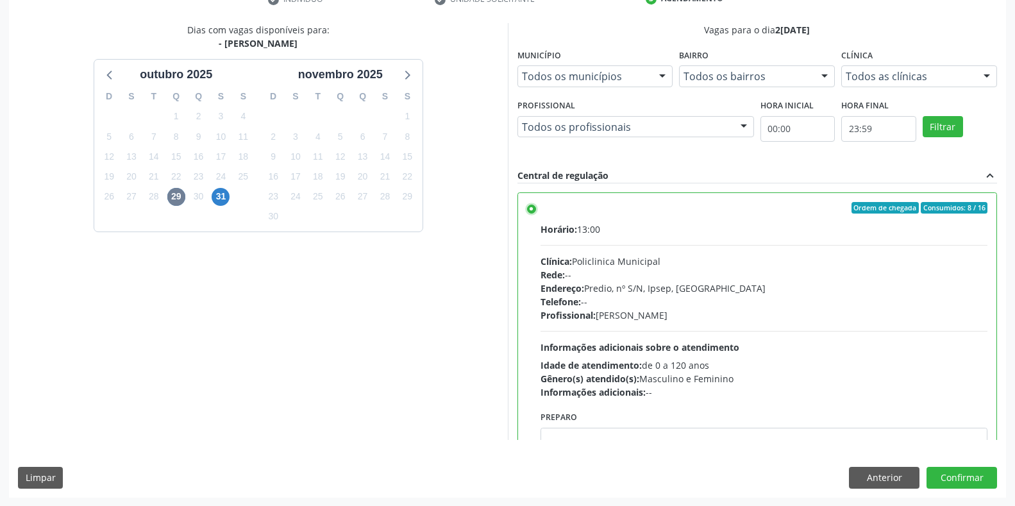
scroll to position [260, 0]
click at [944, 490] on div "Dias com vagas disponíveis para: - Médico Psiquiatra outubro 2025 D S T Q Q S S…" at bounding box center [507, 259] width 997 height 474
click at [948, 478] on button "Confirmar" at bounding box center [961, 477] width 70 height 22
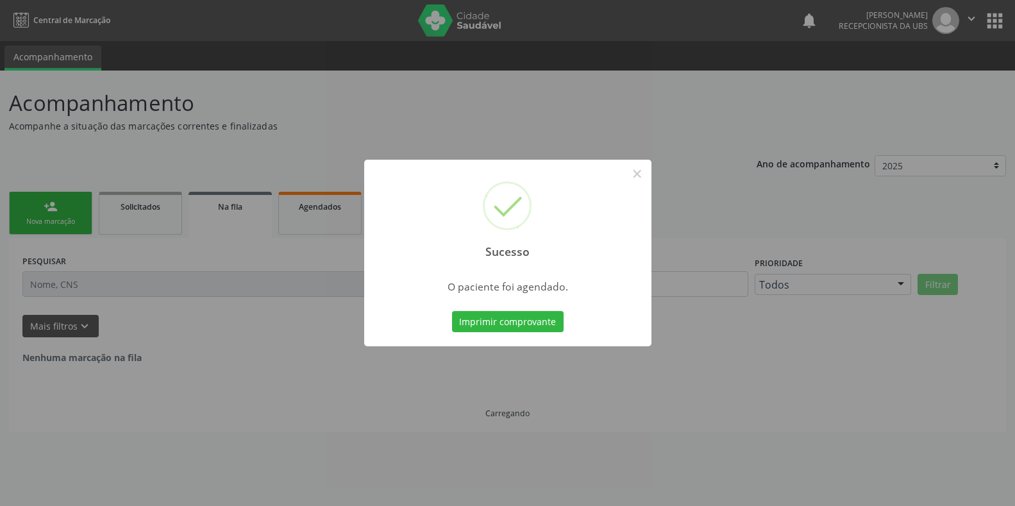
scroll to position [0, 0]
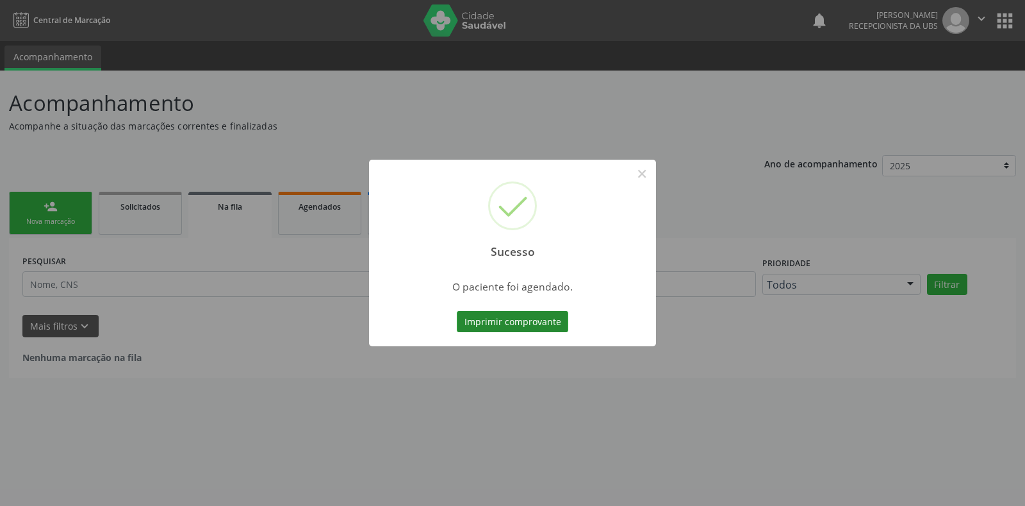
click at [504, 320] on button "Imprimir comprovante" at bounding box center [513, 322] width 112 height 22
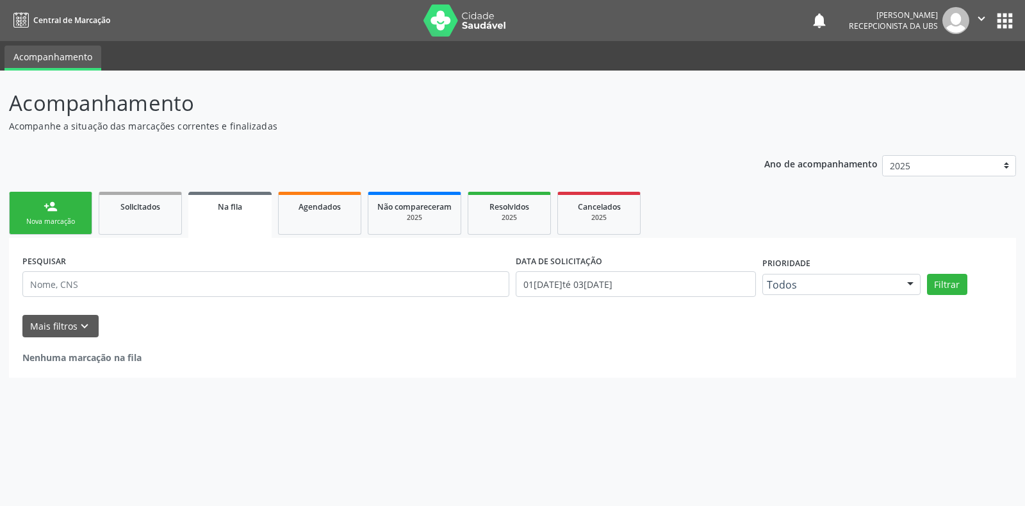
click at [76, 207] on link "person_add Nova marcação" at bounding box center [50, 213] width 83 height 43
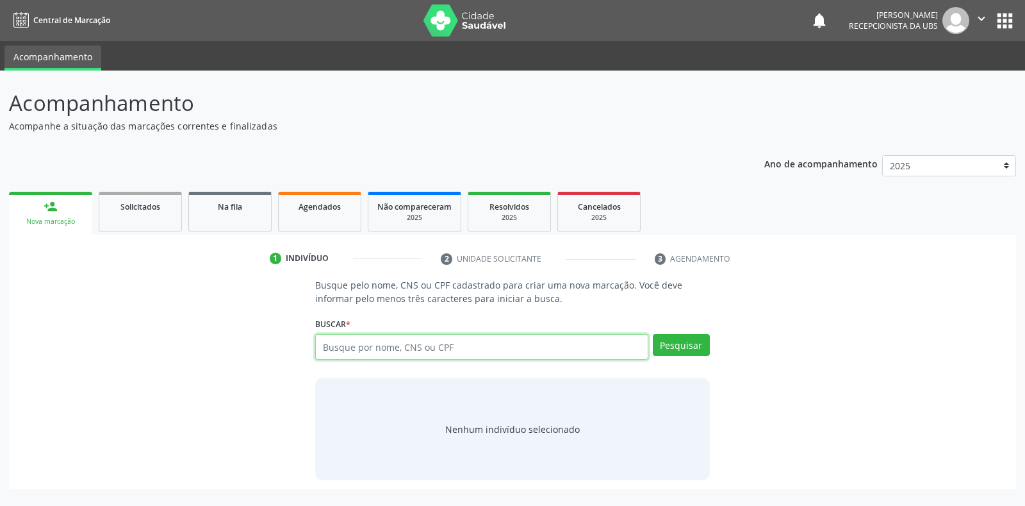
click at [470, 338] on input "text" at bounding box center [481, 347] width 333 height 26
type input "704002399241964"
click at [694, 344] on button "Pesquisar" at bounding box center [681, 345] width 57 height 22
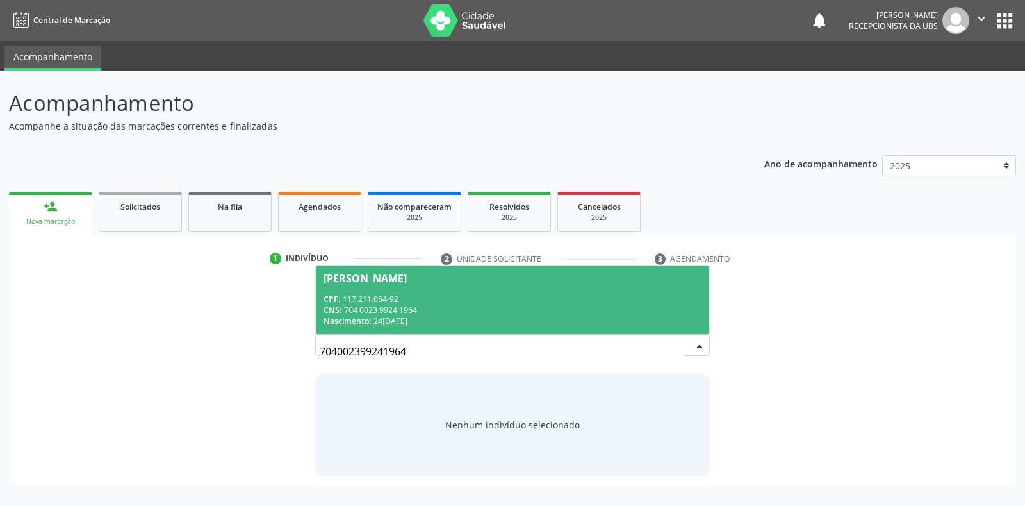
click at [558, 306] on div "CNS: 704 0023 9924 1964" at bounding box center [512, 309] width 377 height 11
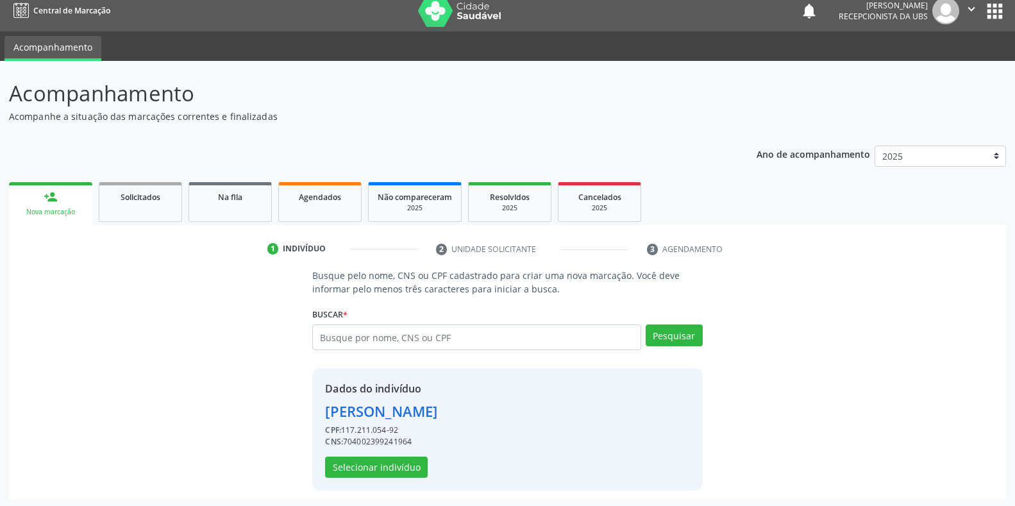
scroll to position [12, 0]
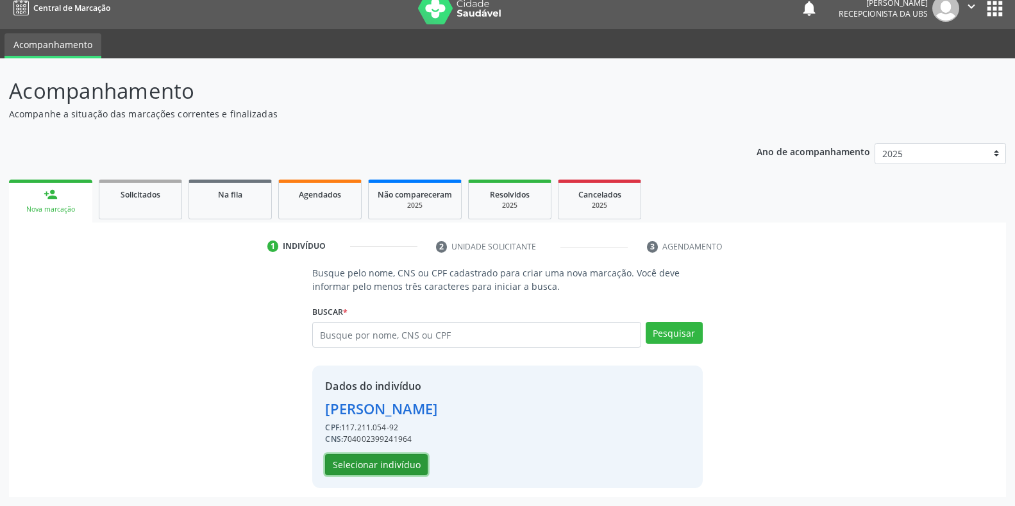
click at [413, 458] on button "Selecionar indivíduo" at bounding box center [376, 465] width 103 height 22
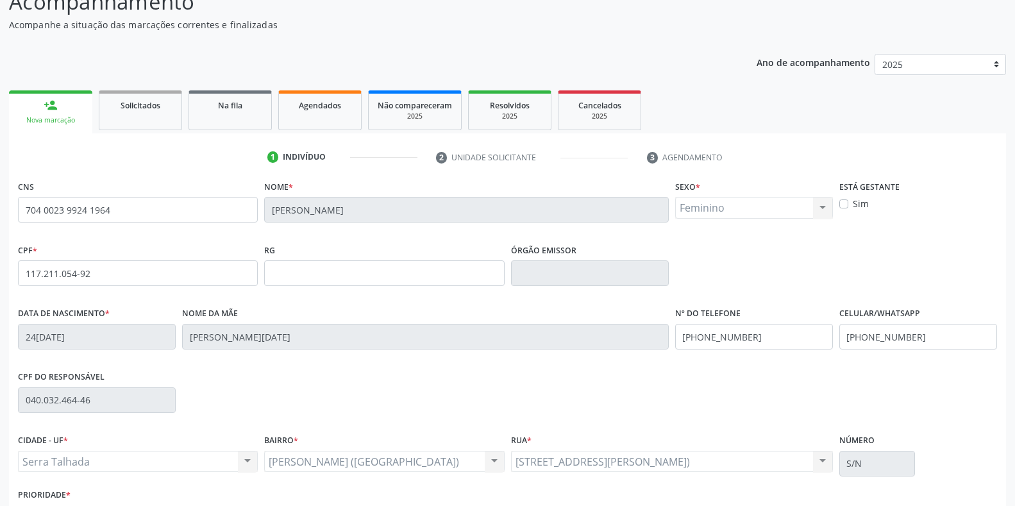
scroll to position [189, 0]
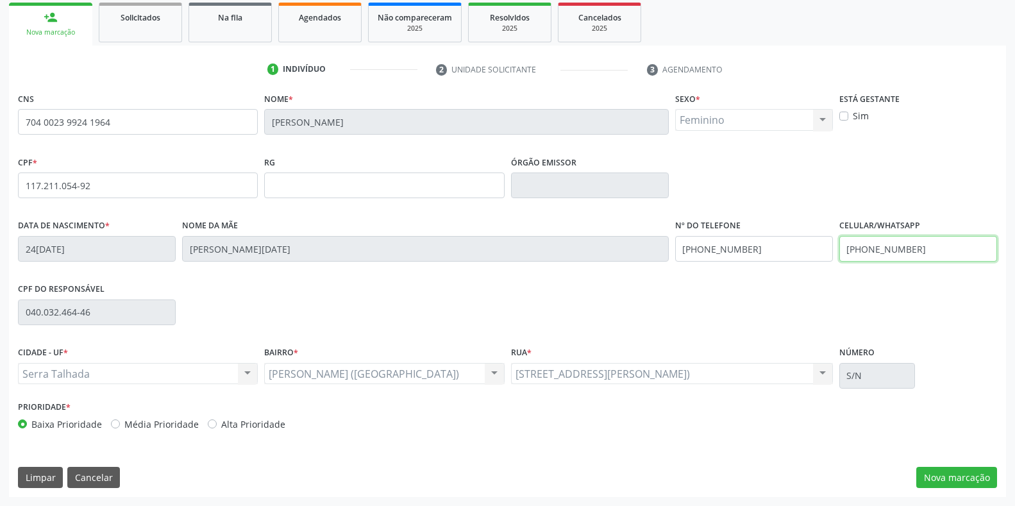
drag, startPoint x: 918, startPoint y: 252, endPoint x: 786, endPoint y: 252, distance: 131.4
click at [786, 252] on div "Data de nascimento * 24/01/2003 Nome da mãe Vera Lucia de Oliveira Souza Silva …" at bounding box center [507, 247] width 985 height 63
type input "(87) 98114-1142"
click at [965, 481] on button "Nova marcação" at bounding box center [956, 478] width 81 height 22
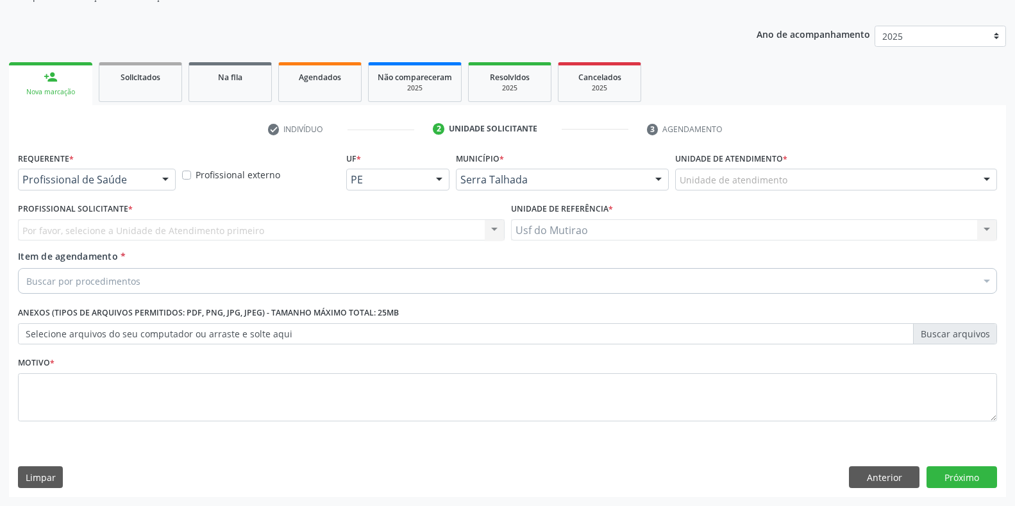
scroll to position [129, 0]
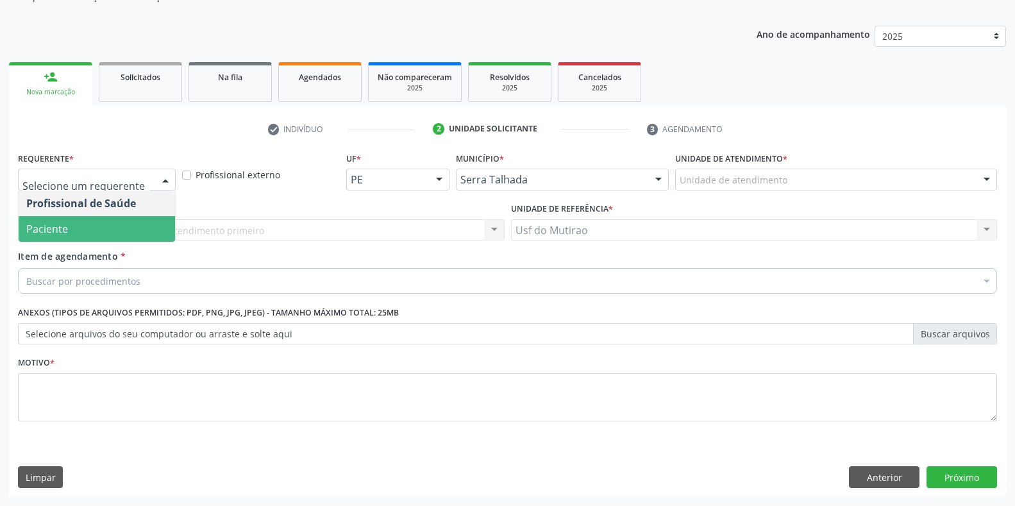
click at [91, 224] on span "Paciente" at bounding box center [97, 229] width 156 height 26
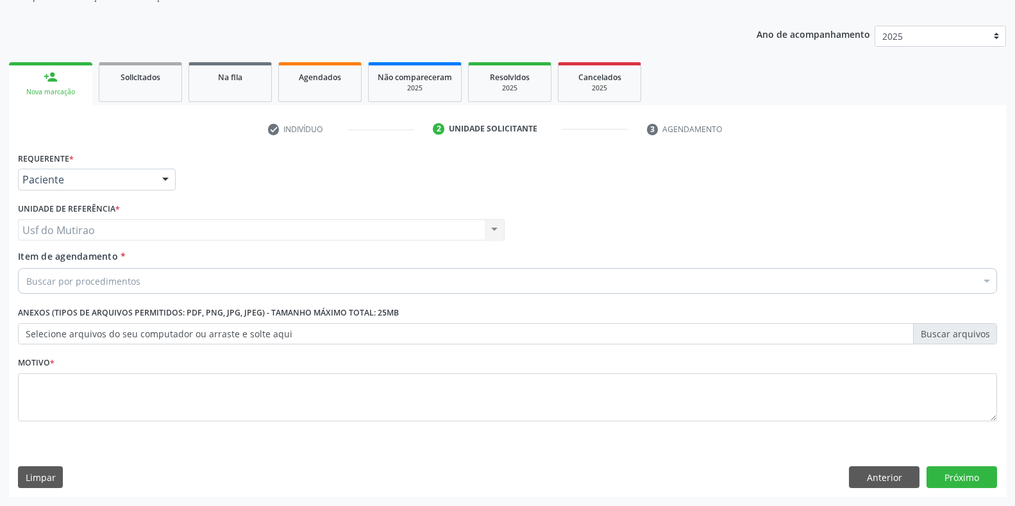
click at [203, 282] on div "Buscar por procedimentos" at bounding box center [507, 281] width 979 height 26
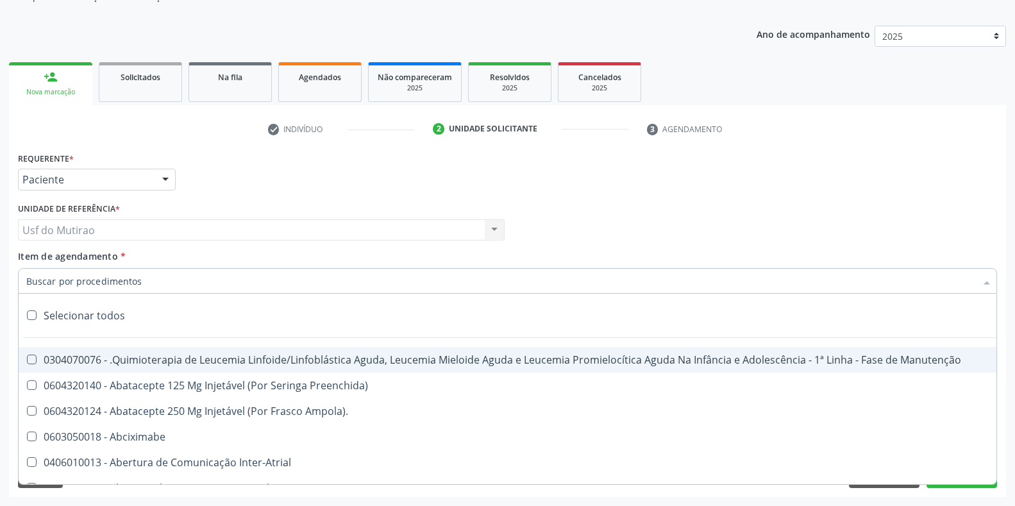
click at [117, 285] on input "Item de agendamento *" at bounding box center [500, 281] width 949 height 26
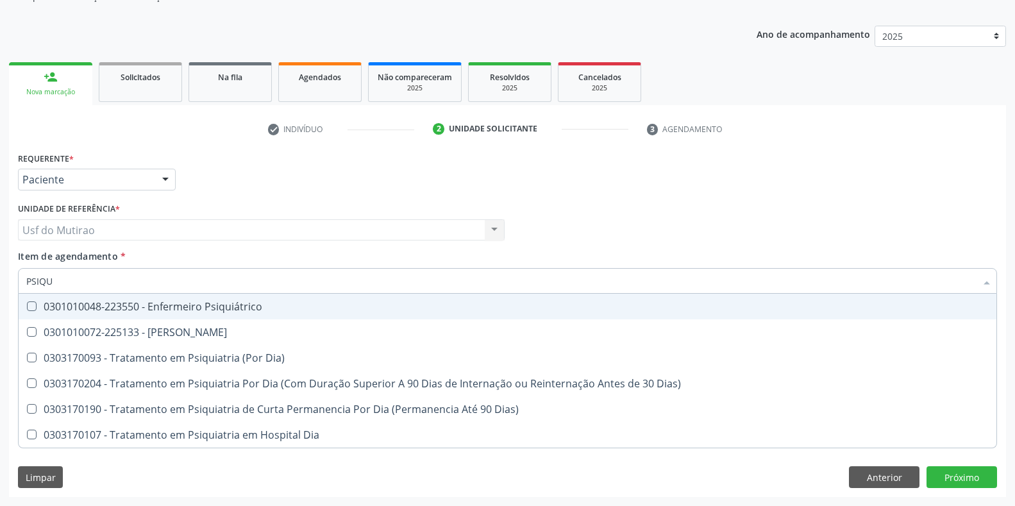
type input "PSIQUI"
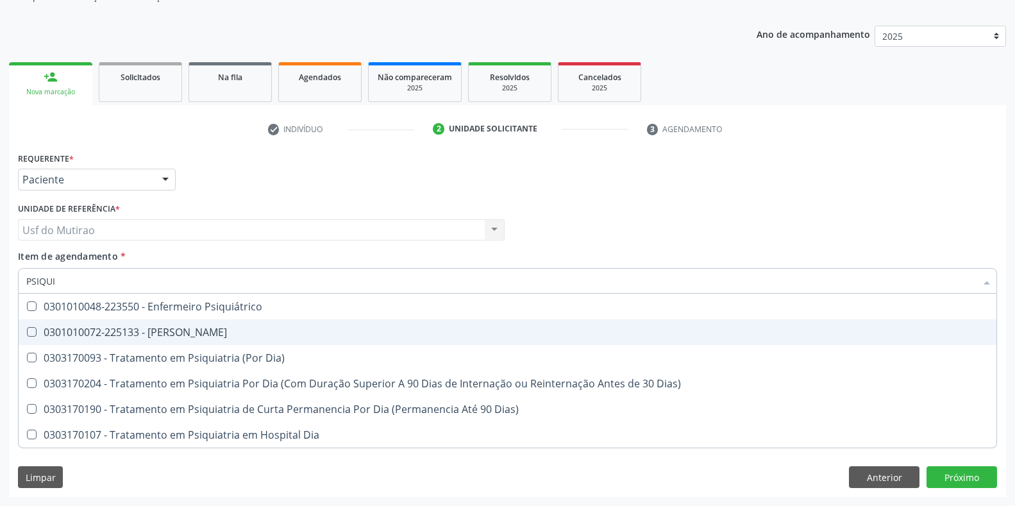
click at [162, 336] on div "0301010072-225133 - Médico Psiquiatra" at bounding box center [507, 332] width 962 height 10
checkbox Psiquiatra "true"
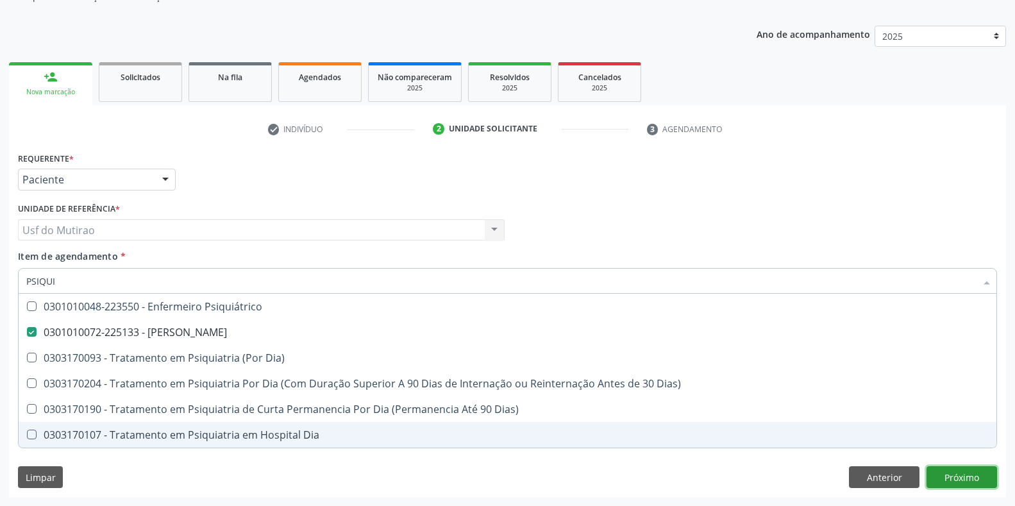
click at [969, 475] on div "Requerente * Paciente Profissional de Saúde Paciente Nenhum resultado encontrad…" at bounding box center [507, 323] width 997 height 348
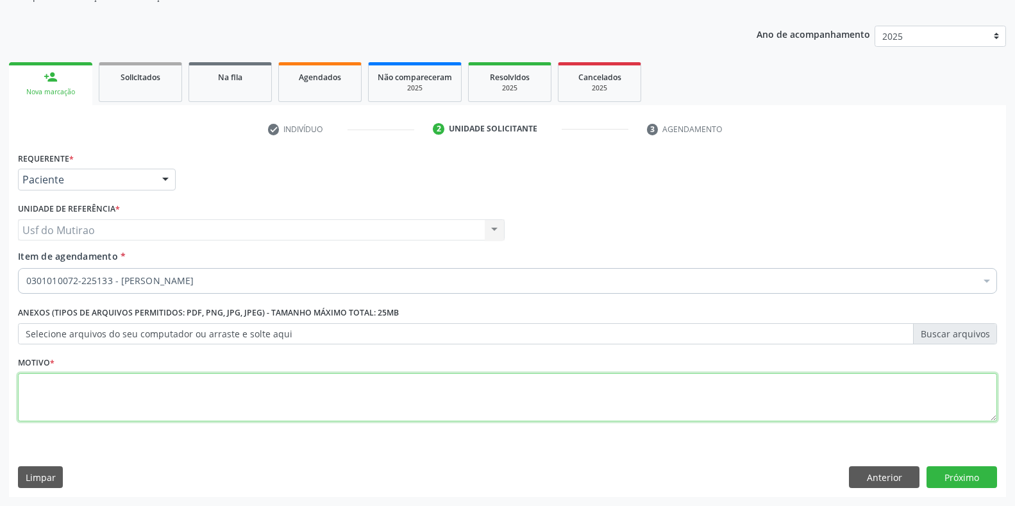
click at [361, 398] on textarea at bounding box center [507, 397] width 979 height 49
type textarea "."
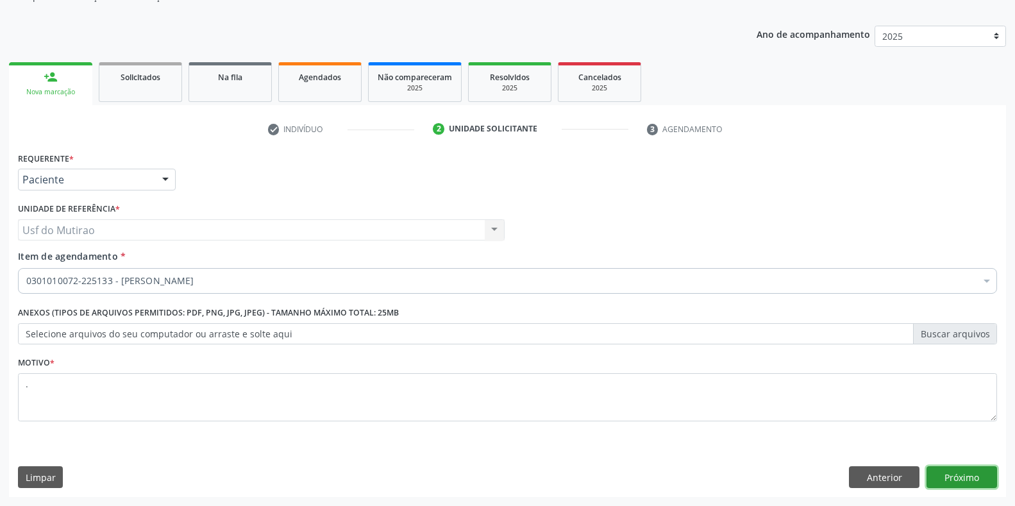
click at [980, 476] on button "Próximo" at bounding box center [961, 477] width 70 height 22
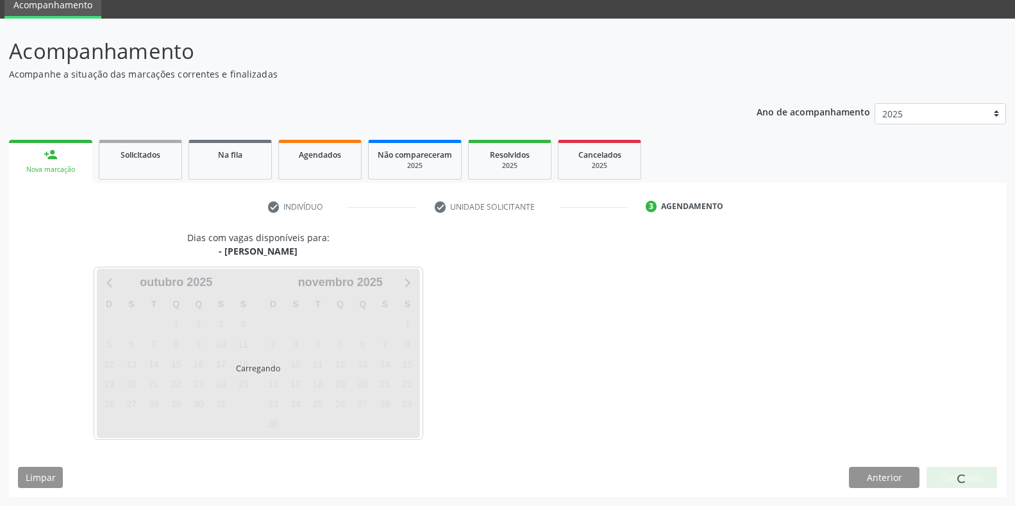
scroll to position [52, 0]
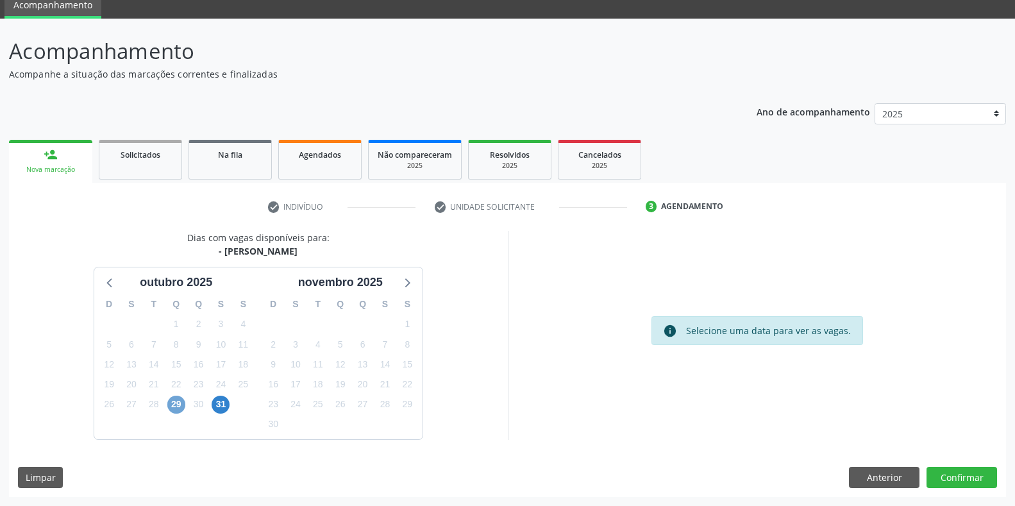
click at [179, 407] on span "29" at bounding box center [176, 404] width 18 height 18
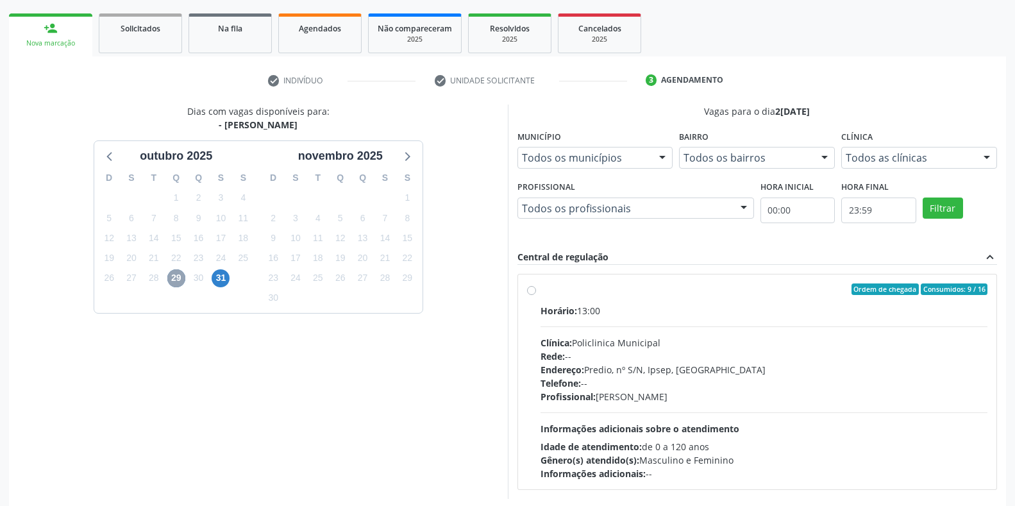
scroll to position [237, 0]
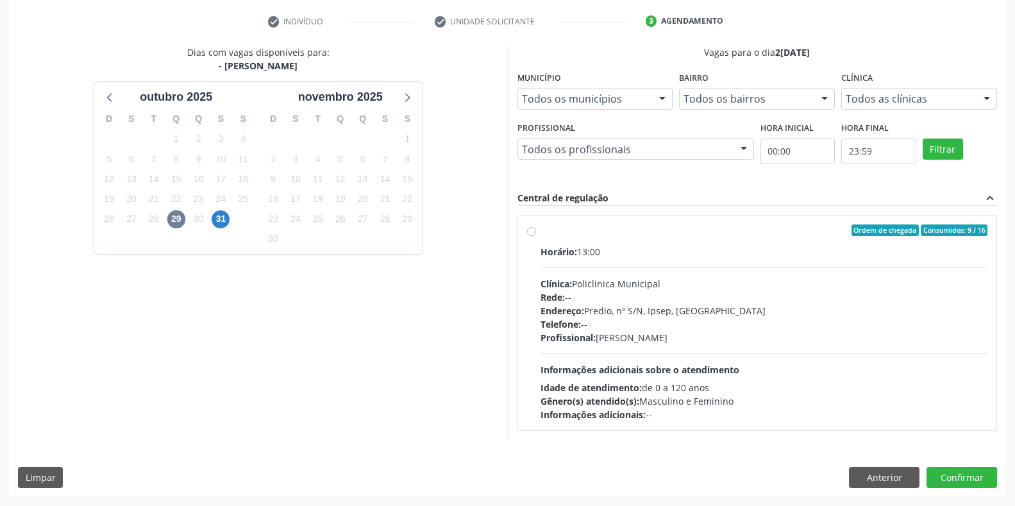
click at [591, 245] on div "Horário: 13:00" at bounding box center [763, 251] width 447 height 13
click at [536, 236] on input "Ordem de chegada Consumidos: 9 / 16 Horário: 13:00 Clínica: Policlinica Municip…" at bounding box center [531, 230] width 9 height 12
radio input "true"
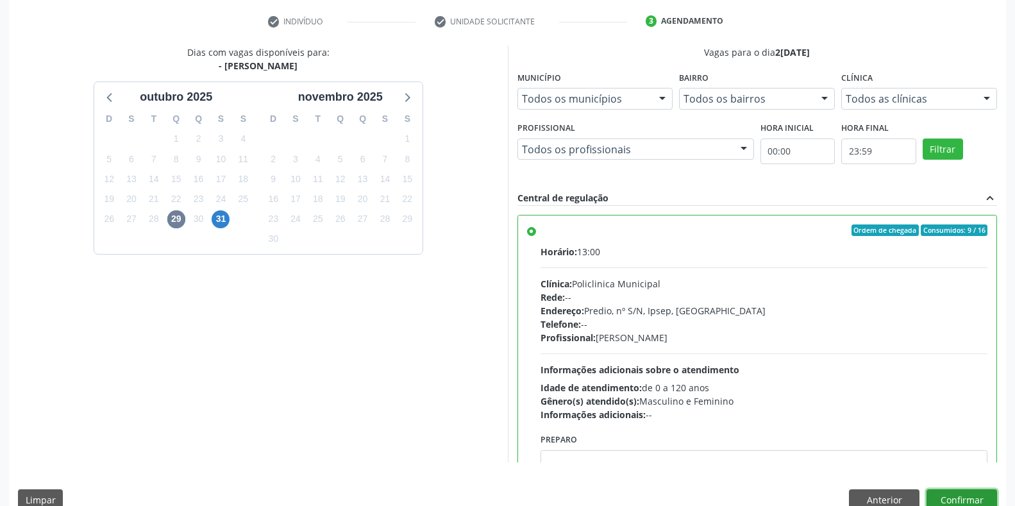
click at [972, 495] on button "Confirmar" at bounding box center [961, 500] width 70 height 22
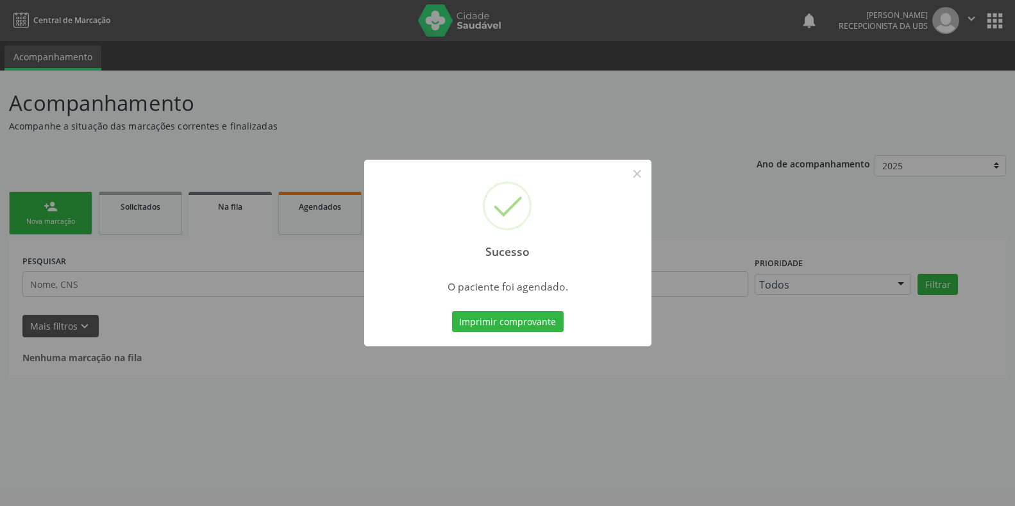
scroll to position [0, 0]
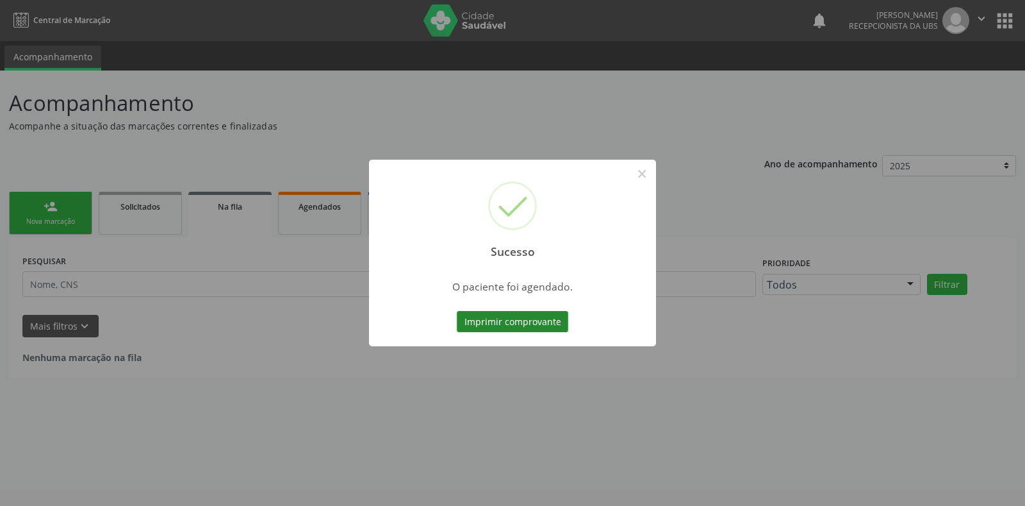
click at [524, 326] on button "Imprimir comprovante" at bounding box center [513, 322] width 112 height 22
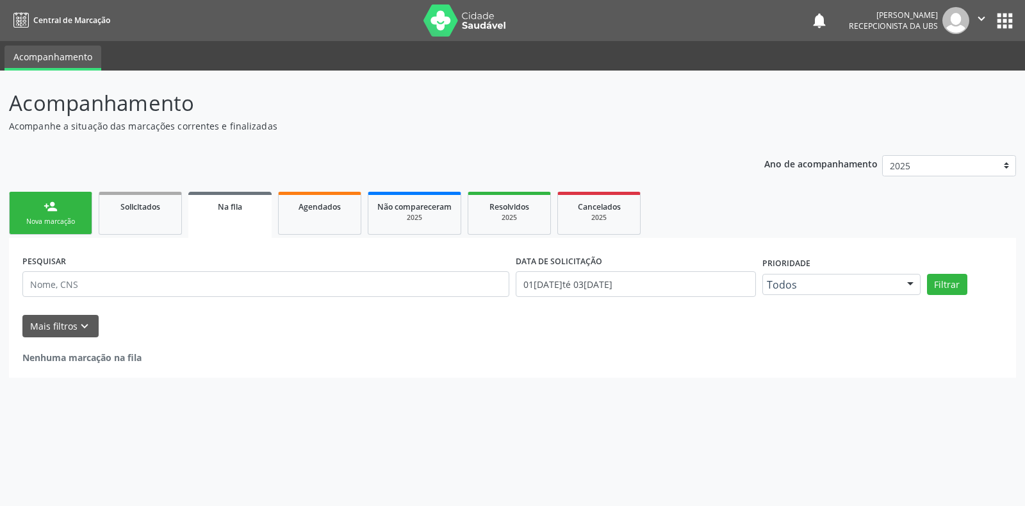
click at [62, 224] on div "Nova marcação" at bounding box center [51, 222] width 64 height 10
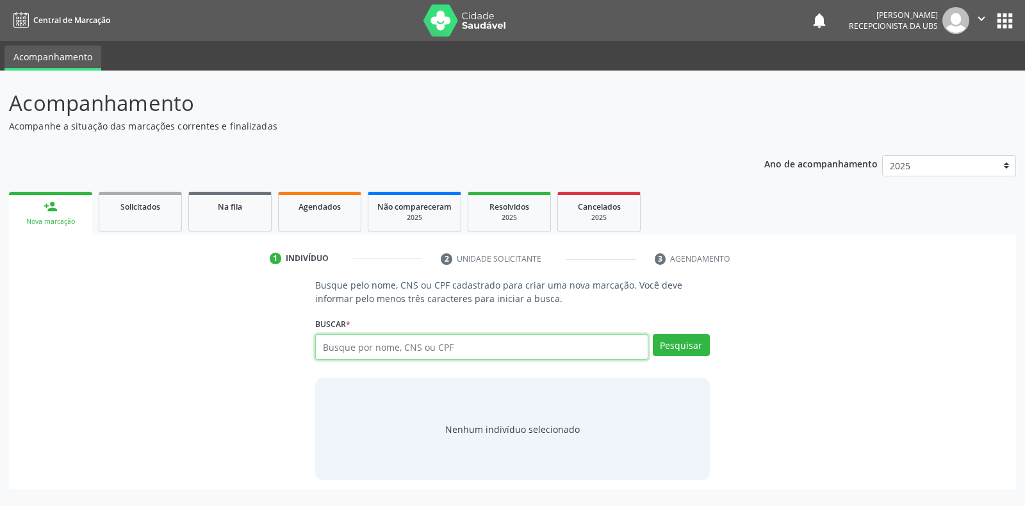
click at [447, 351] on input "text" at bounding box center [481, 347] width 333 height 26
type input "898005865390599"
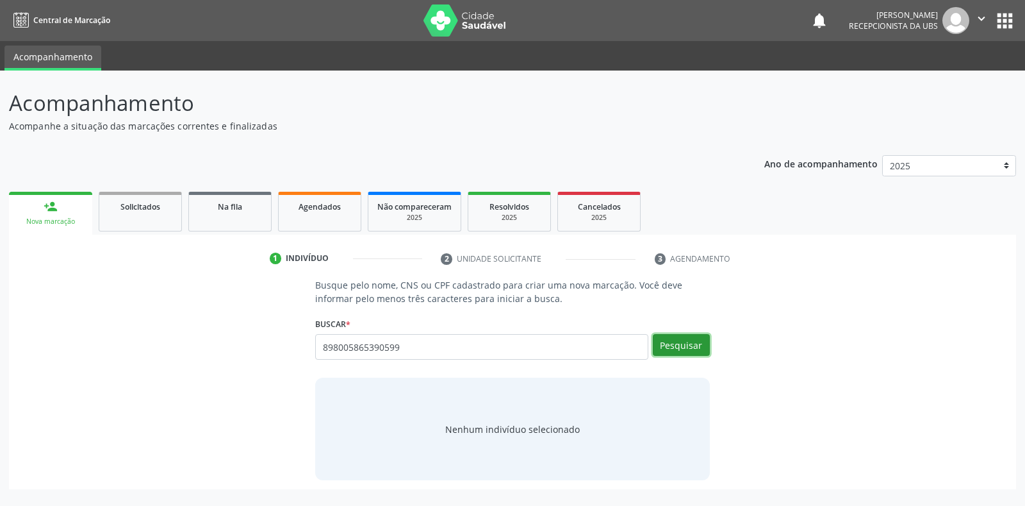
click at [683, 344] on button "Pesquisar" at bounding box center [681, 345] width 57 height 22
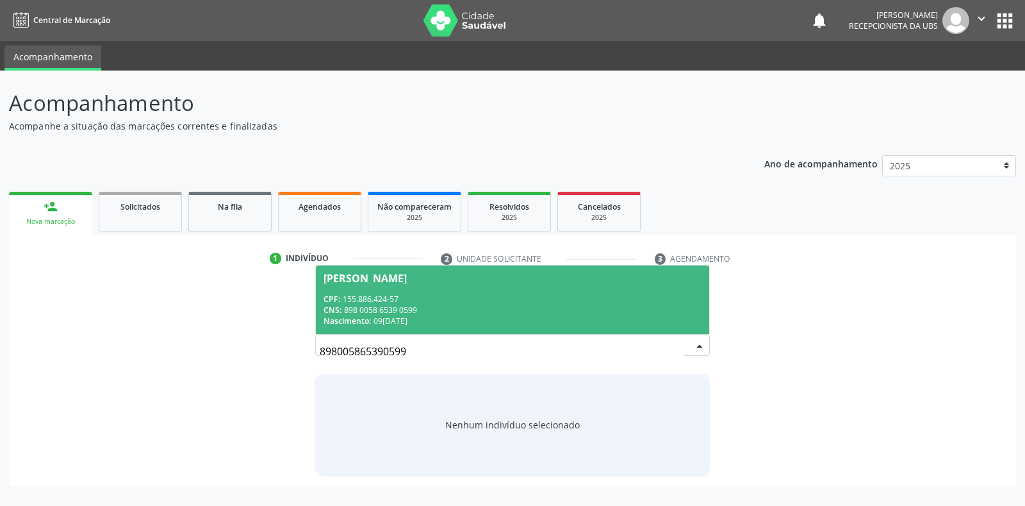
click at [593, 285] on span "Anny Emanuelly Rodrigues da Silva CPF: 155.886.424-57 CNS: 898 0058 6539 0599 N…" at bounding box center [512, 299] width 393 height 69
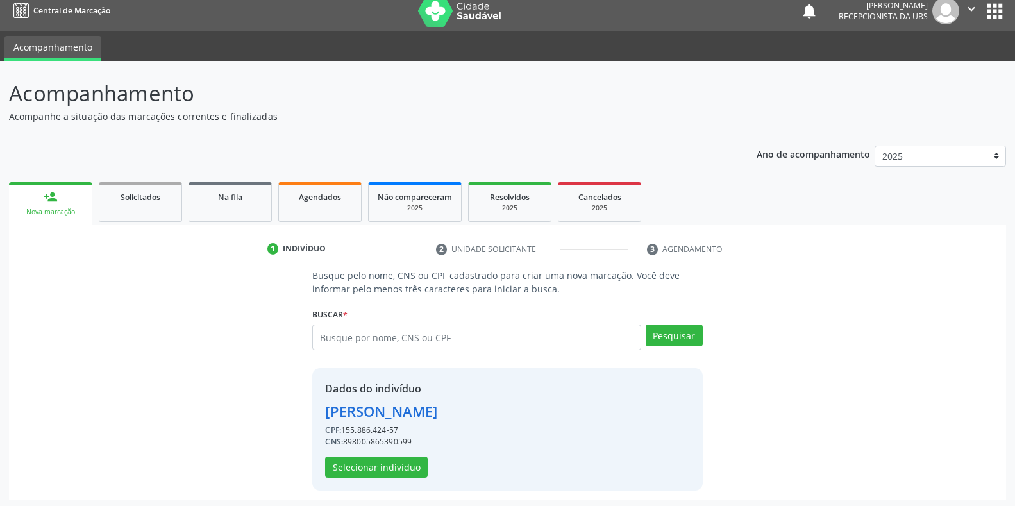
scroll to position [12, 0]
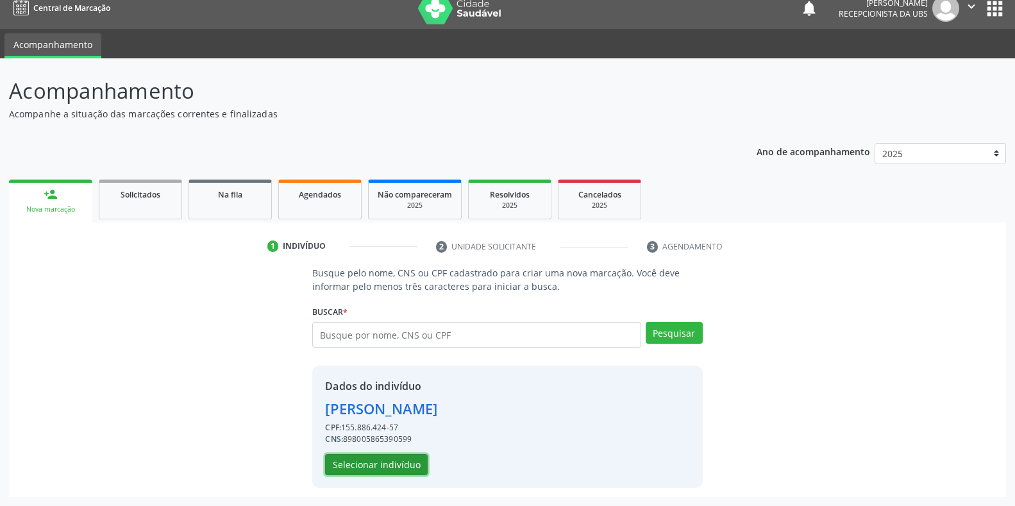
click at [361, 461] on button "Selecionar indivíduo" at bounding box center [376, 465] width 103 height 22
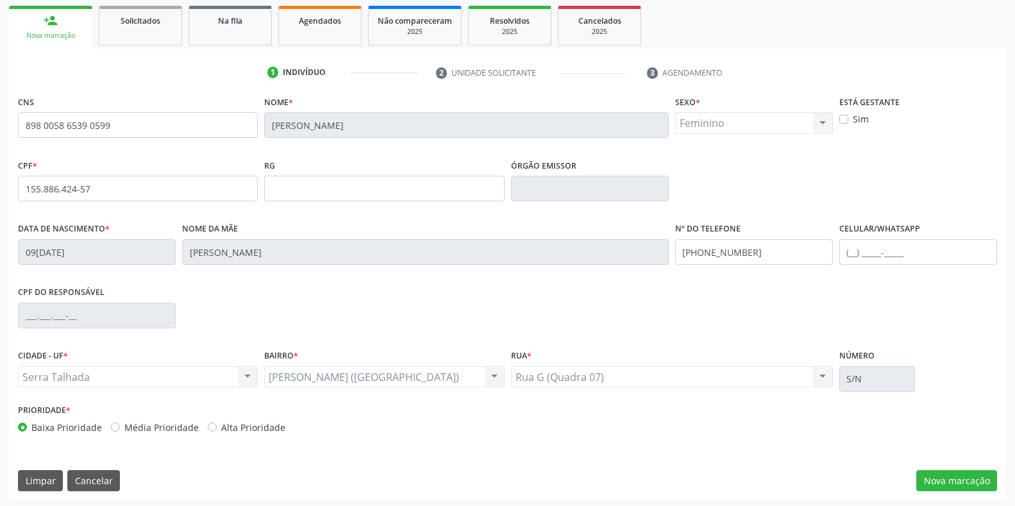
scroll to position [189, 0]
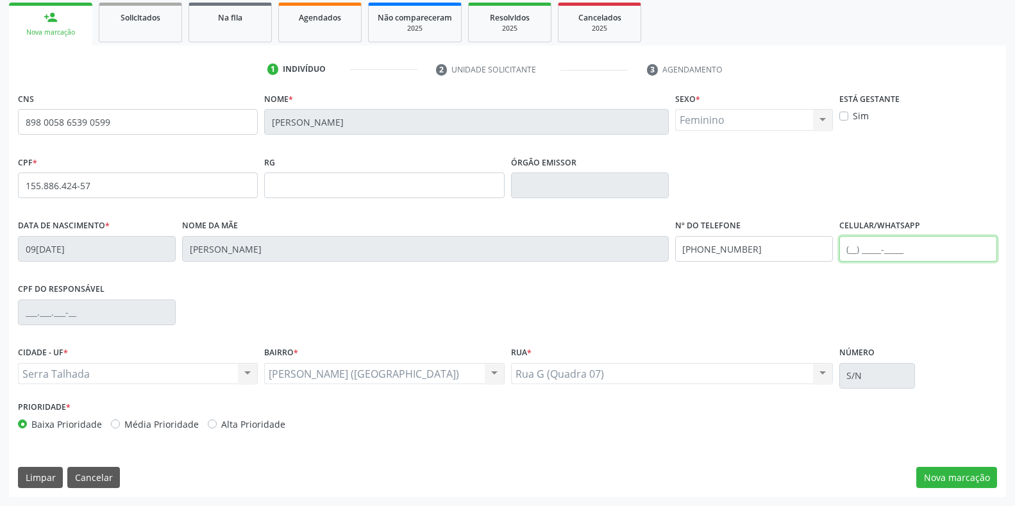
click at [925, 247] on input "text" at bounding box center [918, 249] width 158 height 26
type input "(87) 99941-1885"
click at [945, 469] on button "Nova marcação" at bounding box center [956, 478] width 81 height 22
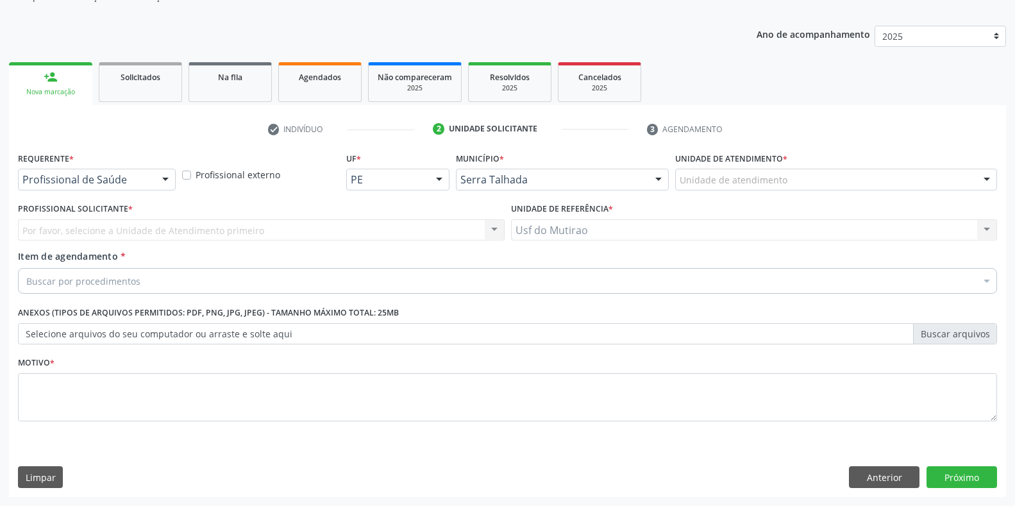
scroll to position [129, 0]
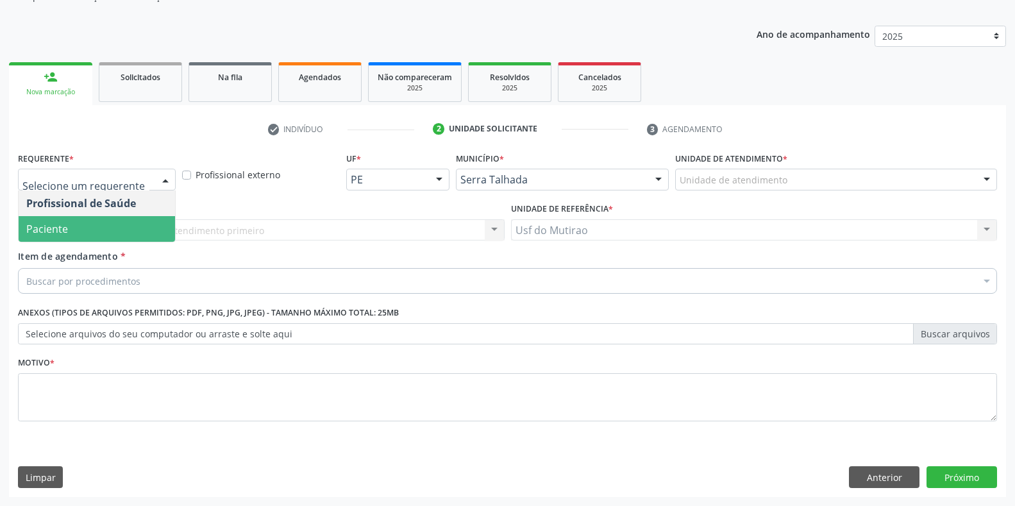
click at [129, 229] on span "Paciente" at bounding box center [97, 229] width 156 height 26
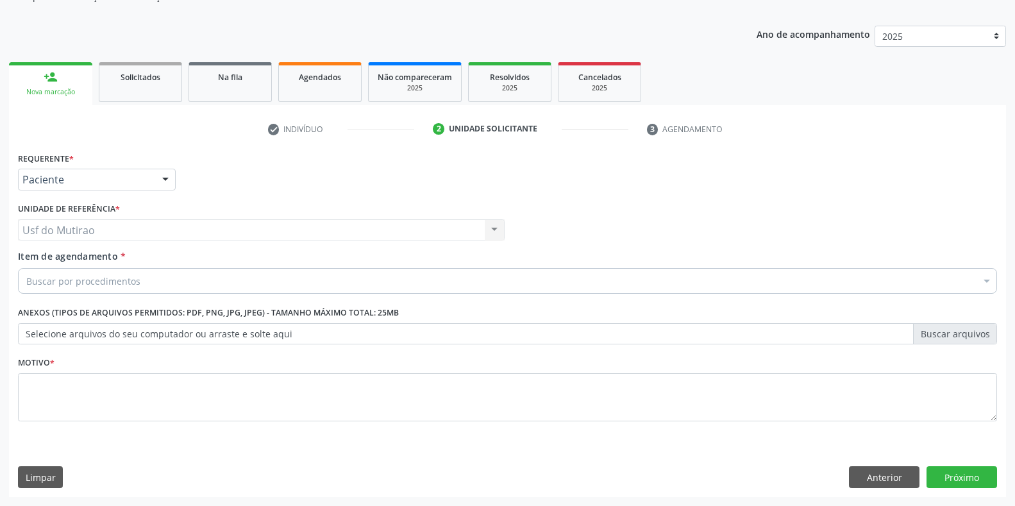
click at [141, 273] on div "Buscar por procedimentos" at bounding box center [507, 281] width 979 height 26
click at [26, 284] on input "Item de agendamento *" at bounding box center [26, 281] width 0 height 26
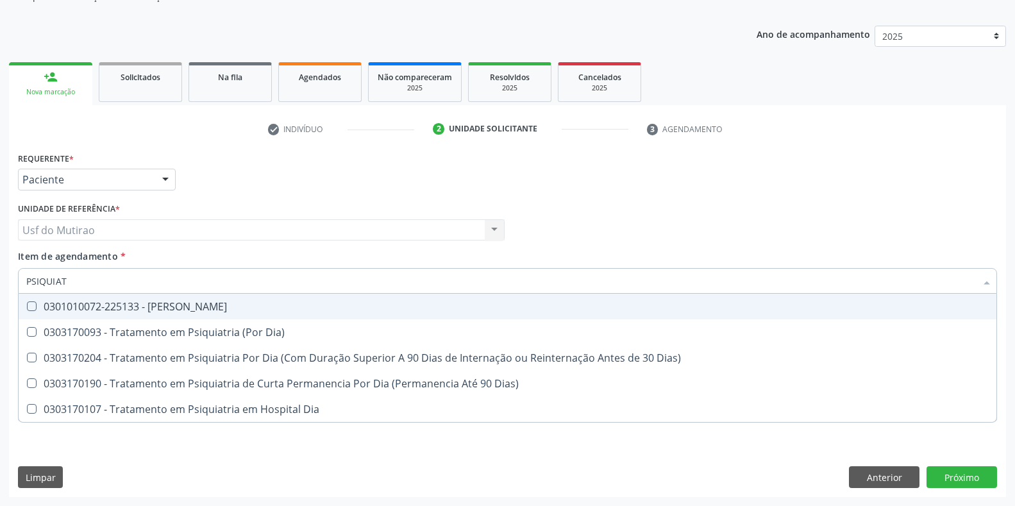
type input "PSIQUIATR"
click at [193, 311] on div "0301010072-225133 - Médico Psiquiatra" at bounding box center [507, 306] width 962 height 10
checkbox Psiquiatra "true"
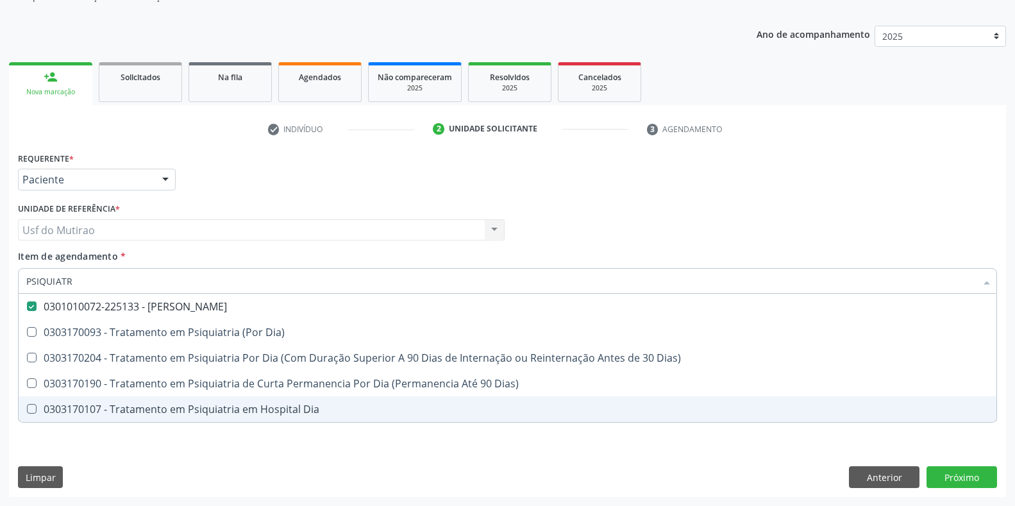
click at [321, 467] on div "Requerente * Paciente Profissional de Saúde Paciente Nenhum resultado encontrad…" at bounding box center [507, 323] width 997 height 348
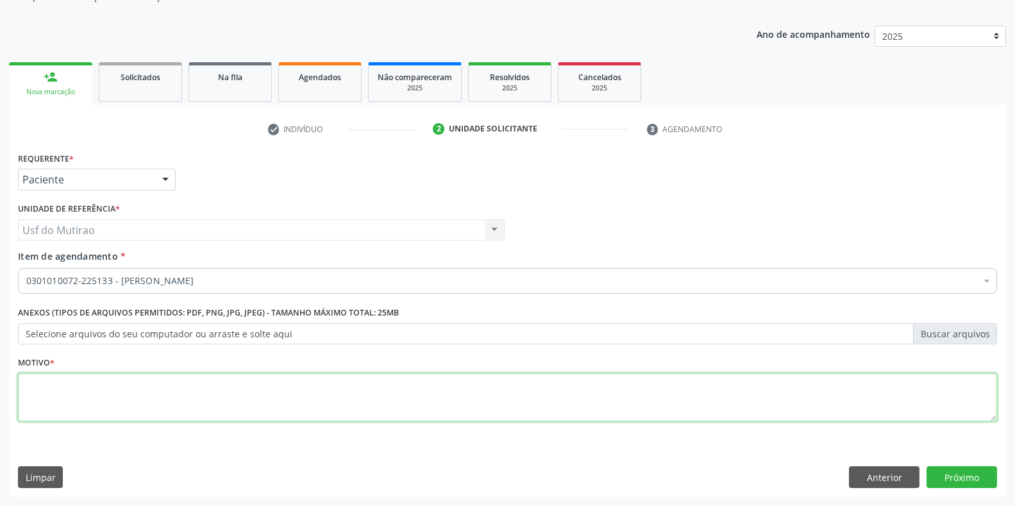
click at [370, 400] on textarea at bounding box center [507, 397] width 979 height 49
type textarea "."
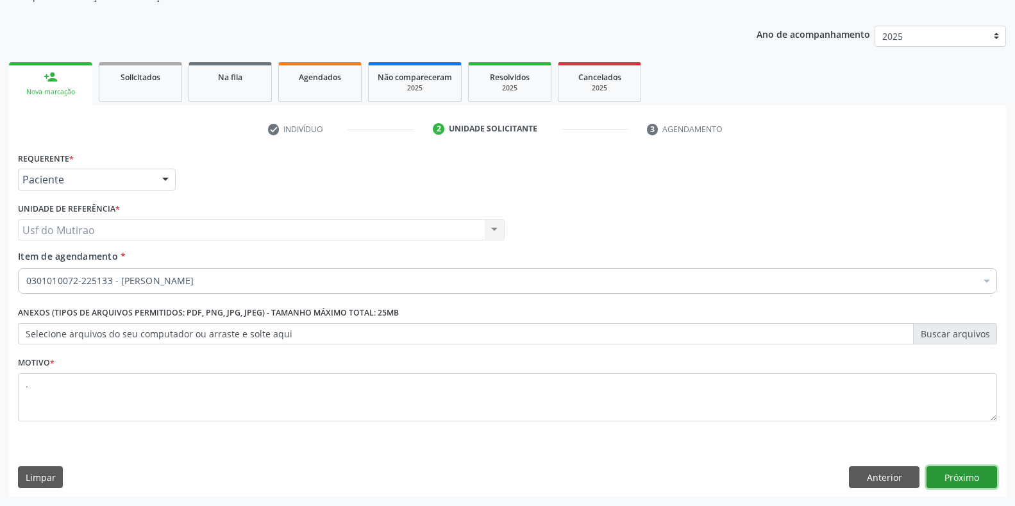
click at [969, 476] on button "Próximo" at bounding box center [961, 477] width 70 height 22
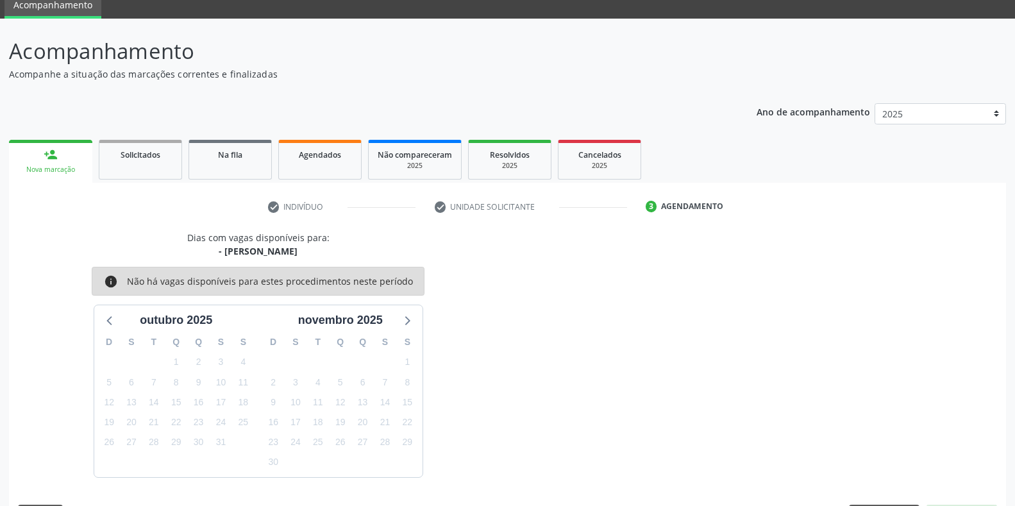
scroll to position [90, 0]
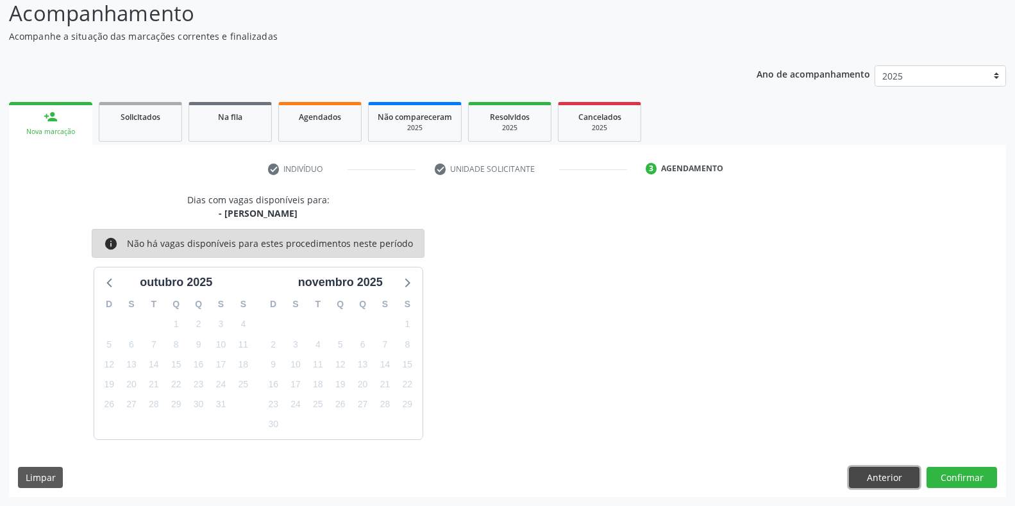
click at [880, 484] on button "Anterior" at bounding box center [884, 478] width 70 height 22
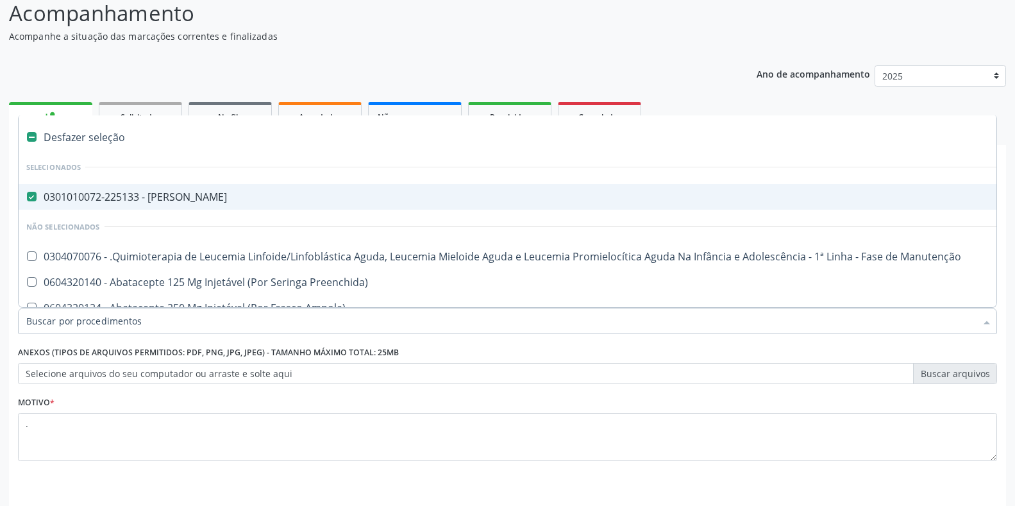
click at [242, 195] on div "0301010072-225133 - Médico Psiquiatra" at bounding box center [525, 197] width 998 height 10
checkbox Psiquiatra "false"
click at [738, 49] on div "Acompanhamento Acompanhe a situação das marcações correntes e finalizadas Relat…" at bounding box center [507, 266] width 997 height 539
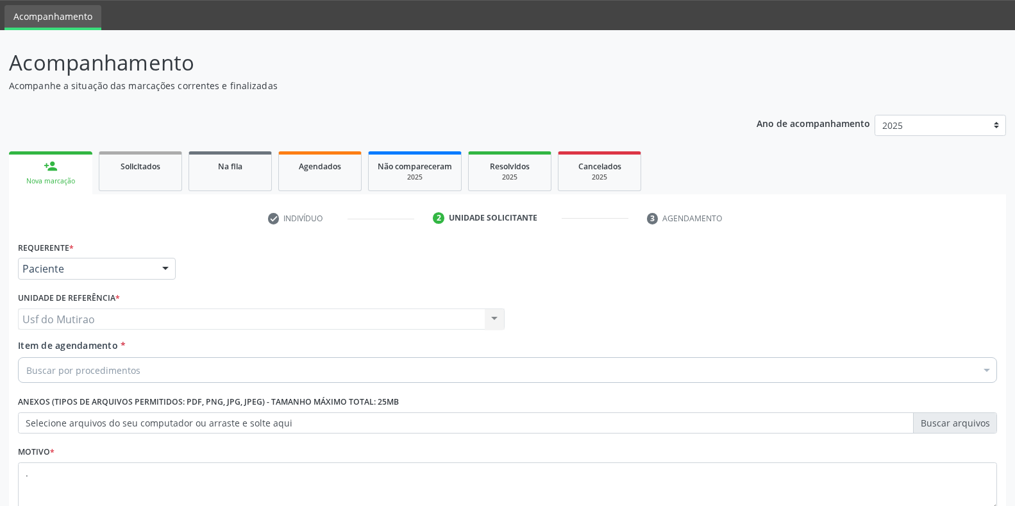
scroll to position [0, 0]
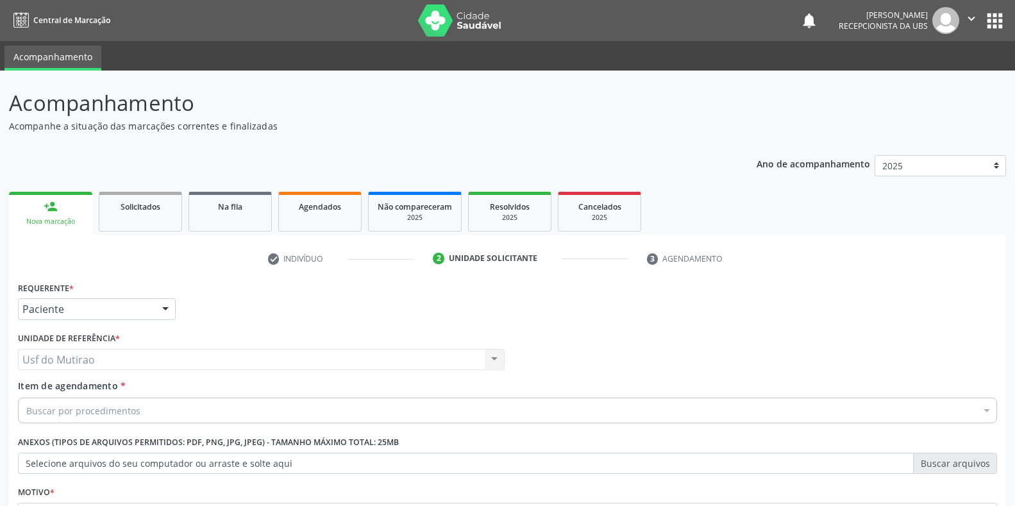
click at [966, 8] on button "" at bounding box center [971, 20] width 24 height 27
click at [920, 78] on link "Sair" at bounding box center [938, 78] width 88 height 18
